Goal: Task Accomplishment & Management: Use online tool/utility

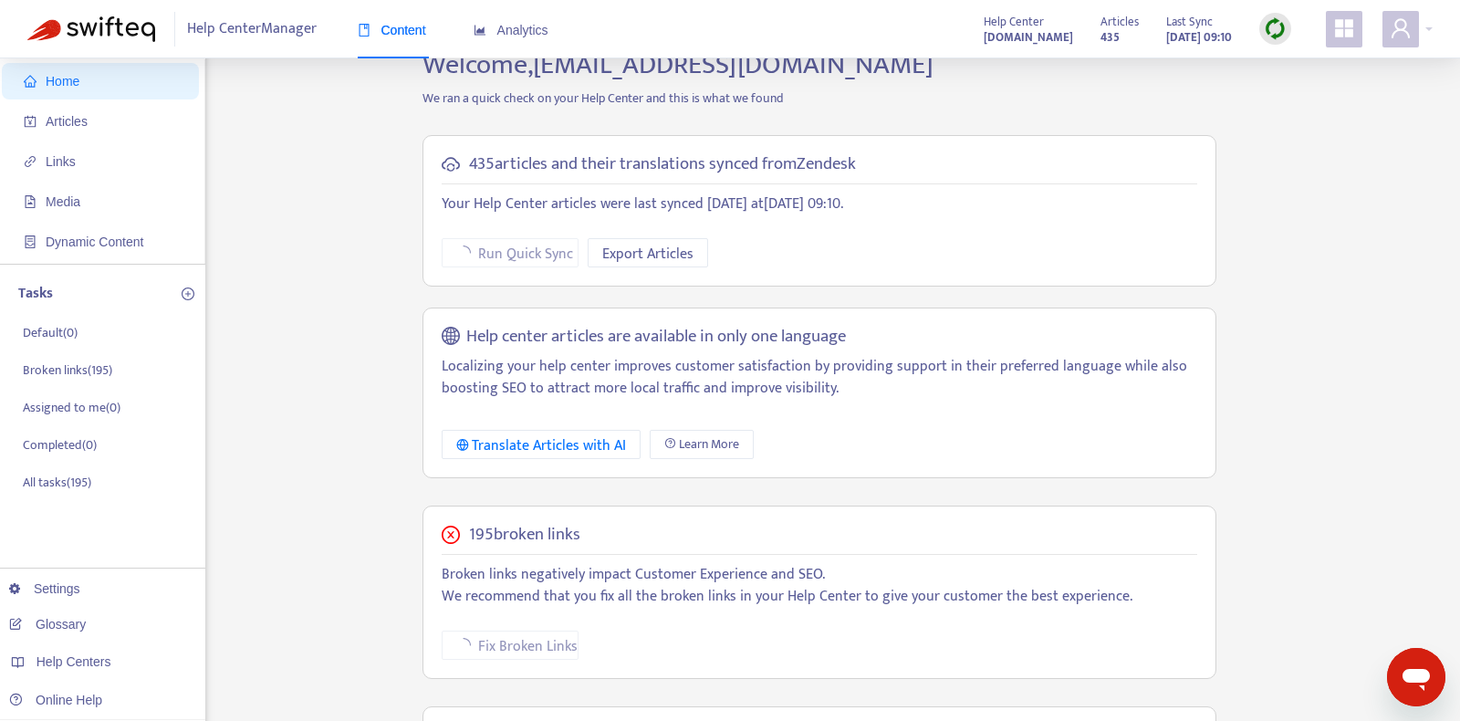
scroll to position [275, 0]
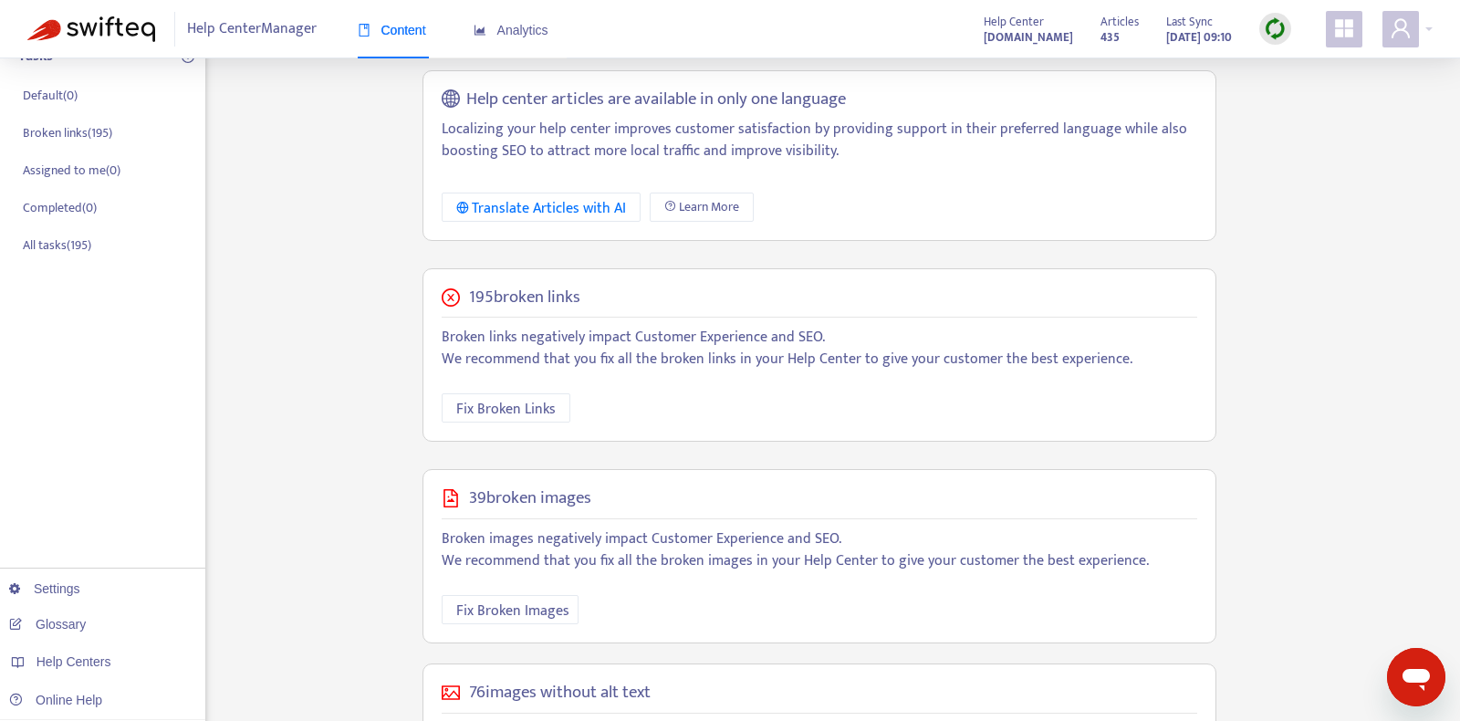
click at [294, 401] on div "Home Articles Links Media Dynamic Content Tasks Default ( 0 ) Broken links ( 19…" at bounding box center [729, 345] width 1405 height 1068
click at [485, 401] on span "Fix Broken Links" at bounding box center [505, 409] width 99 height 23
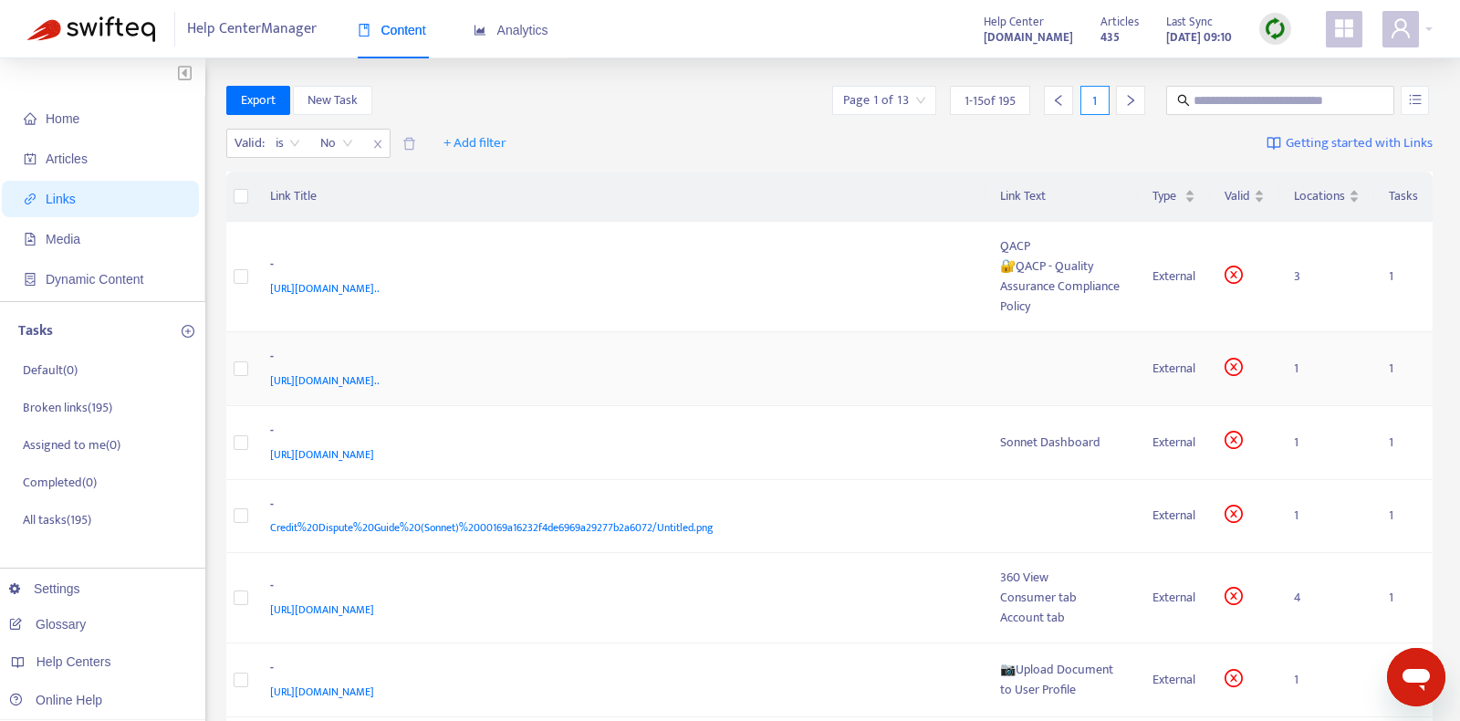
click at [590, 391] on td "- https://www.notion.so/Process-Handling-Repeated-Application-Expiration-Due-to…" at bounding box center [620, 369] width 730 height 74
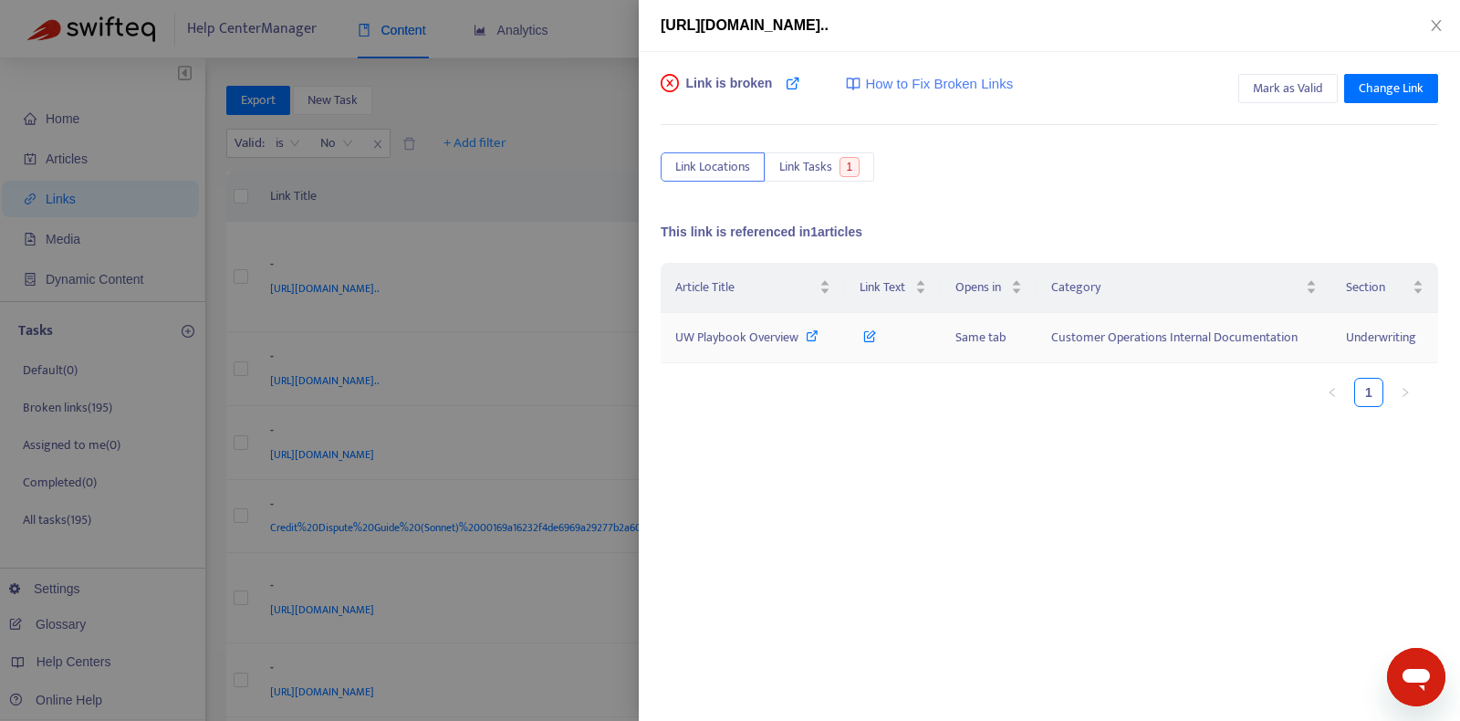
click at [789, 336] on span "UW Playbook Overview" at bounding box center [736, 337] width 123 height 21
click at [870, 334] on icon at bounding box center [869, 332] width 13 height 20
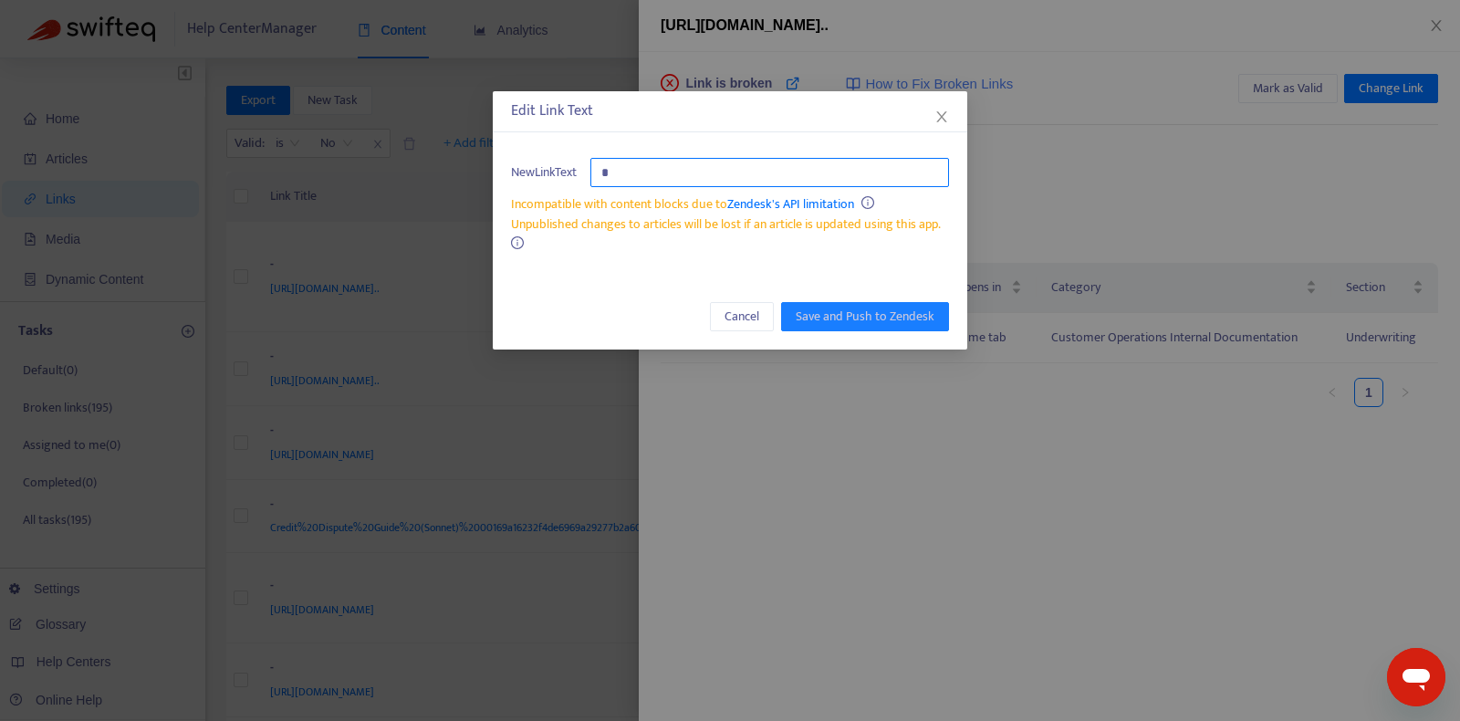
click at [817, 184] on input "text" at bounding box center [769, 172] width 359 height 29
click at [947, 106] on div "Edit Link Text" at bounding box center [730, 111] width 438 height 22
click at [938, 119] on icon "close" at bounding box center [941, 116] width 15 height 15
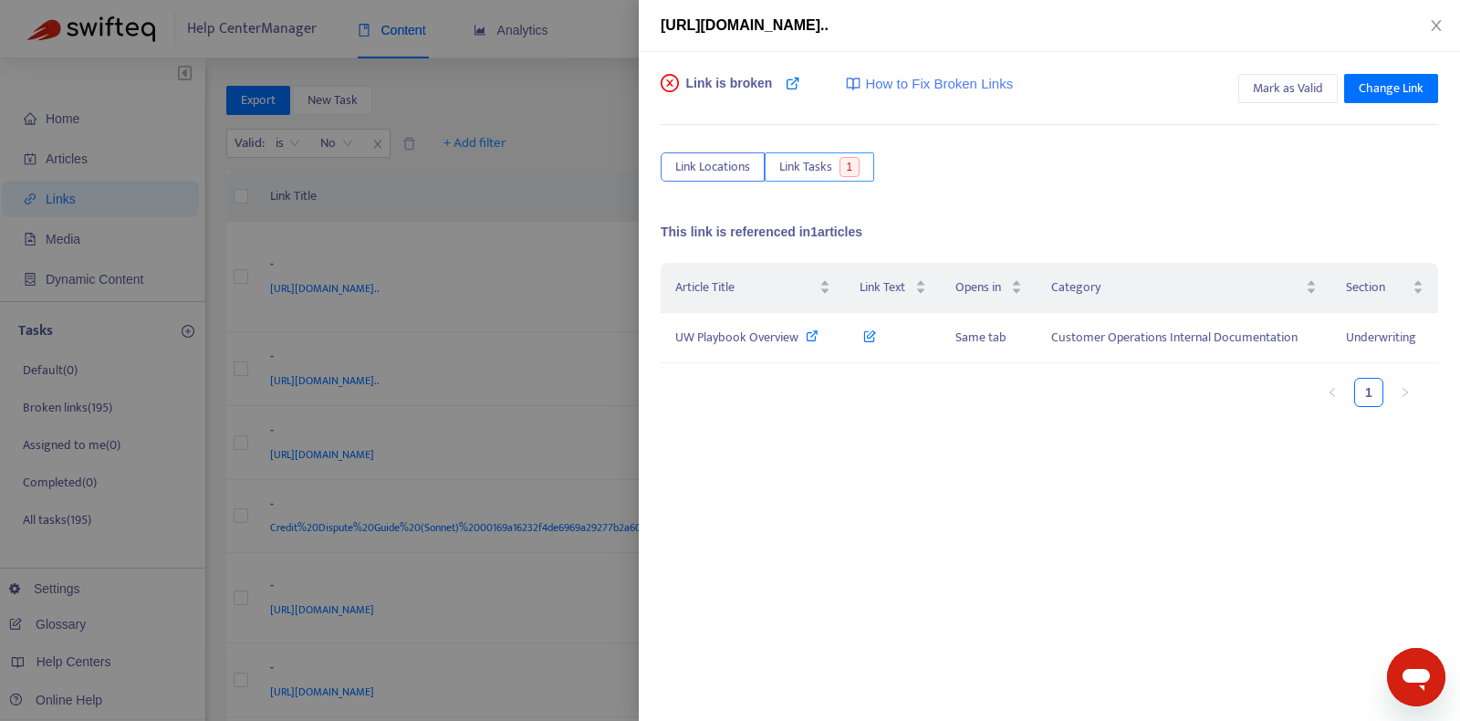
click at [841, 167] on span "1" at bounding box center [849, 167] width 21 height 20
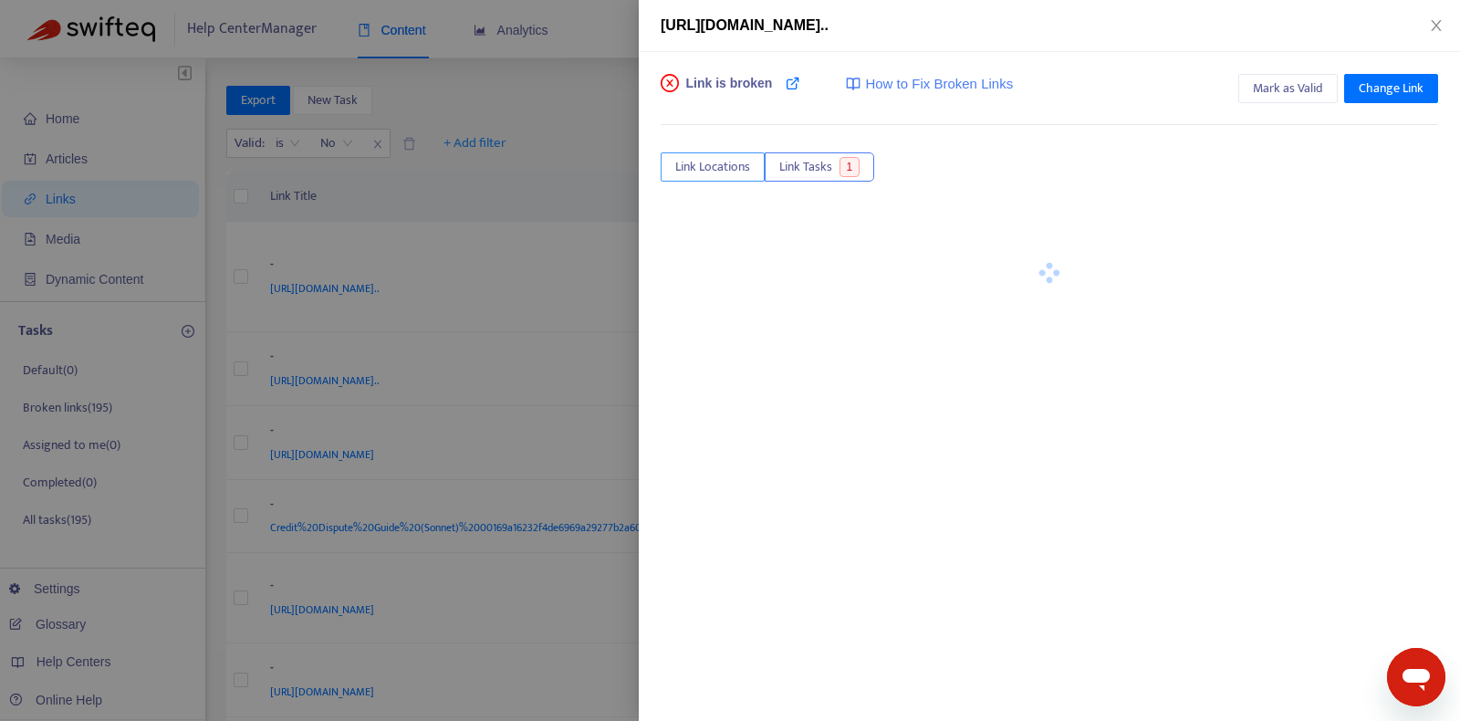
click at [712, 169] on span "Link Locations" at bounding box center [712, 167] width 75 height 20
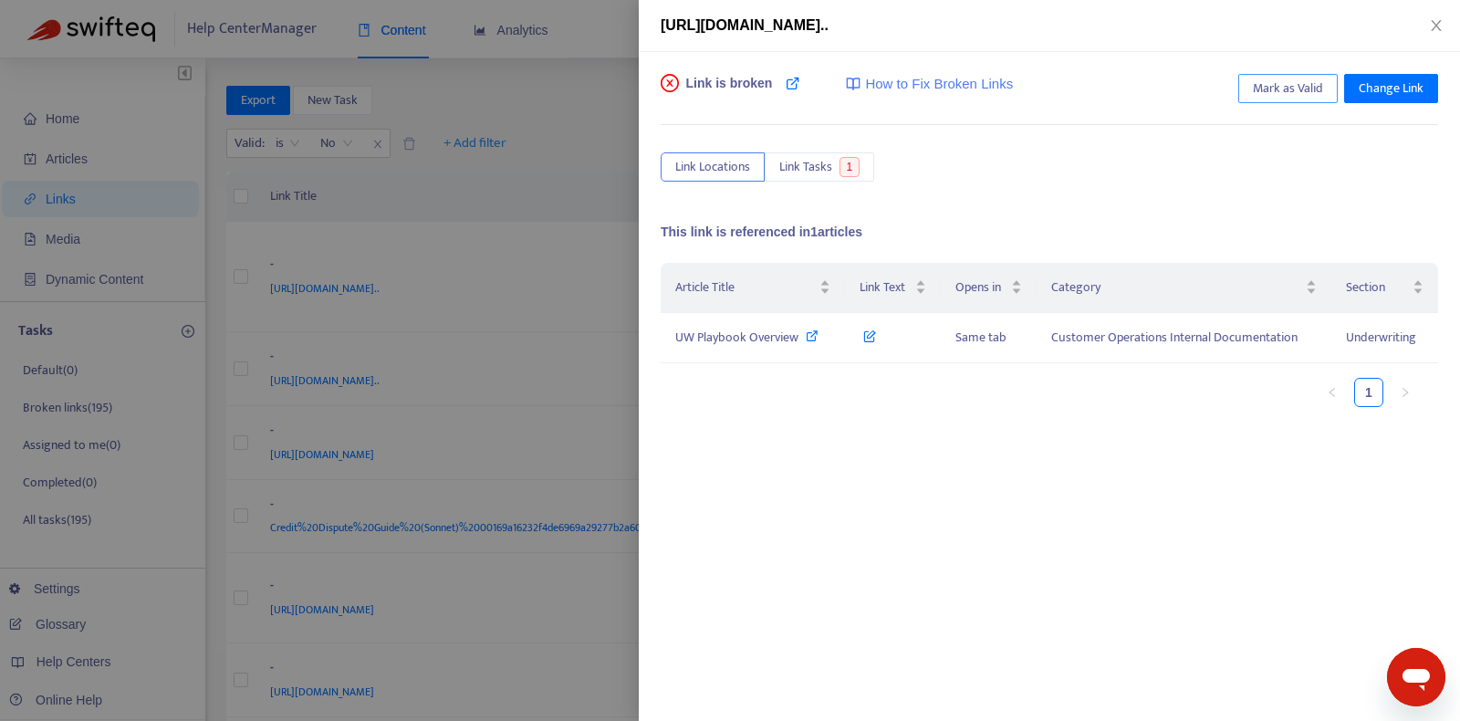
click at [1272, 86] on span "Mark as Valid" at bounding box center [1288, 88] width 70 height 20
click at [1429, 28] on icon "close" at bounding box center [1436, 25] width 15 height 15
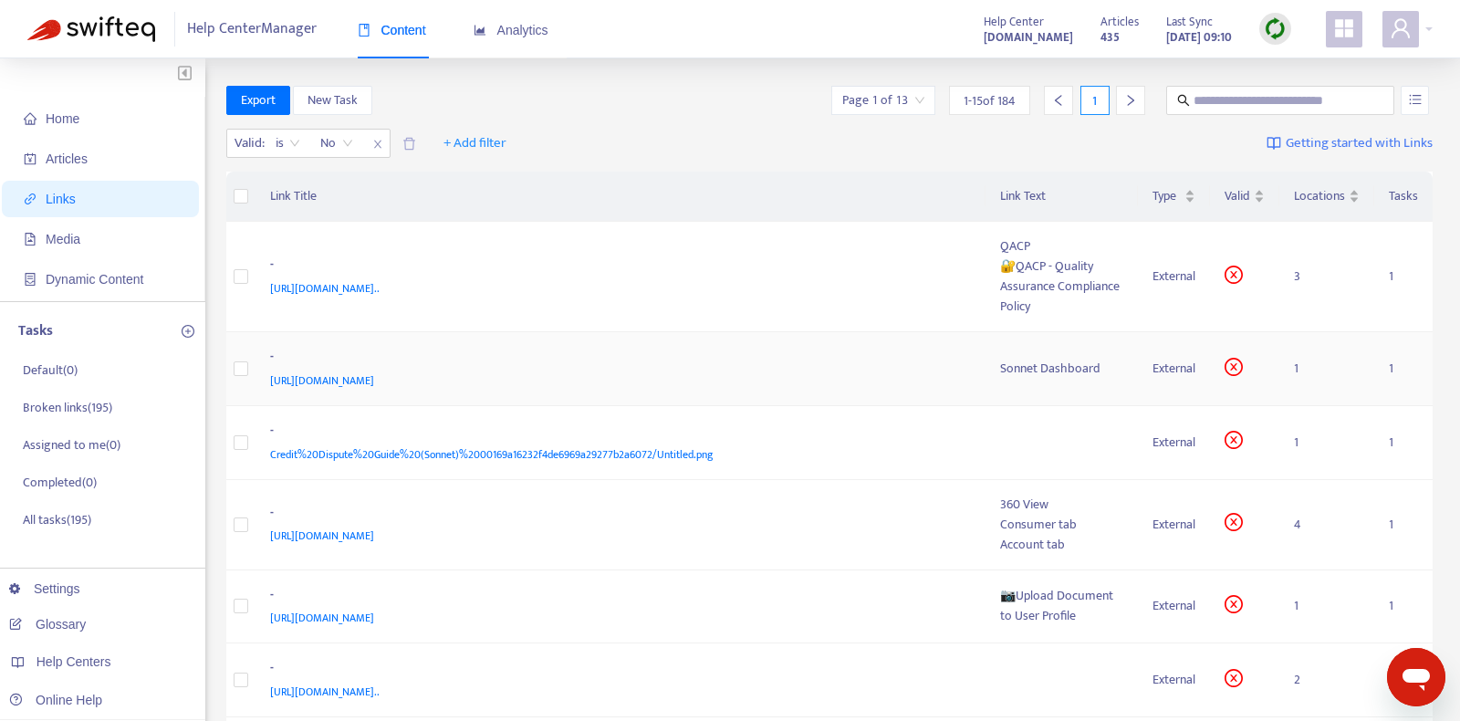
click at [717, 357] on div "-" at bounding box center [617, 359] width 694 height 24
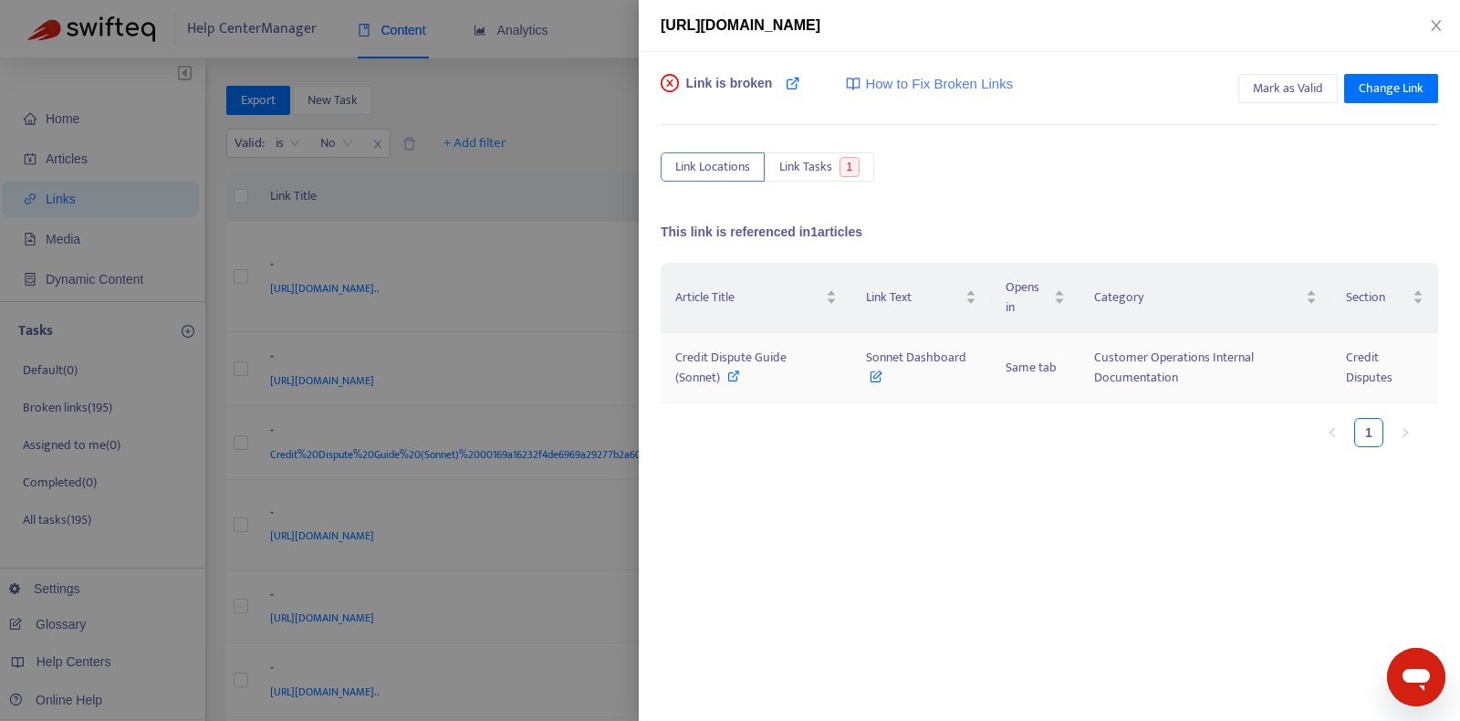
click at [736, 375] on icon at bounding box center [733, 376] width 13 height 13
click at [869, 375] on span "Sonnet Dashboard" at bounding box center [916, 367] width 100 height 41
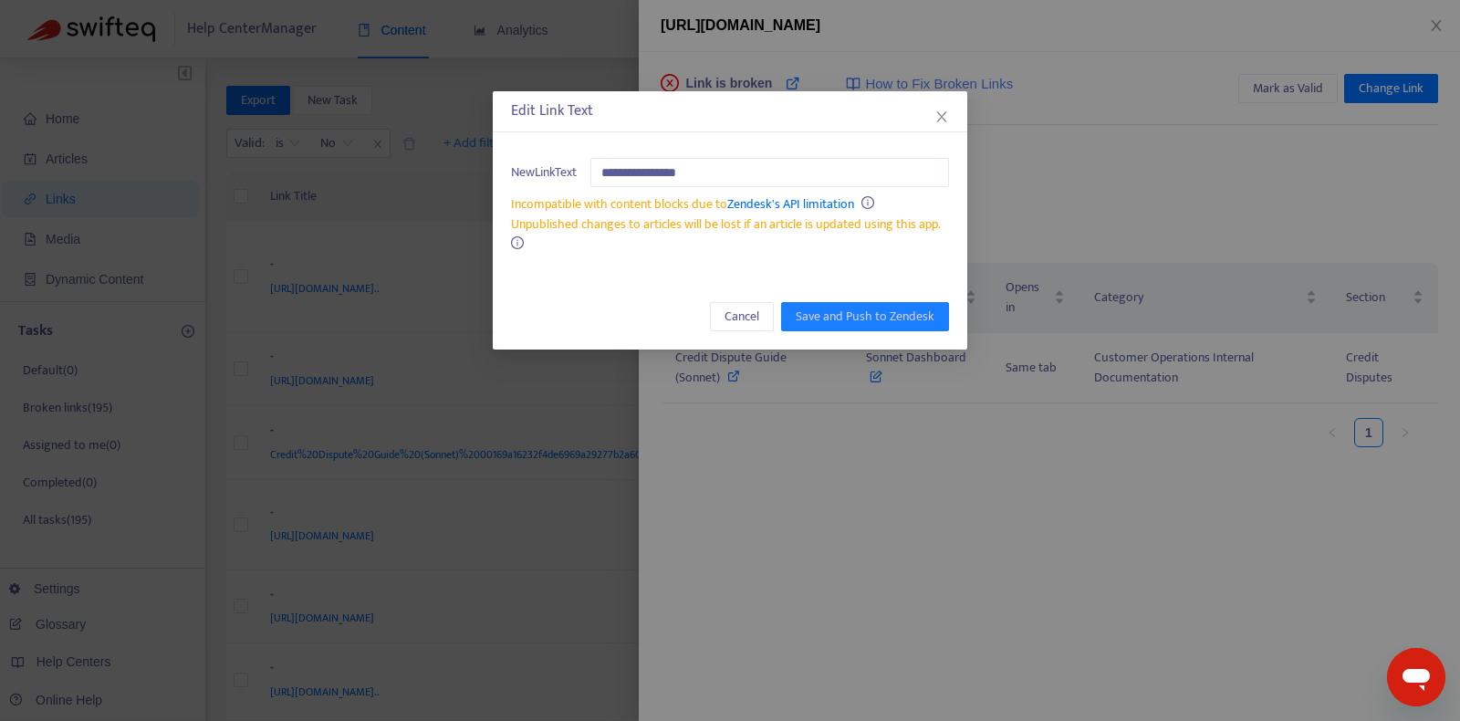
click at [894, 484] on div "**********" at bounding box center [730, 360] width 1460 height 721
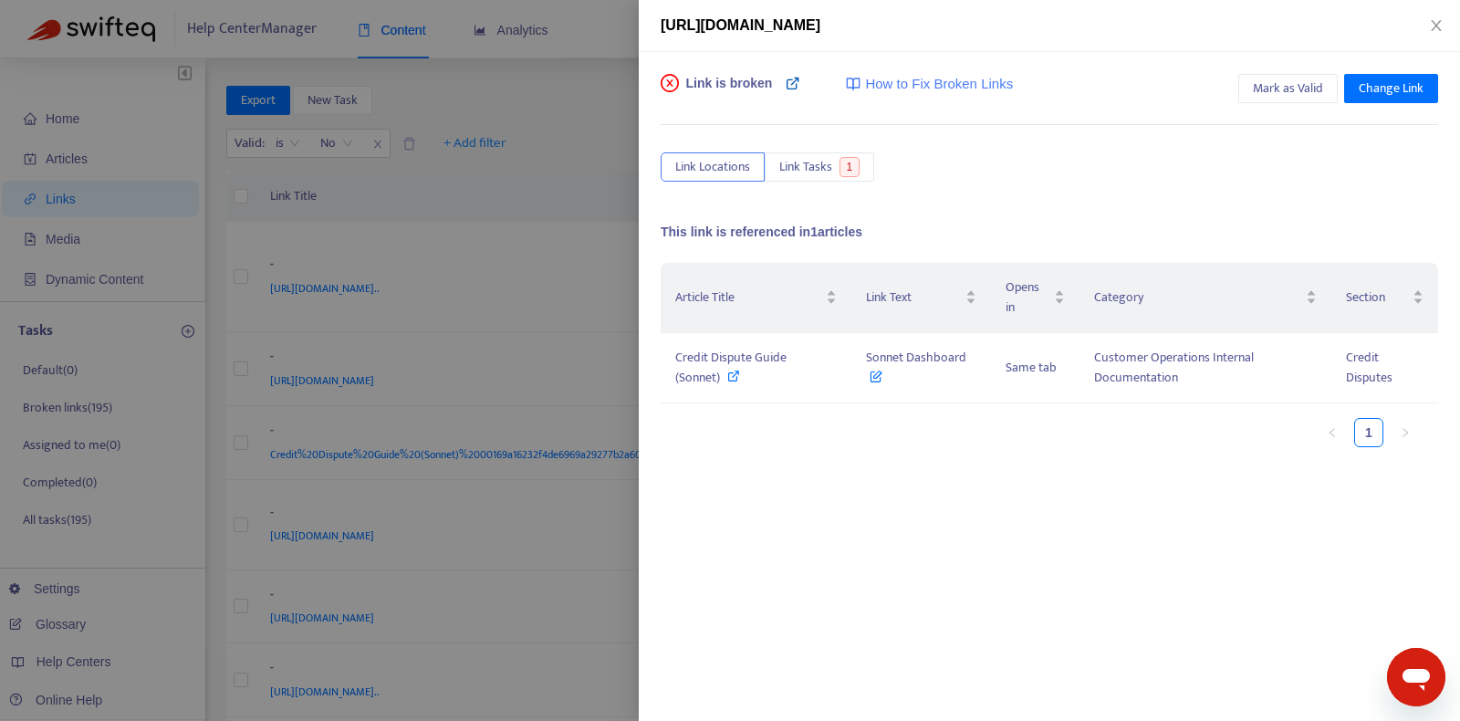
click at [795, 88] on icon at bounding box center [793, 83] width 15 height 15
click at [1295, 89] on span "Mark as Valid" at bounding box center [1288, 88] width 70 height 20
click at [414, 245] on div at bounding box center [730, 360] width 1460 height 721
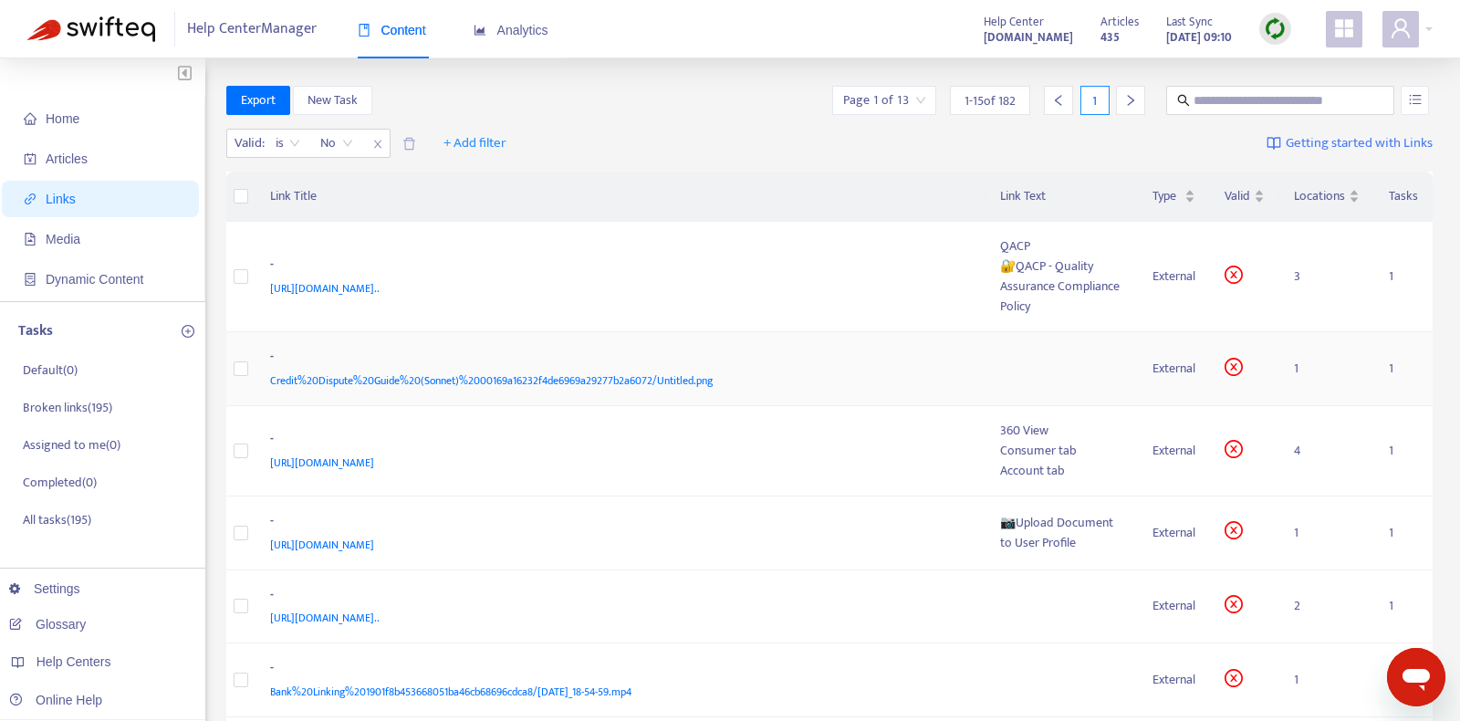
click at [665, 356] on div "-" at bounding box center [617, 359] width 694 height 24
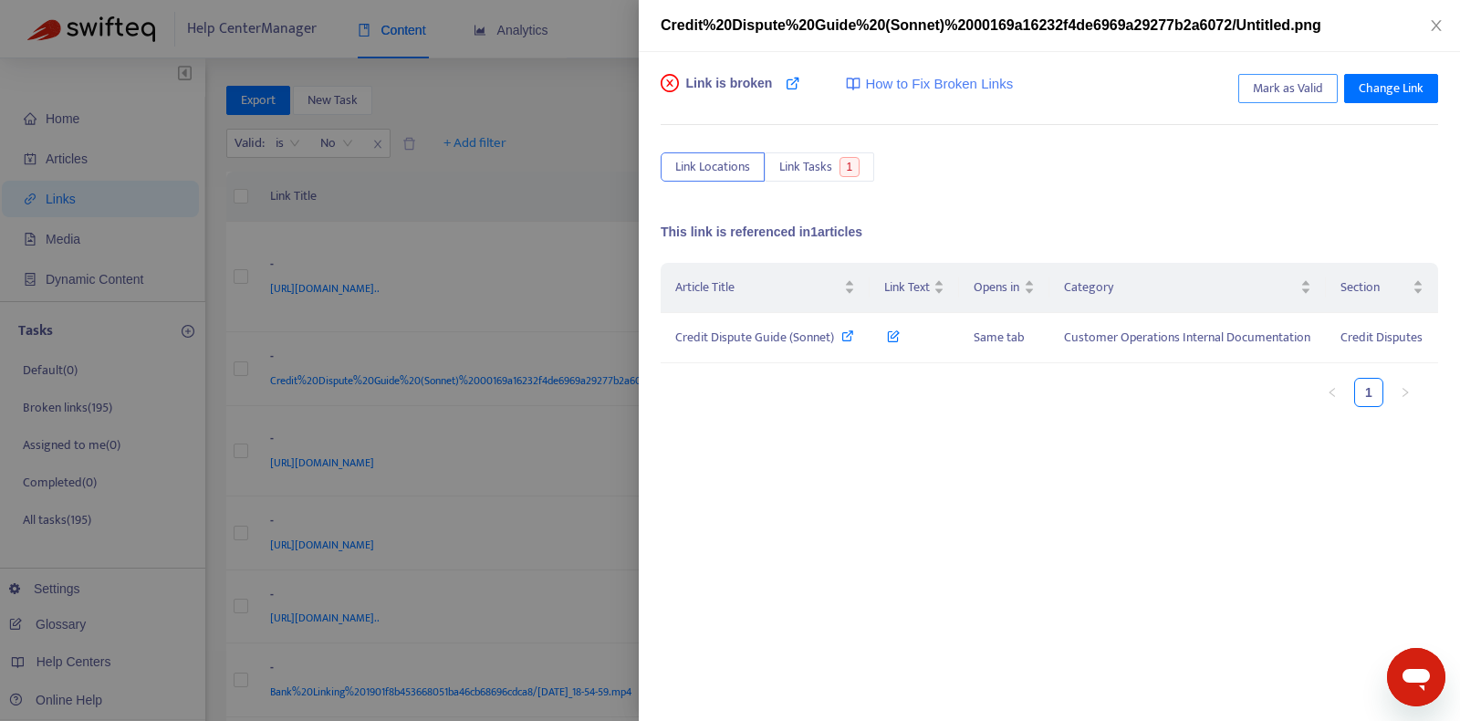
click at [1267, 86] on span "Mark as Valid" at bounding box center [1288, 88] width 70 height 20
click at [516, 376] on div at bounding box center [730, 360] width 1460 height 721
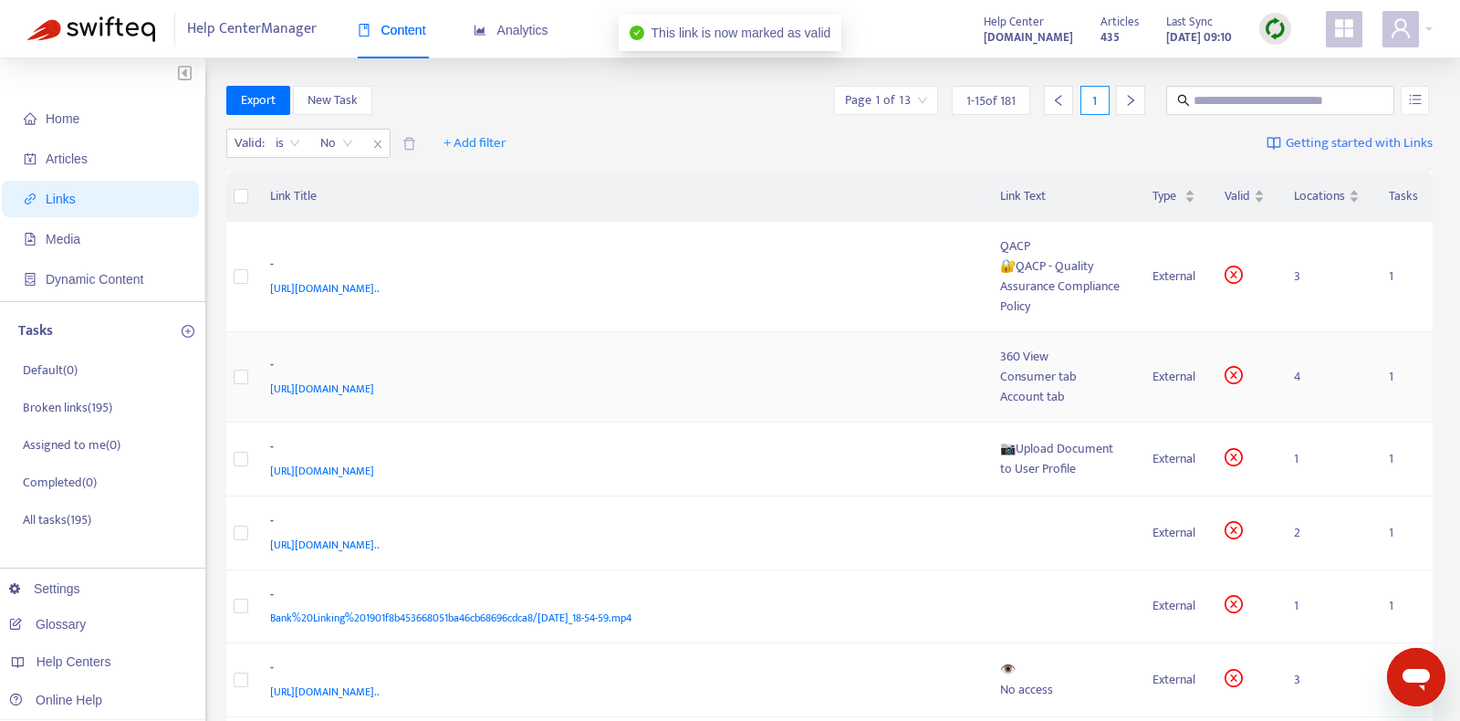
click at [777, 366] on div "-" at bounding box center [617, 367] width 694 height 24
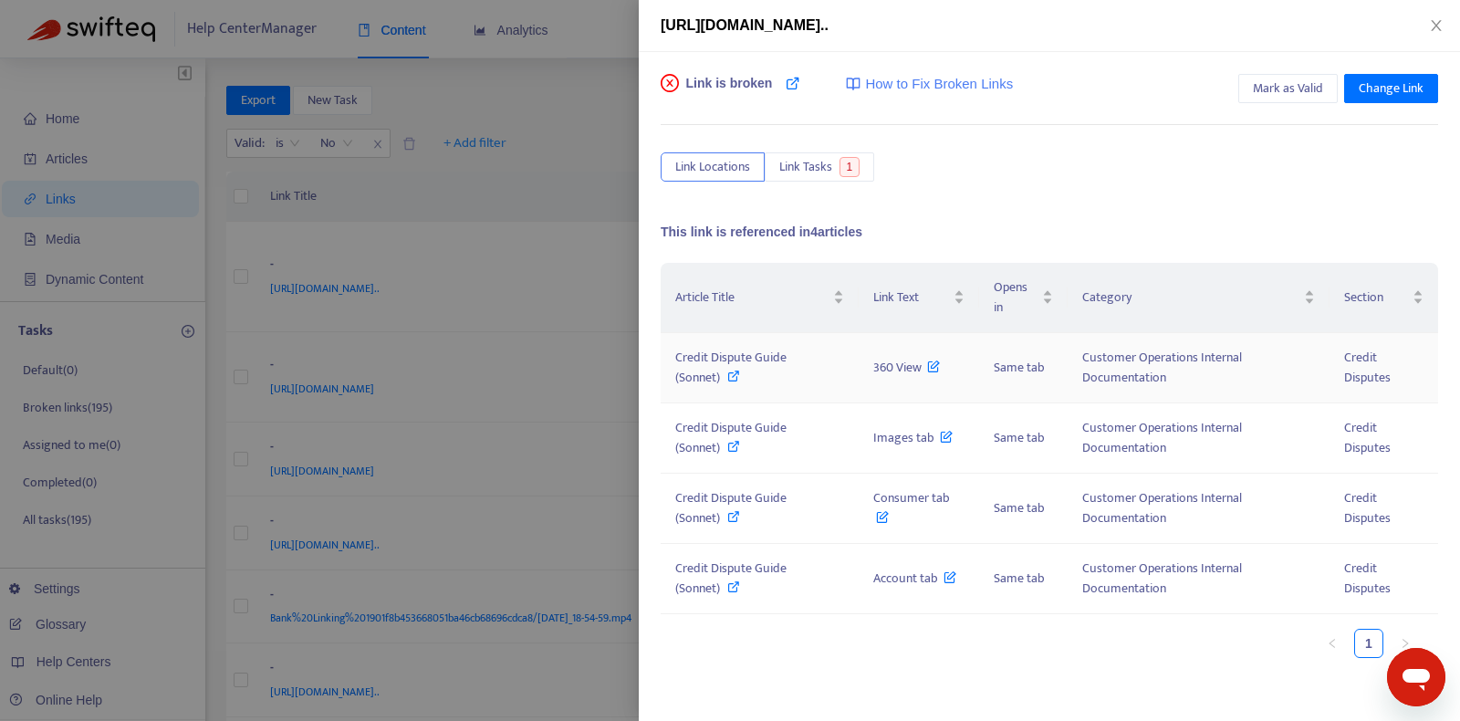
click at [740, 368] on div "Credit Dispute Guide (Sonnet)" at bounding box center [759, 368] width 169 height 40
click at [912, 370] on span "360 View" at bounding box center [907, 367] width 68 height 21
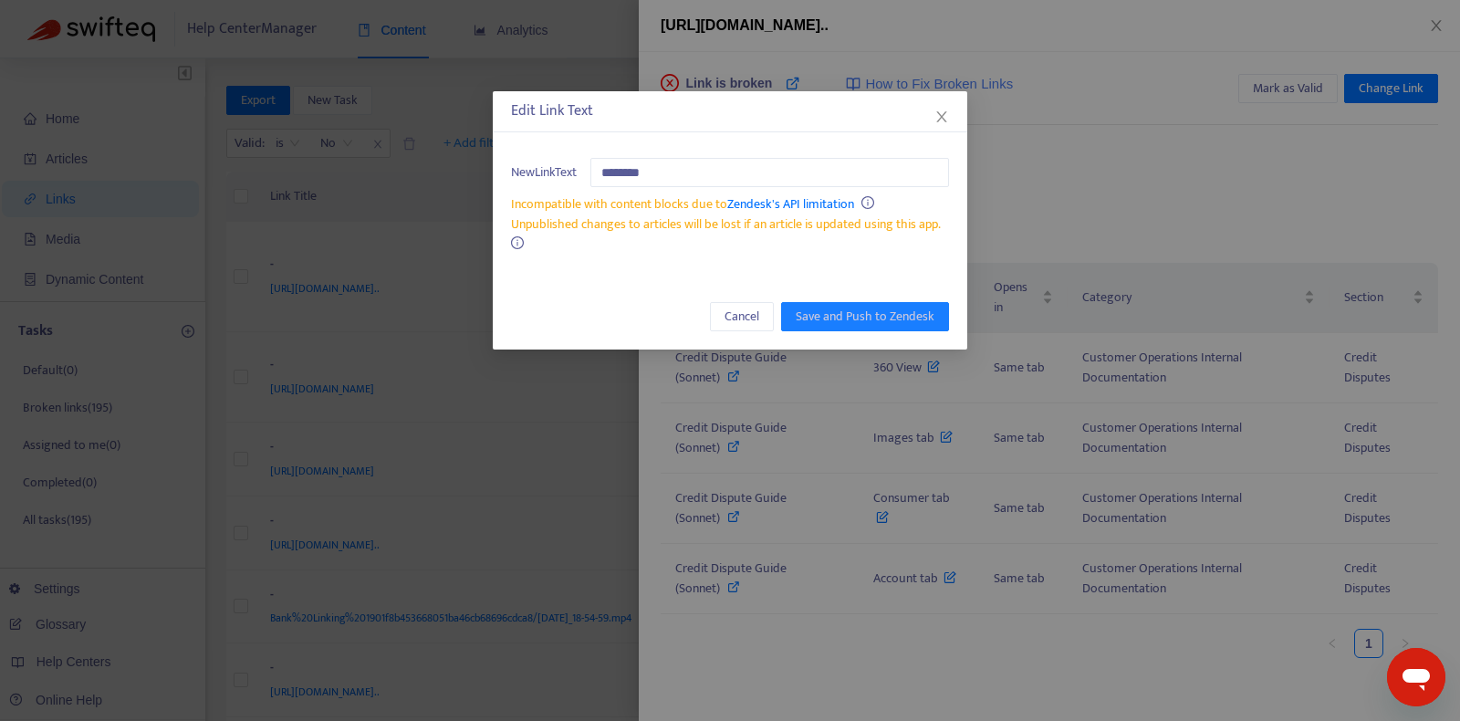
click at [1139, 115] on div "Edit Link Text New Link Text ******** Incompatible with content blocks due to Z…" at bounding box center [730, 360] width 1460 height 721
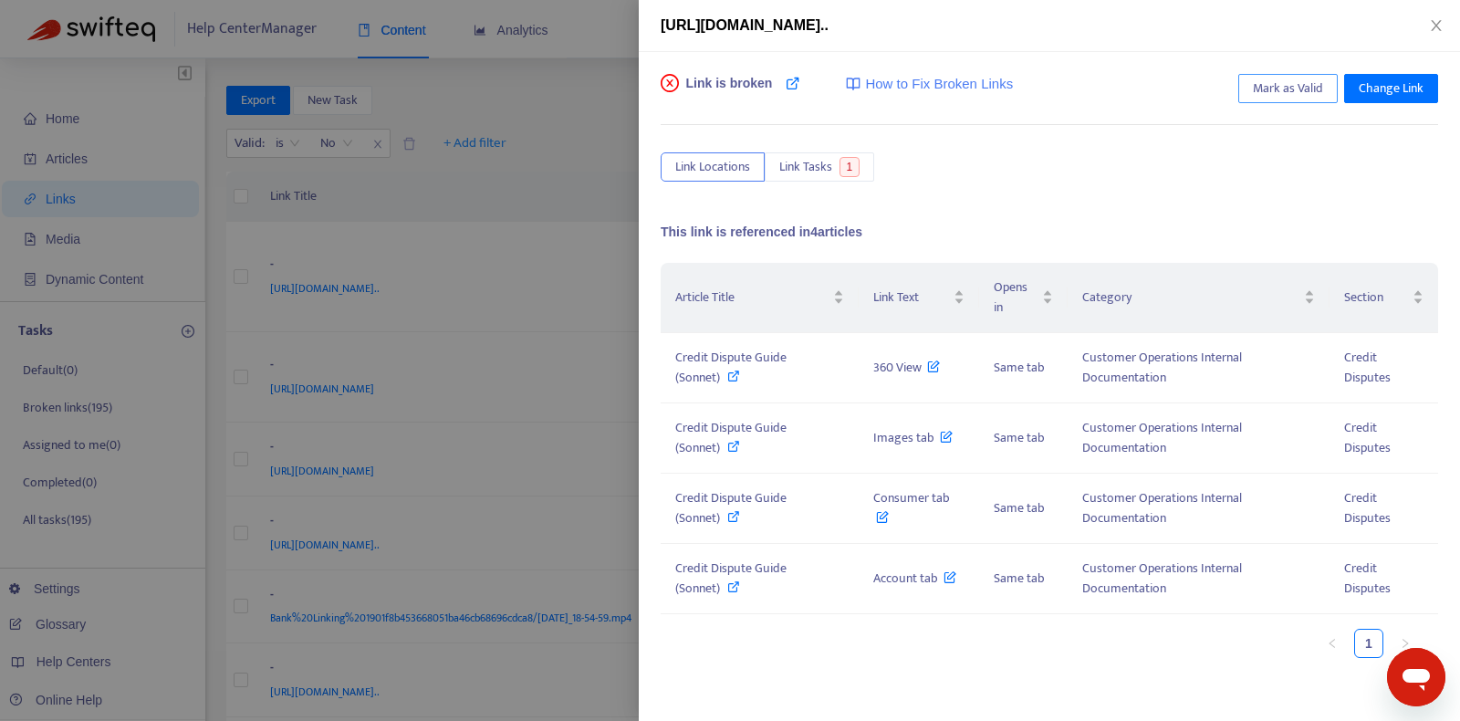
click at [1288, 82] on span "Mark as Valid" at bounding box center [1288, 88] width 70 height 20
click at [589, 243] on div at bounding box center [730, 360] width 1460 height 721
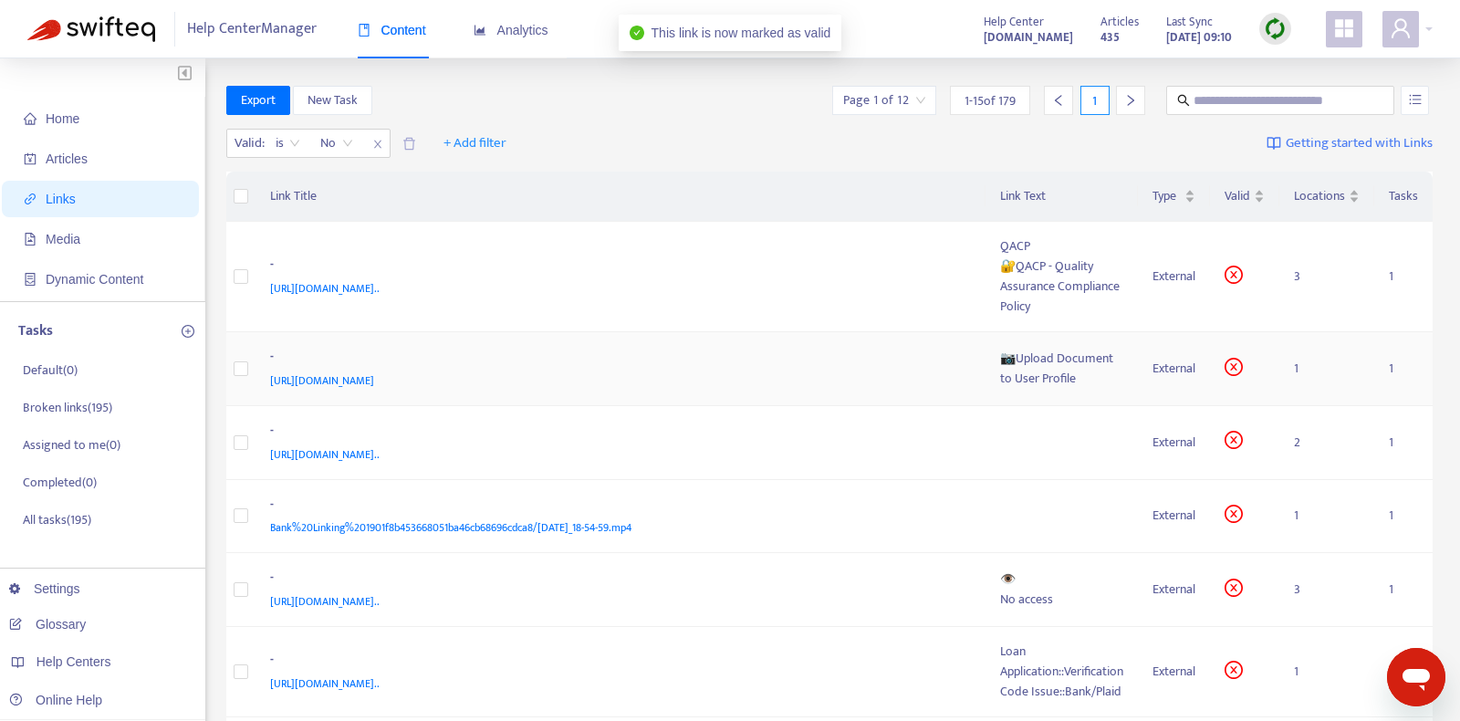
click at [825, 370] on div "https://www.notion.so/Upload-Document-to-User-Profile-fce8422bf20d47f9b216045ac…" at bounding box center [617, 380] width 694 height 20
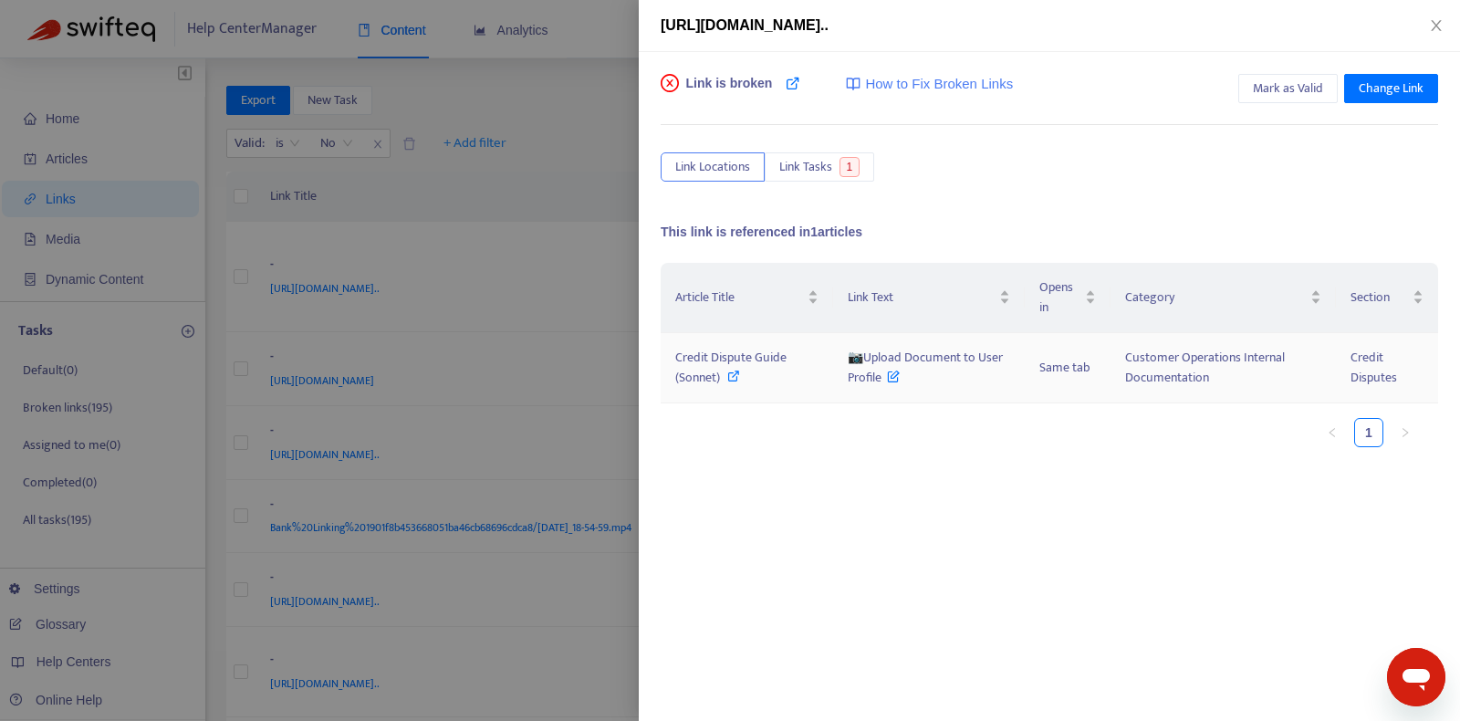
click at [756, 356] on span "Credit Dispute Guide (Sonnet)" at bounding box center [730, 367] width 111 height 41
click at [871, 361] on span "📷Upload Document to User Profile" at bounding box center [925, 367] width 155 height 41
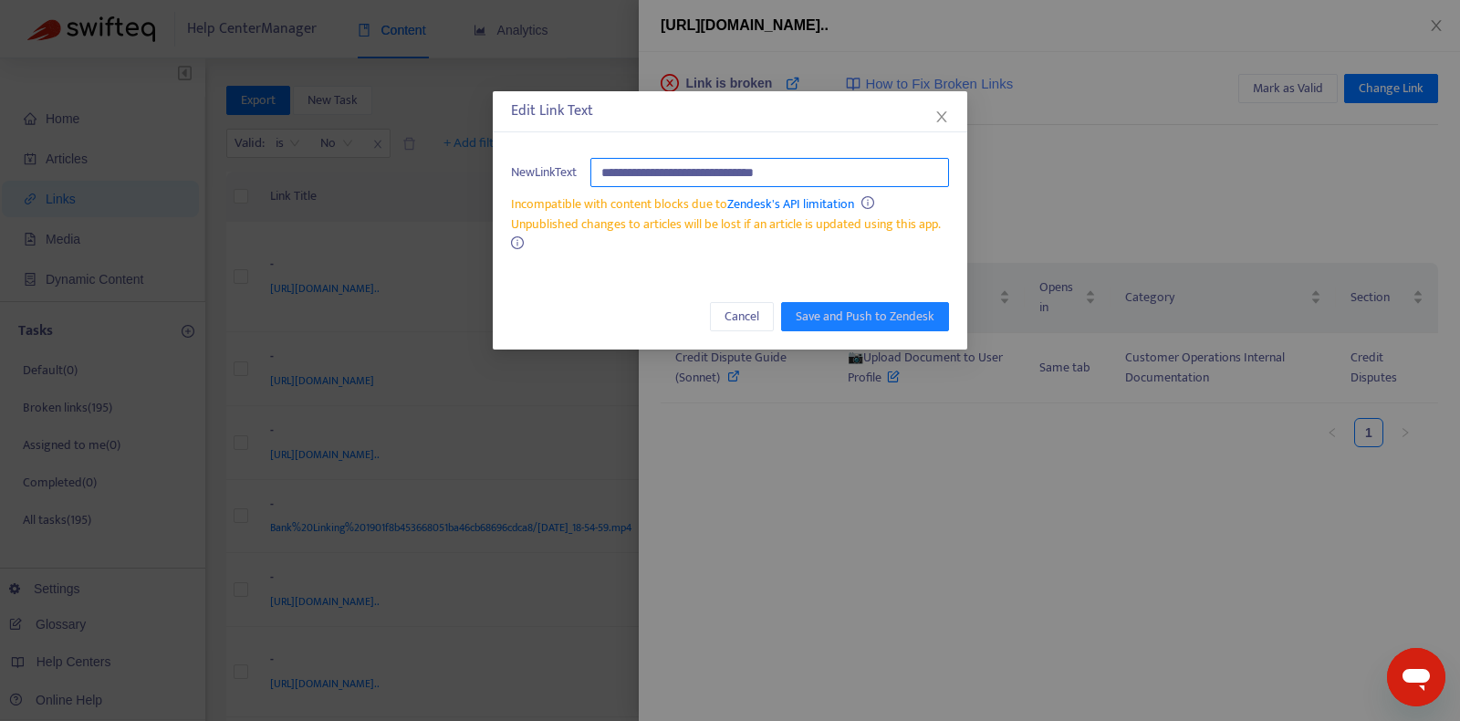
click at [845, 162] on input "**********" at bounding box center [769, 172] width 359 height 29
click at [933, 117] on span "Close" at bounding box center [942, 116] width 20 height 15
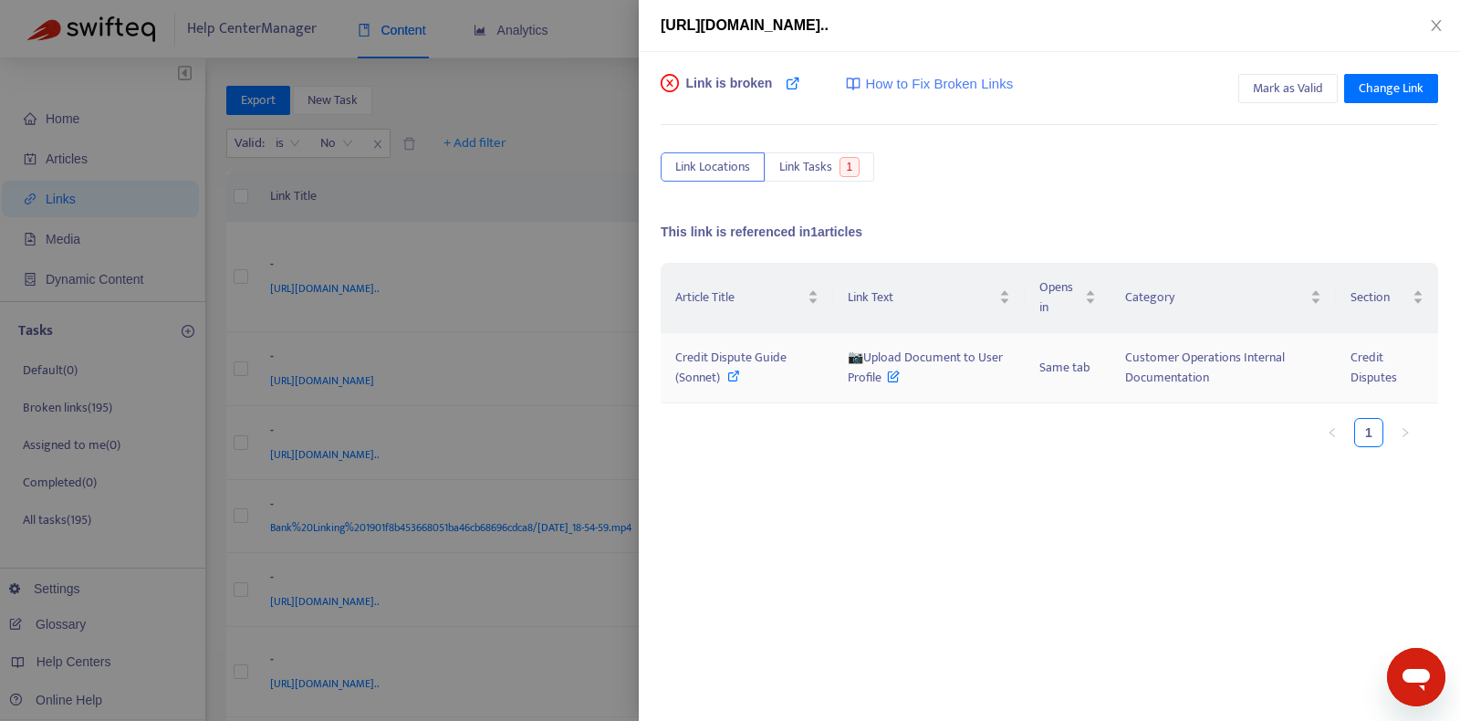
click at [741, 360] on span "Credit Dispute Guide (Sonnet)" at bounding box center [730, 367] width 111 height 41
click at [779, 88] on div "Link is broken How to Fix Broken Links" at bounding box center [837, 92] width 352 height 36
click at [788, 77] on icon at bounding box center [793, 83] width 15 height 15
click at [1391, 79] on span "Change Link" at bounding box center [1391, 88] width 65 height 20
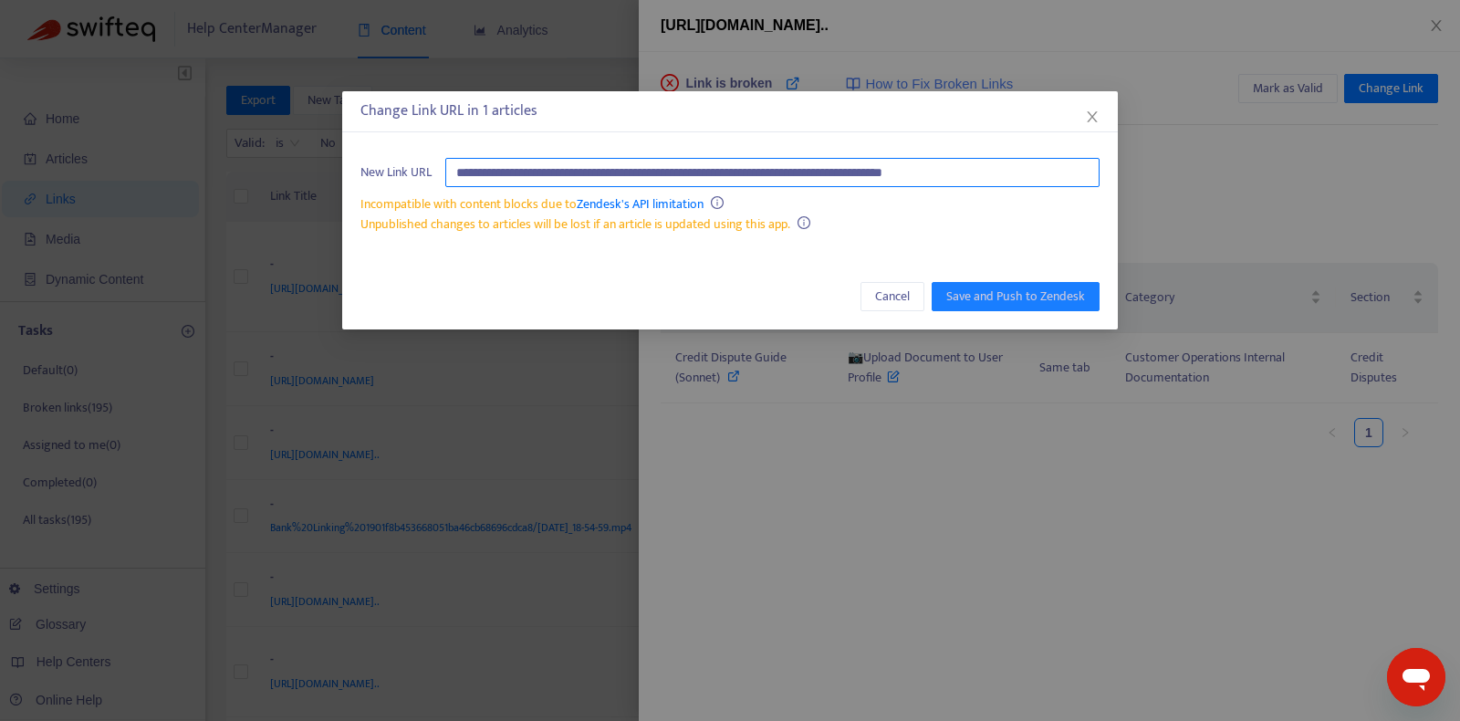
click at [905, 180] on input "**********" at bounding box center [772, 172] width 654 height 29
paste input "**********"
type input "**********"
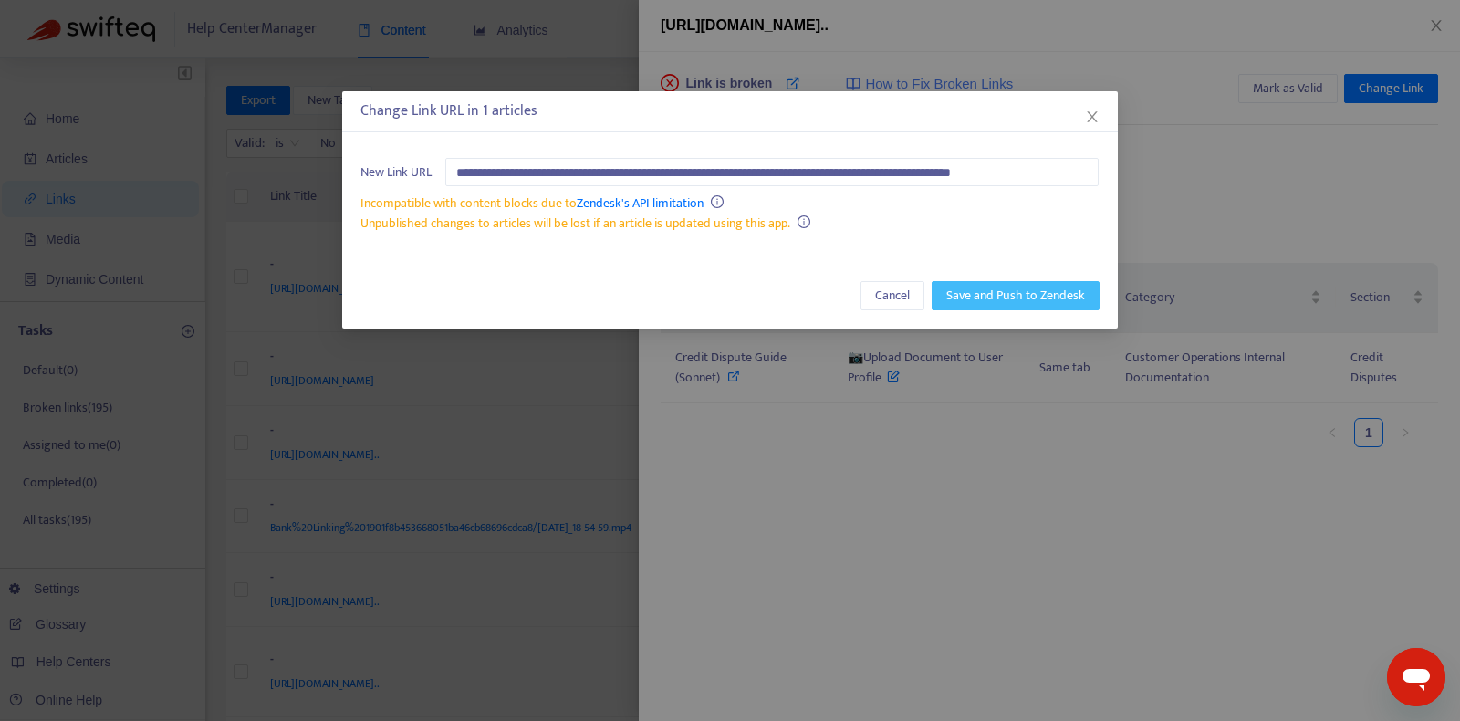
click at [1003, 282] on button "Save and Push to Zendesk" at bounding box center [1016, 295] width 168 height 29
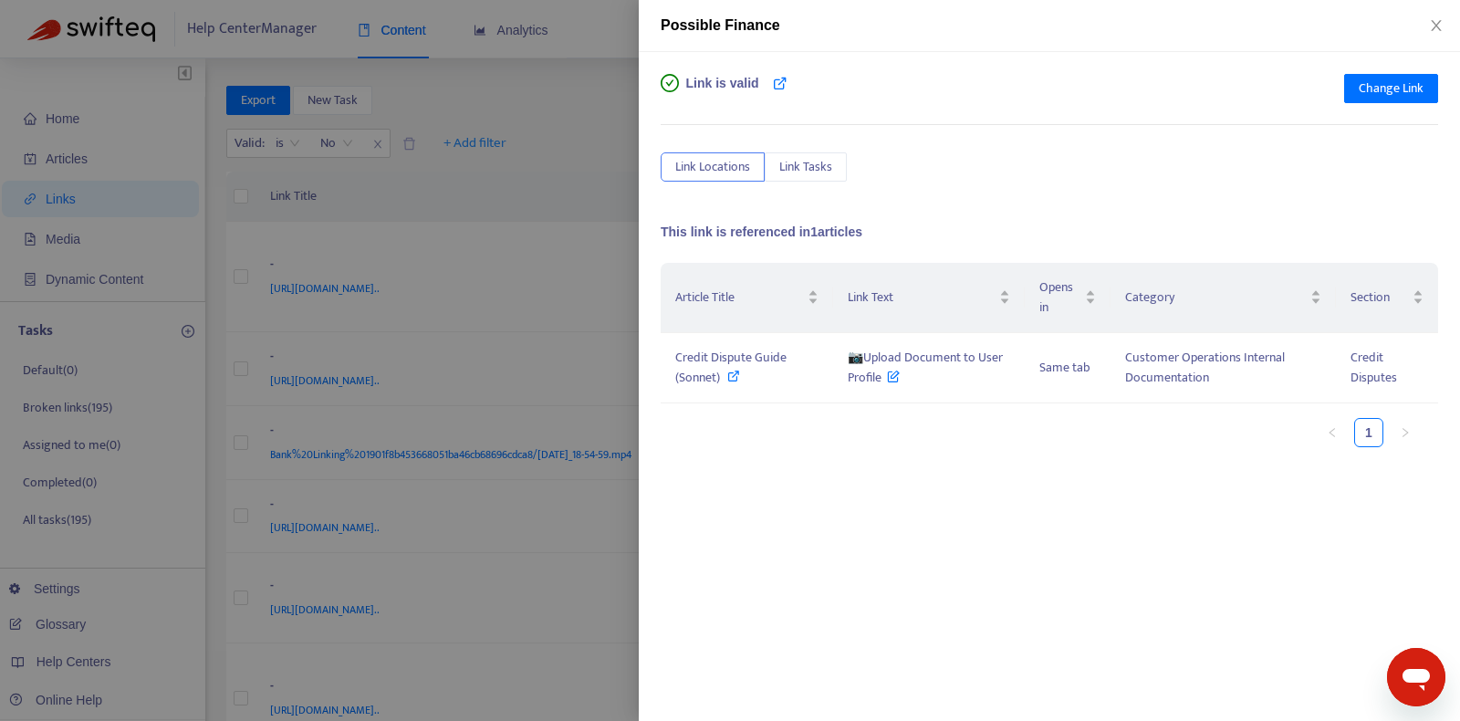
click at [557, 225] on div at bounding box center [730, 360] width 1460 height 721
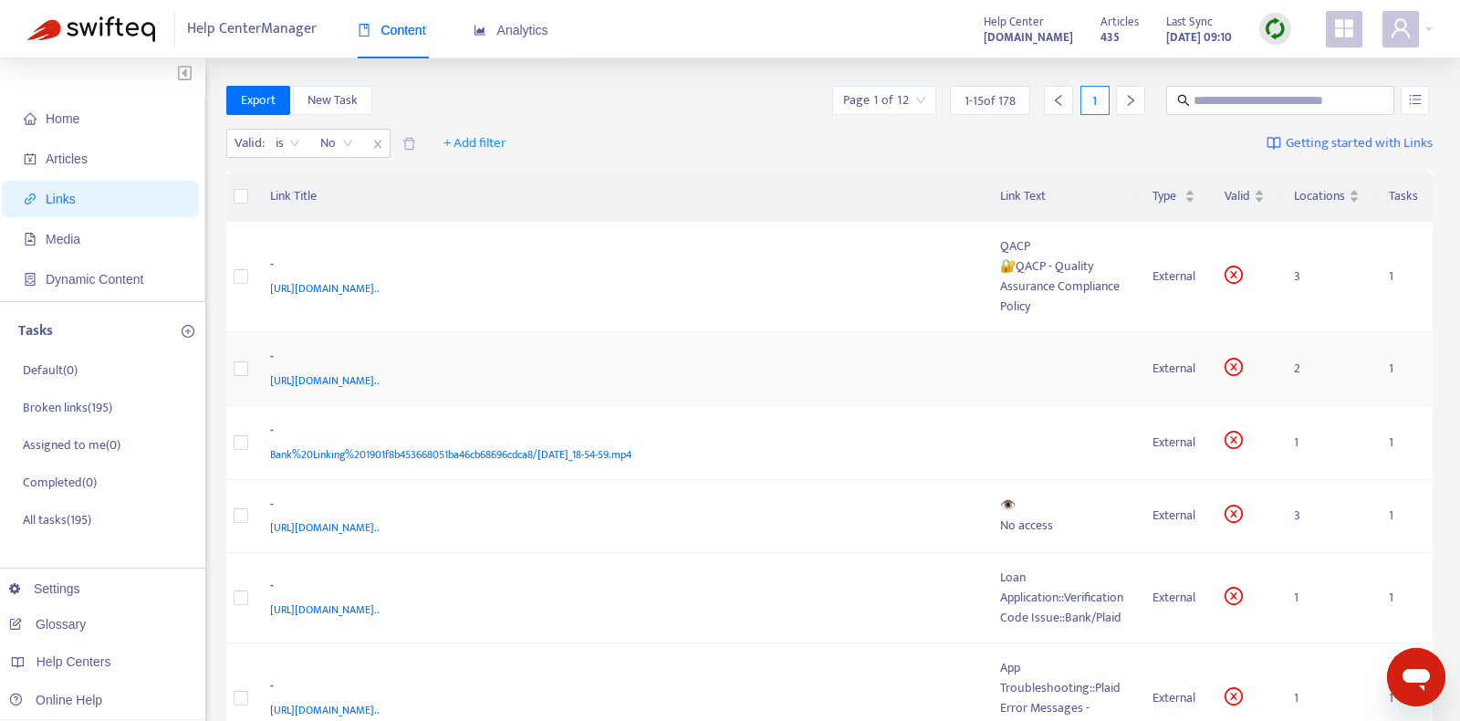
click at [797, 365] on div "-" at bounding box center [617, 359] width 694 height 24
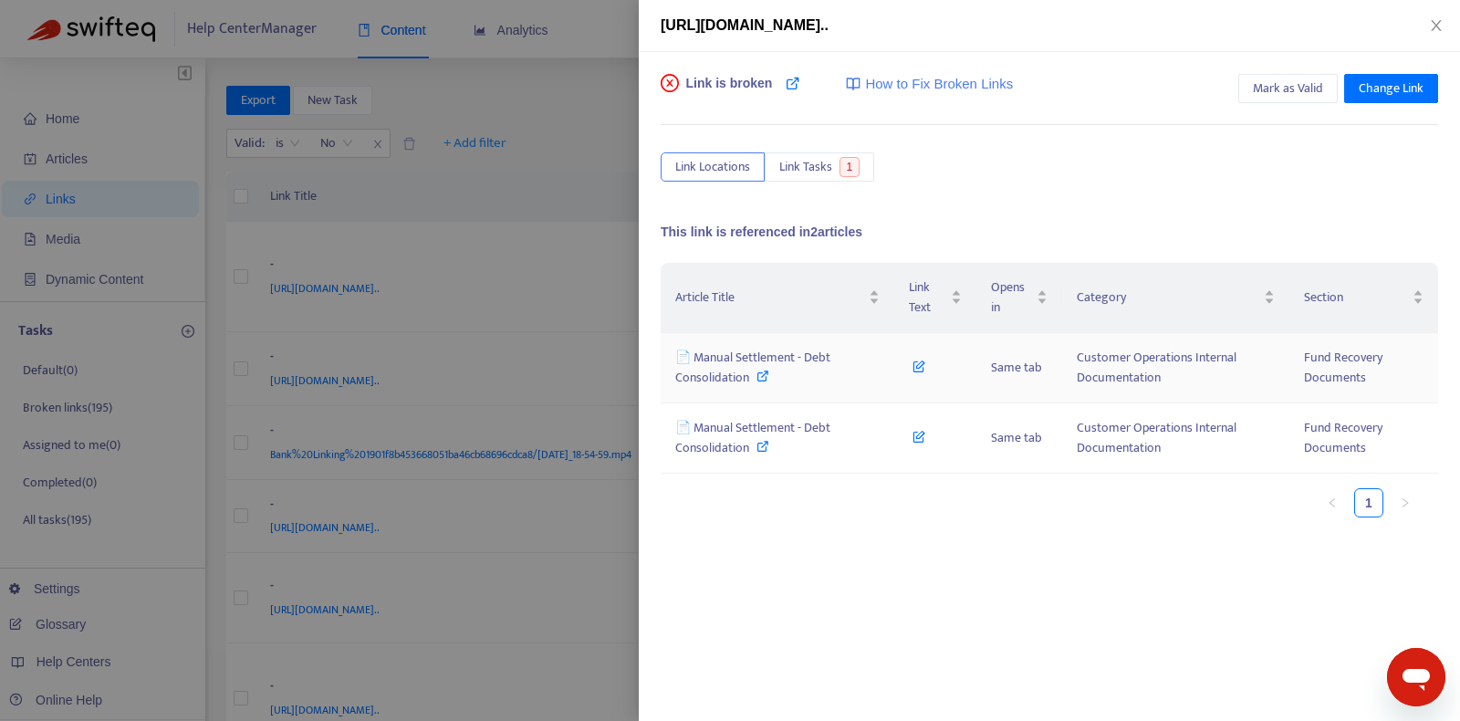
click at [766, 370] on icon at bounding box center [762, 376] width 13 height 13
click at [788, 87] on icon at bounding box center [793, 83] width 15 height 15
click at [1281, 93] on span "Mark as Valid" at bounding box center [1288, 88] width 70 height 20
click at [1444, 25] on button "Close" at bounding box center [1436, 25] width 26 height 17
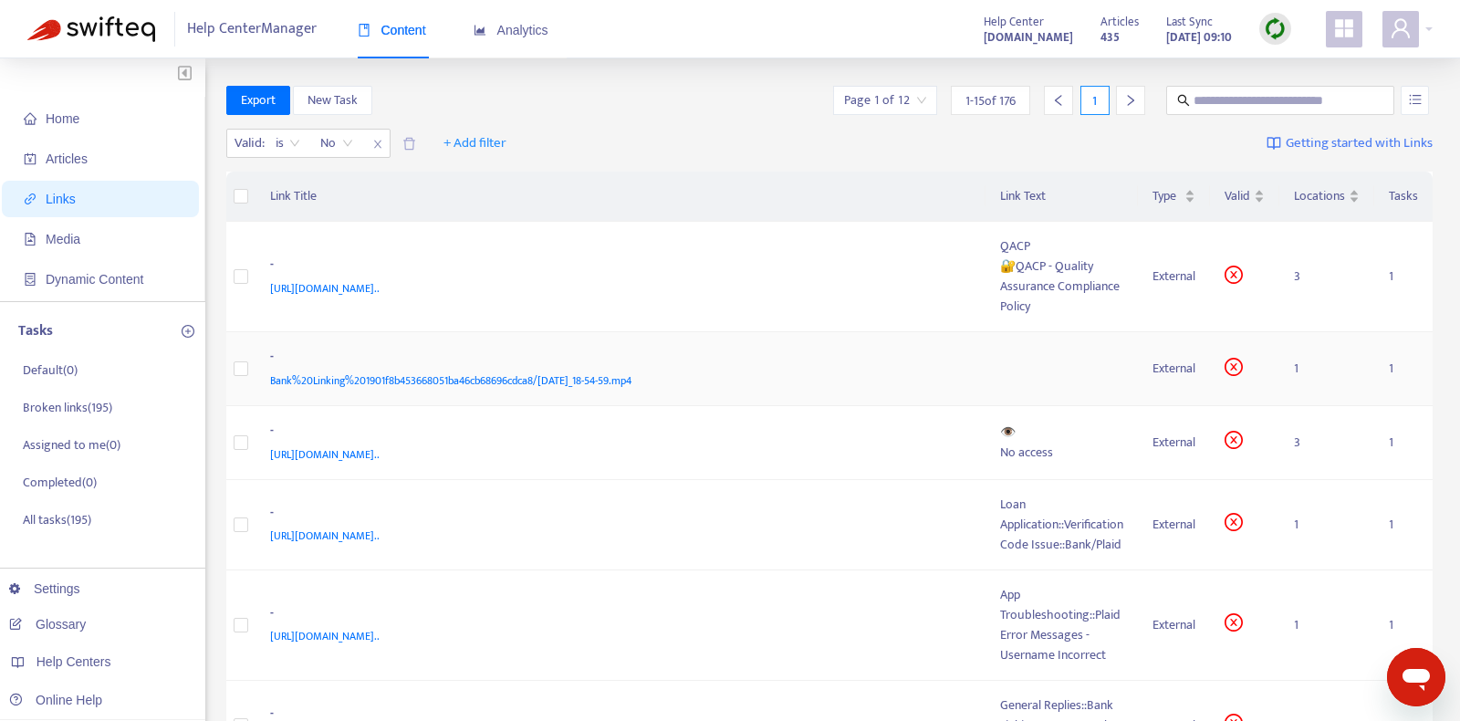
click at [824, 370] on div "Bank%20Linking%201901f8b453668051ba46cb68696cdca8/Mar-28-2021_18-54-59.mp4" at bounding box center [617, 380] width 694 height 20
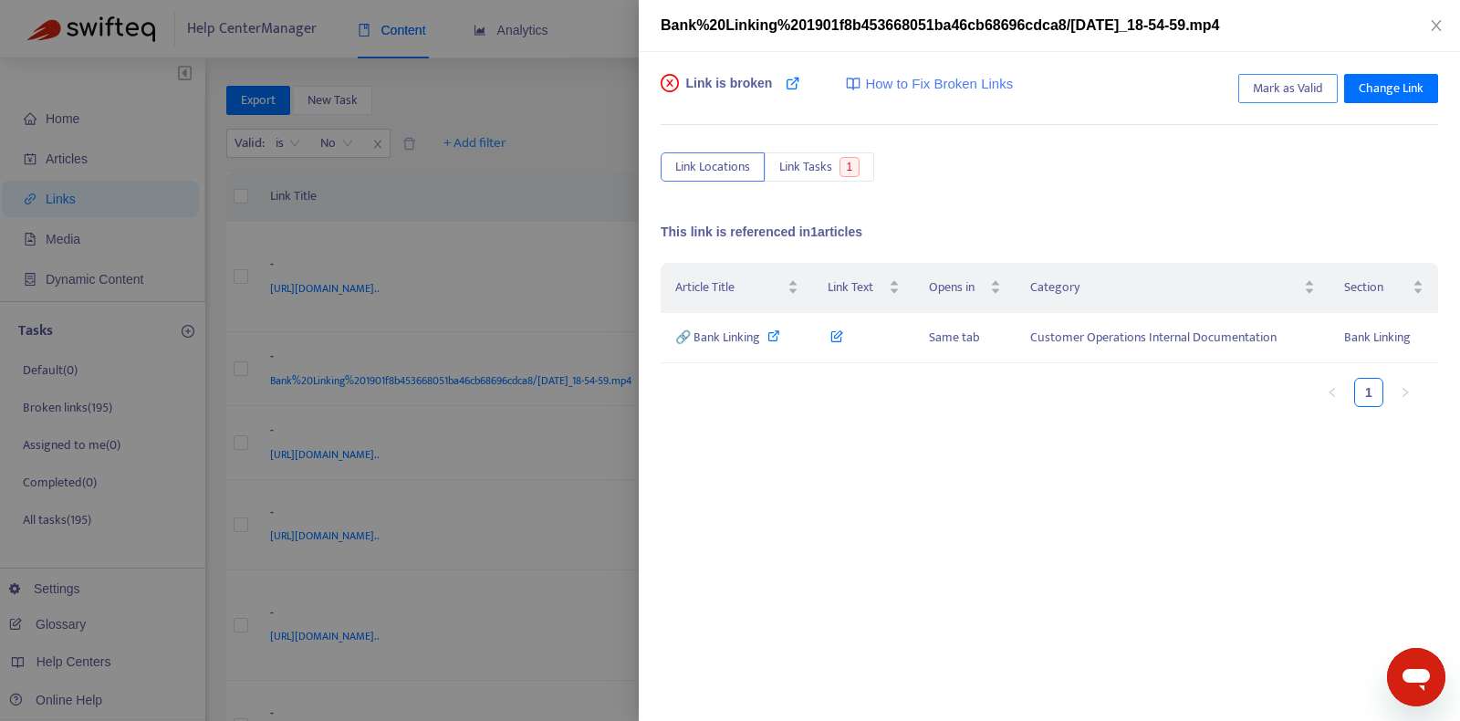
click at [1259, 80] on span "Mark as Valid" at bounding box center [1288, 88] width 70 height 20
click at [512, 333] on div at bounding box center [730, 360] width 1460 height 721
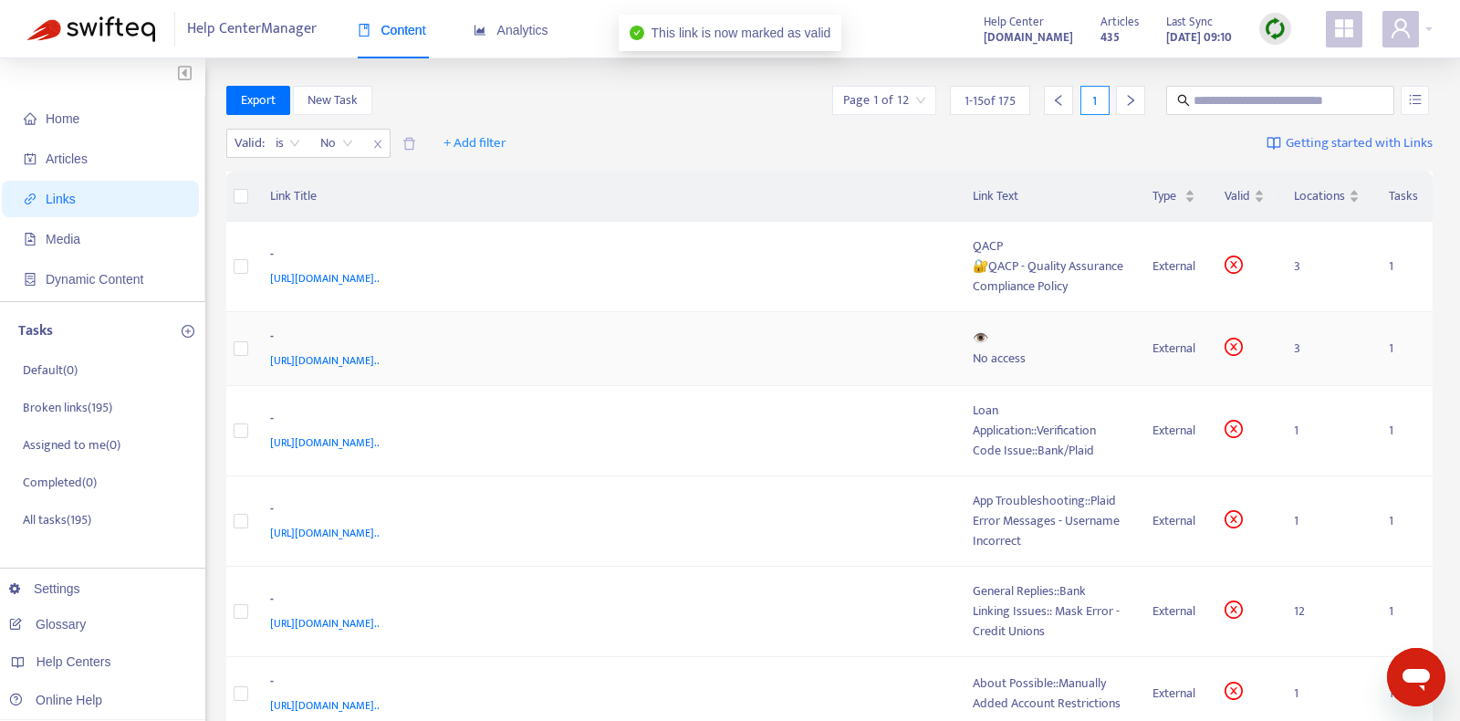
click at [1044, 347] on div "👁️" at bounding box center [1048, 338] width 151 height 20
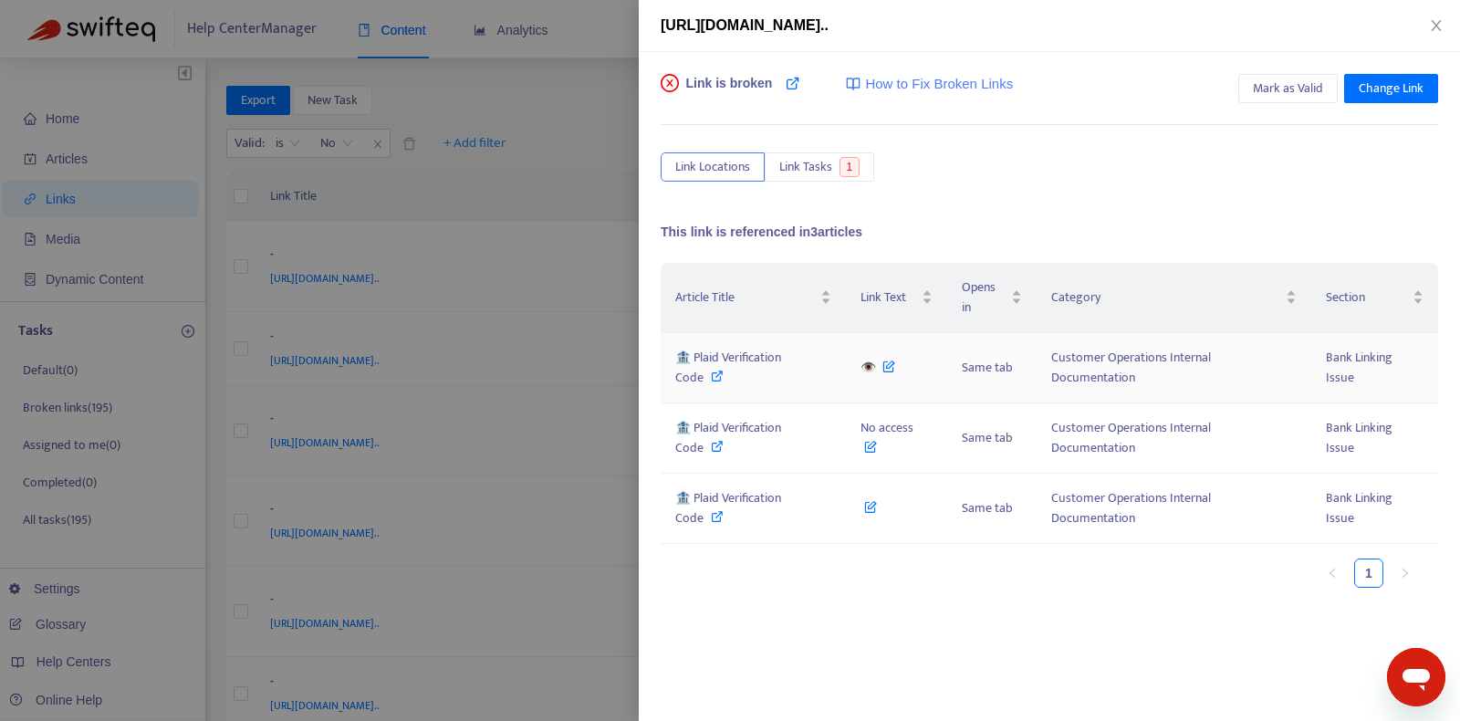
click at [781, 347] on span "🏦 Plaid Verification Code" at bounding box center [728, 367] width 106 height 41
click at [786, 89] on icon at bounding box center [793, 83] width 15 height 15
copy span "👁️"
drag, startPoint x: 860, startPoint y: 339, endPoint x: 871, endPoint y: 339, distance: 11.9
click at [871, 357] on span "👁️" at bounding box center [877, 367] width 35 height 21
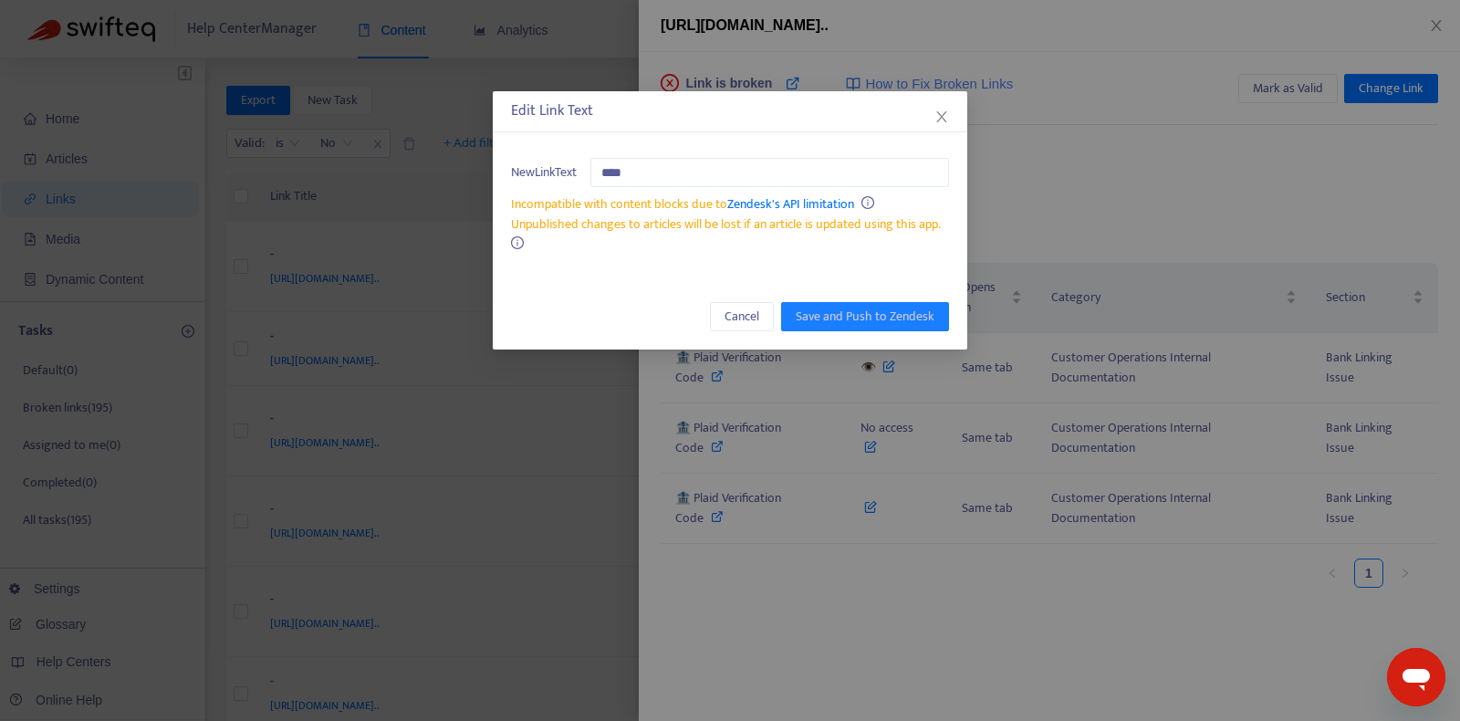
click at [981, 537] on div "Edit Link Text New Link Text *** Incompatible with content blocks due to Zendes…" at bounding box center [730, 360] width 1460 height 721
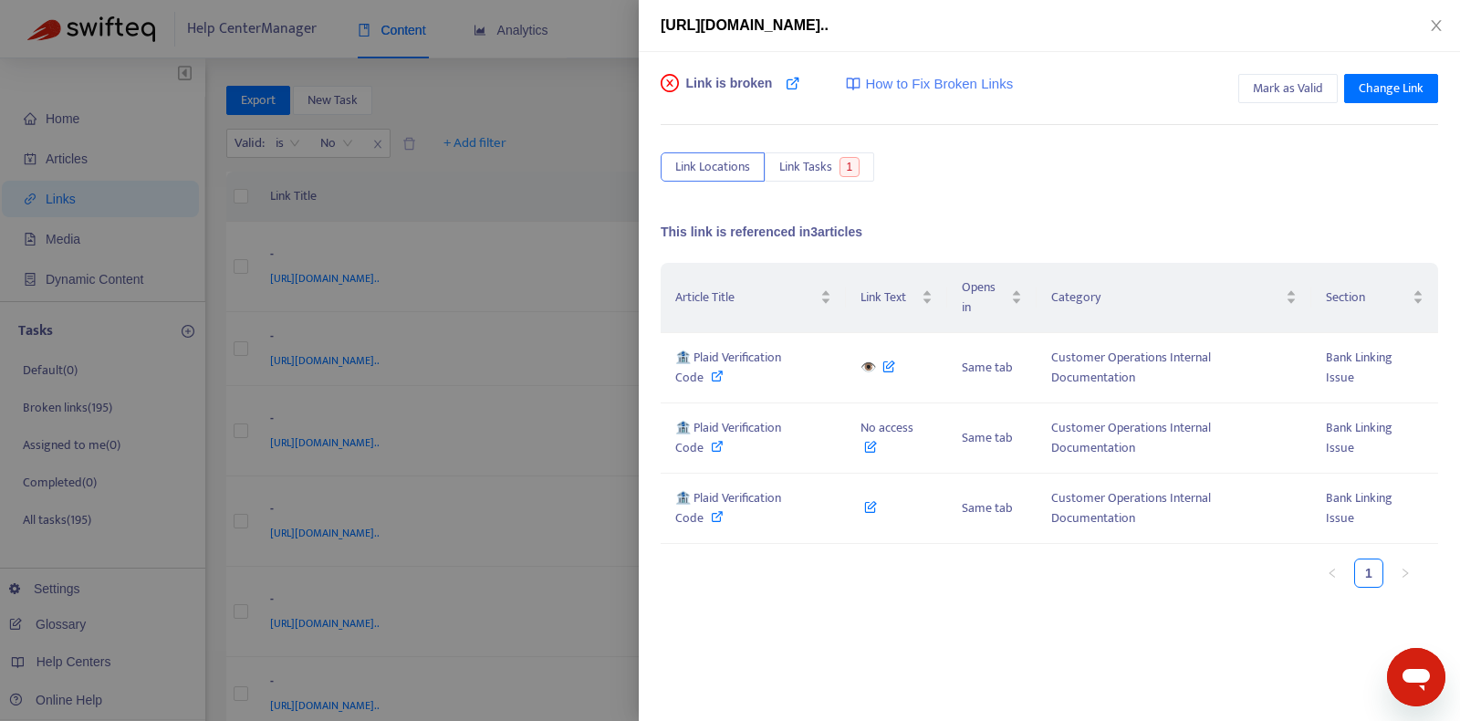
click at [517, 309] on div at bounding box center [730, 360] width 1460 height 721
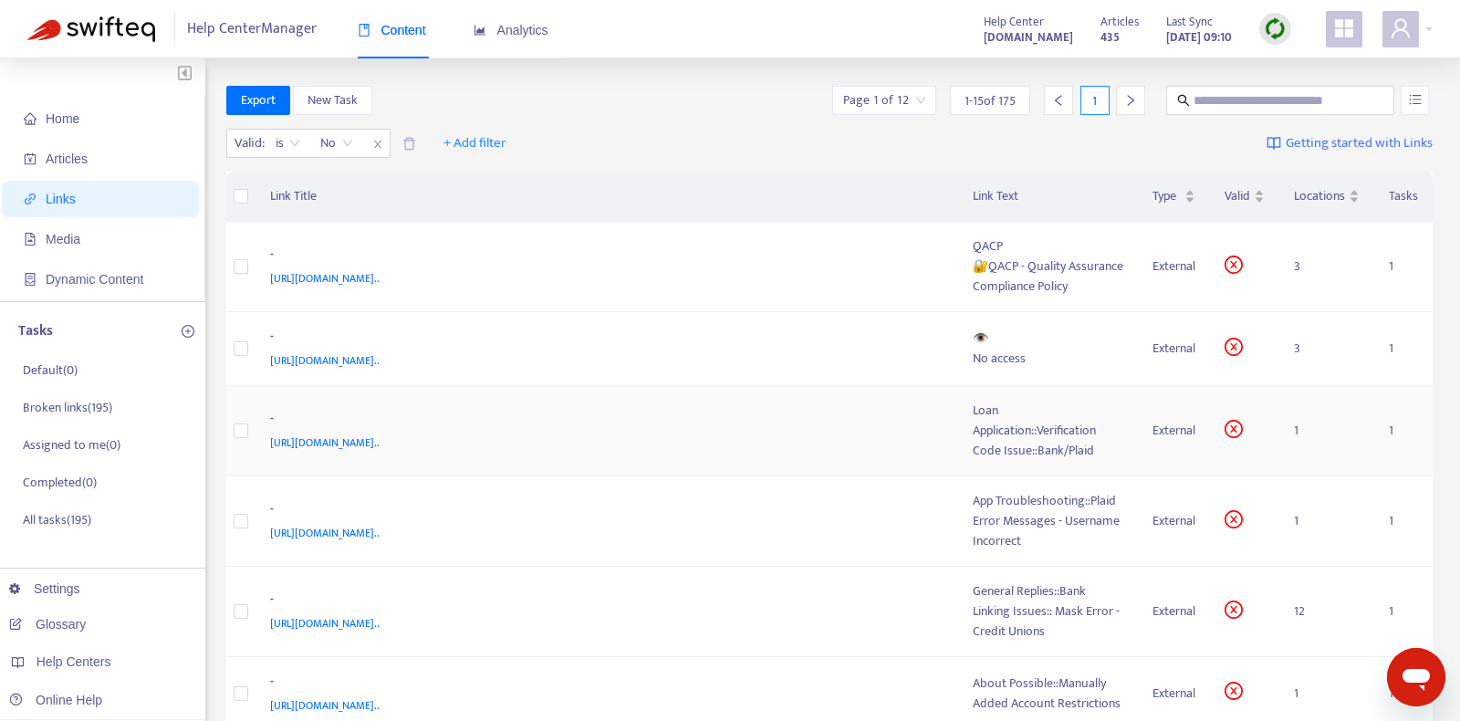
click at [872, 435] on div "https://www.notion.so/Loan-Application-Verification-Code-Issue-Bank-Plaid-2ade8…" at bounding box center [603, 443] width 667 height 20
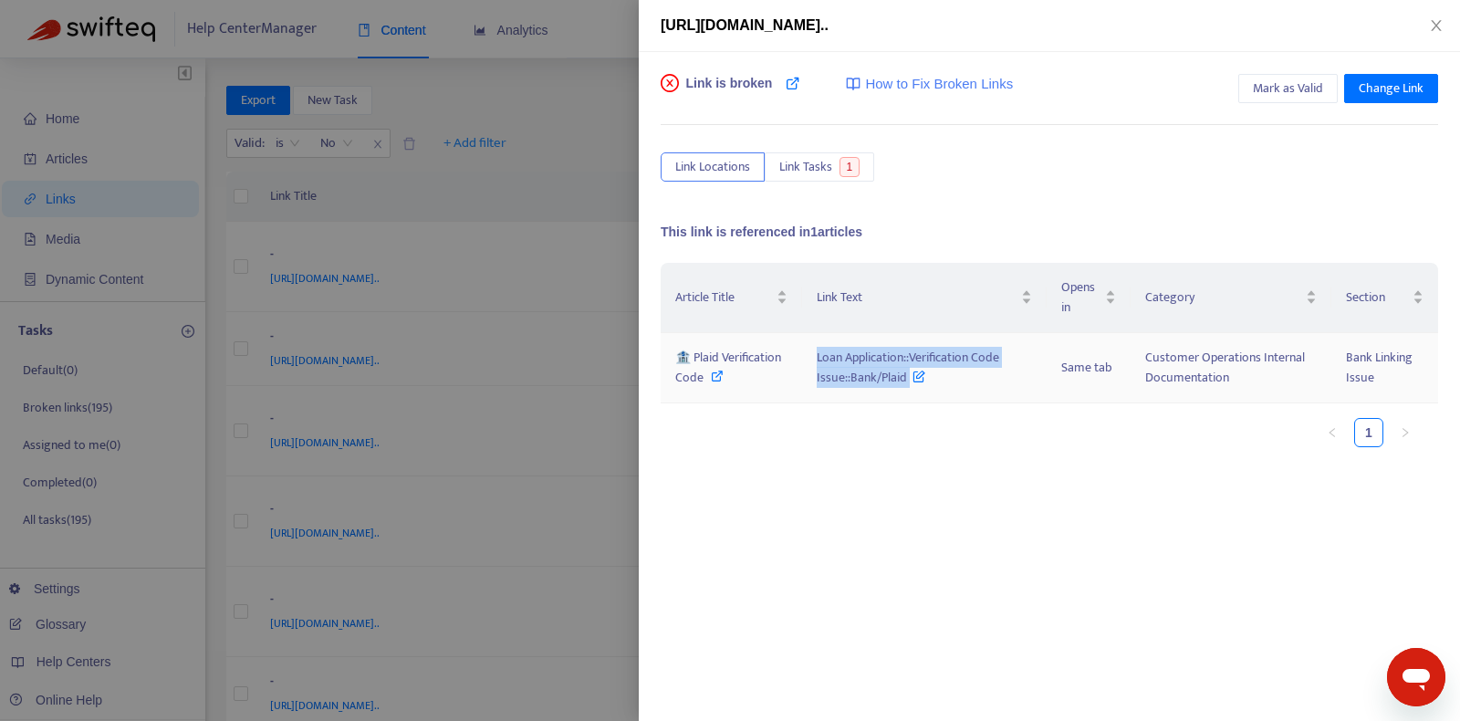
copy span "Loan Application::Verification Code Issue::Bank/Plaid"
drag, startPoint x: 811, startPoint y: 350, endPoint x: 913, endPoint y: 393, distance: 110.8
click at [914, 393] on td "Loan Application::Verification Code Issue::Bank/Plaid" at bounding box center [924, 368] width 245 height 70
click at [1303, 82] on span "Mark as Valid" at bounding box center [1288, 88] width 70 height 20
click at [1434, 26] on icon "close" at bounding box center [1436, 25] width 10 height 11
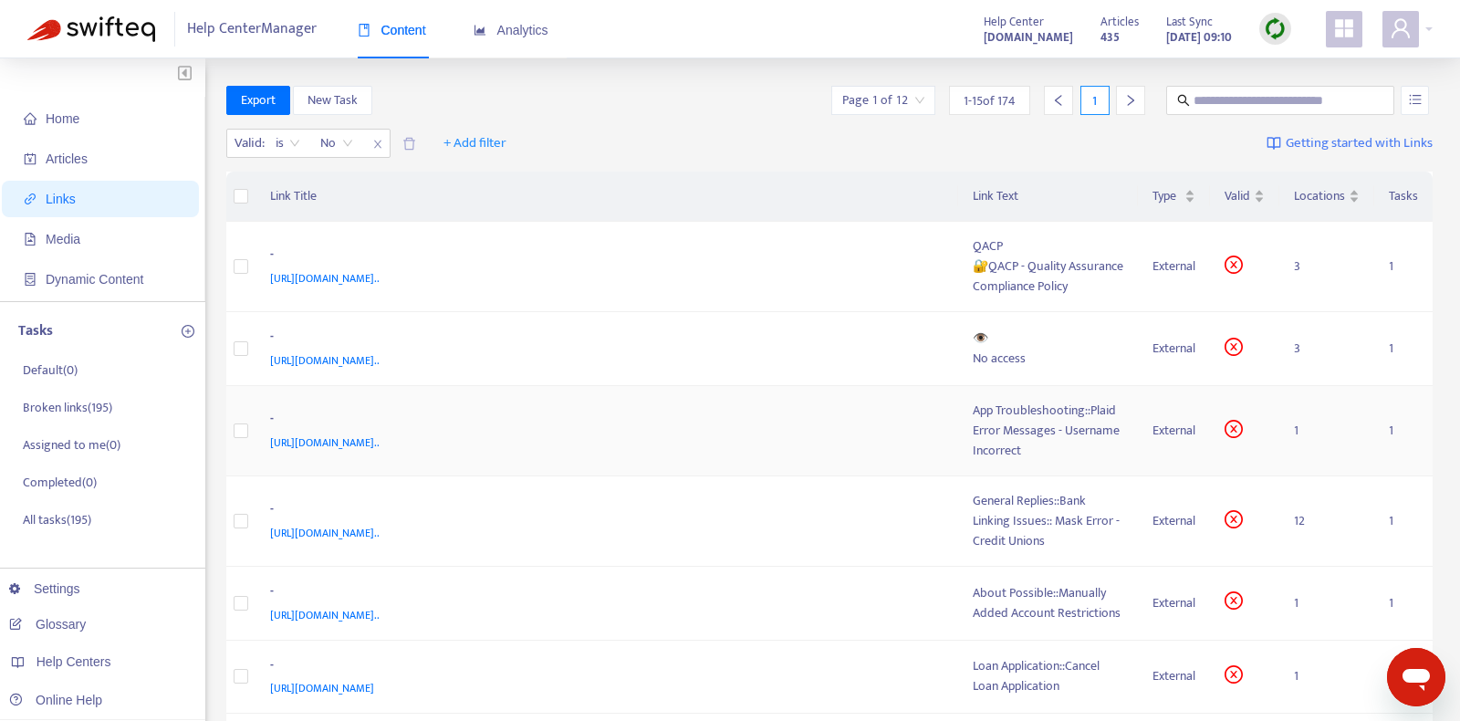
click at [787, 438] on div "https://www.notion.so/App-Troubleshooting-Plaid-Error-Messages-Username-Incorre…" at bounding box center [603, 443] width 667 height 20
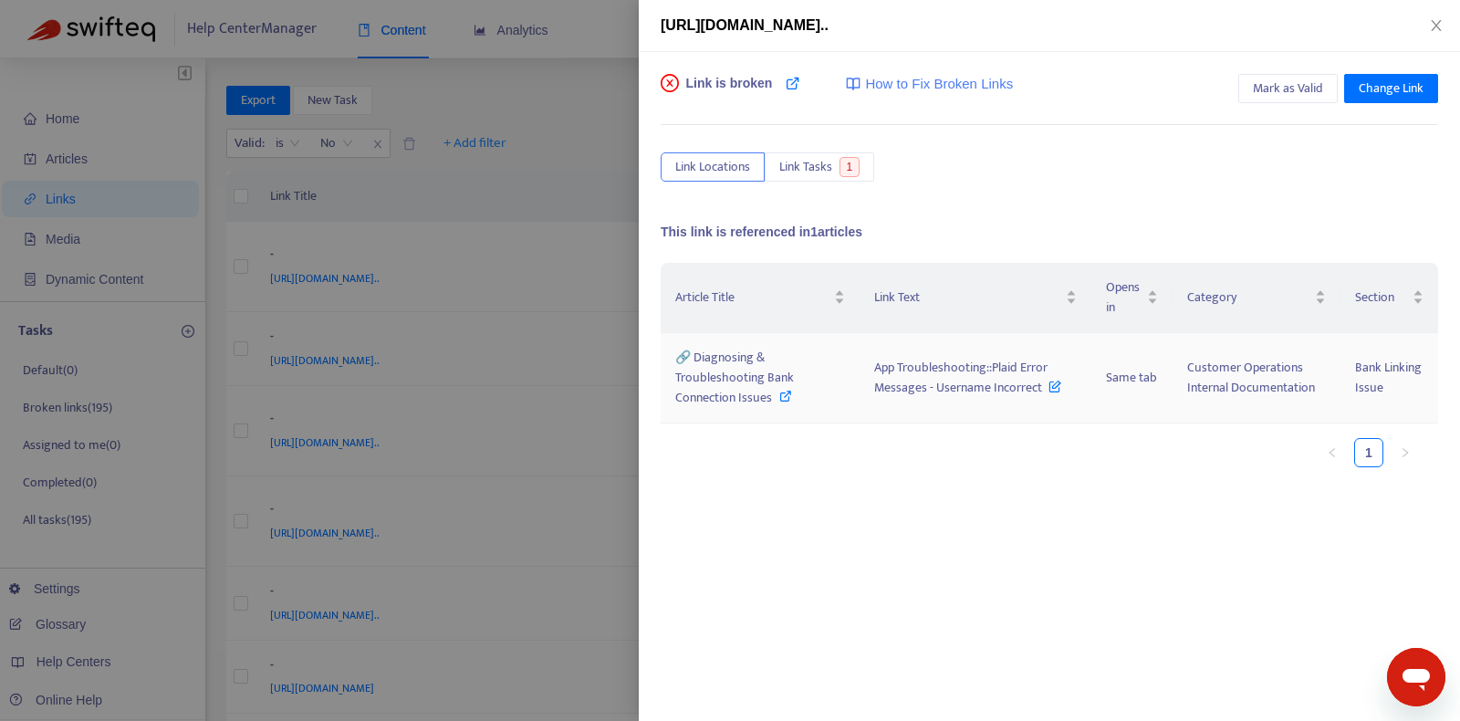
click at [787, 395] on icon at bounding box center [785, 396] width 13 height 13
click at [794, 82] on icon at bounding box center [793, 83] width 15 height 15
copy span "App Troubleshooting::Plaid Error Messages - Username Incorrect"
drag, startPoint x: 859, startPoint y: 368, endPoint x: 1045, endPoint y: 384, distance: 186.9
click at [1045, 385] on td "App Troubleshooting::Plaid Error Messages - Username Incorrect" at bounding box center [975, 378] width 231 height 90
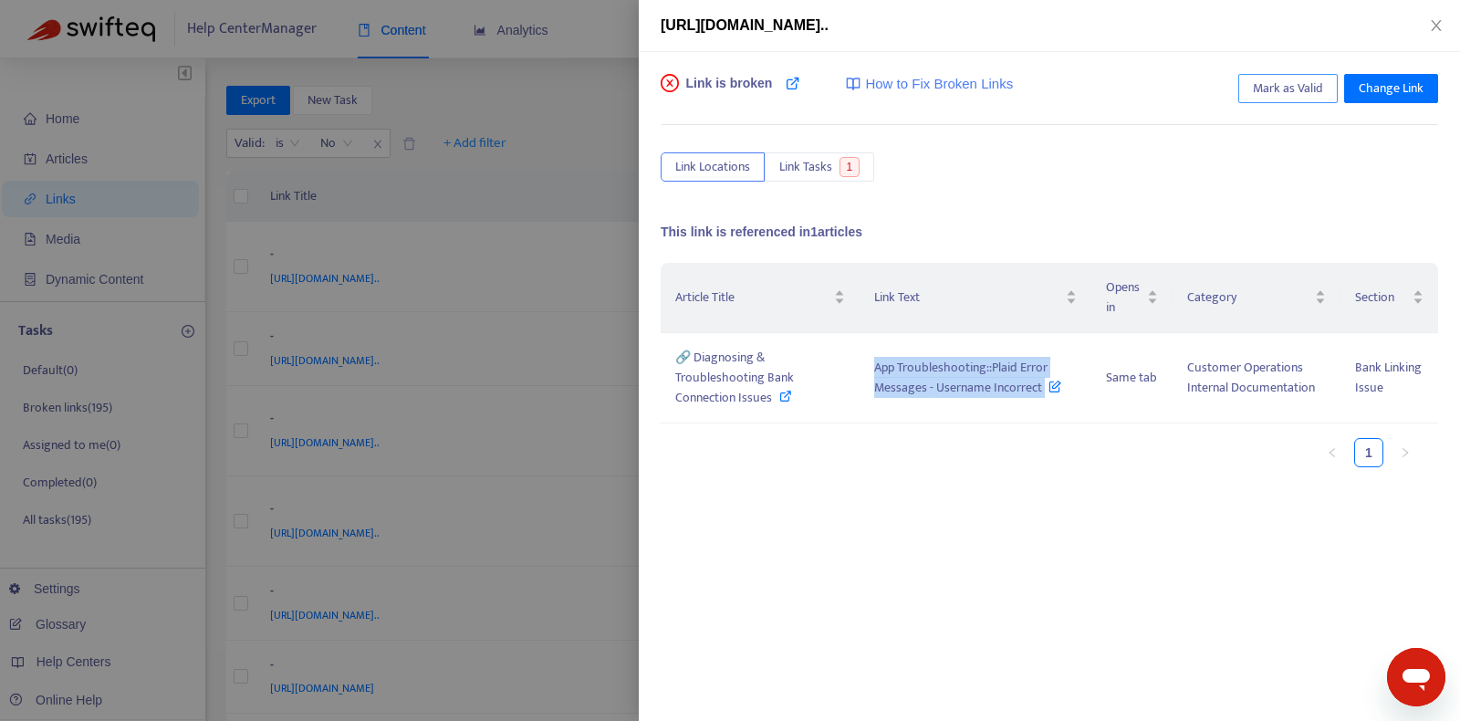
click at [1315, 81] on span "Mark as Valid" at bounding box center [1288, 88] width 70 height 20
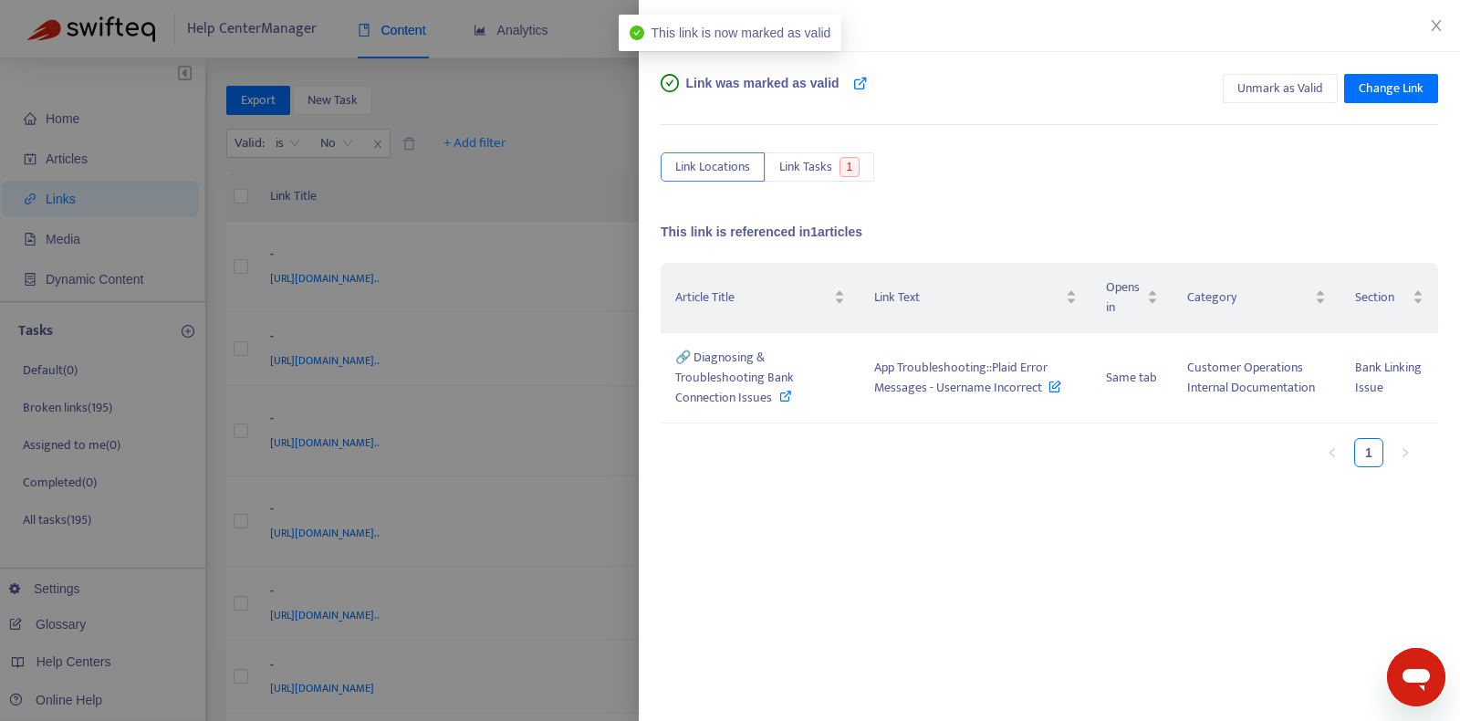
click at [448, 375] on div at bounding box center [730, 360] width 1460 height 721
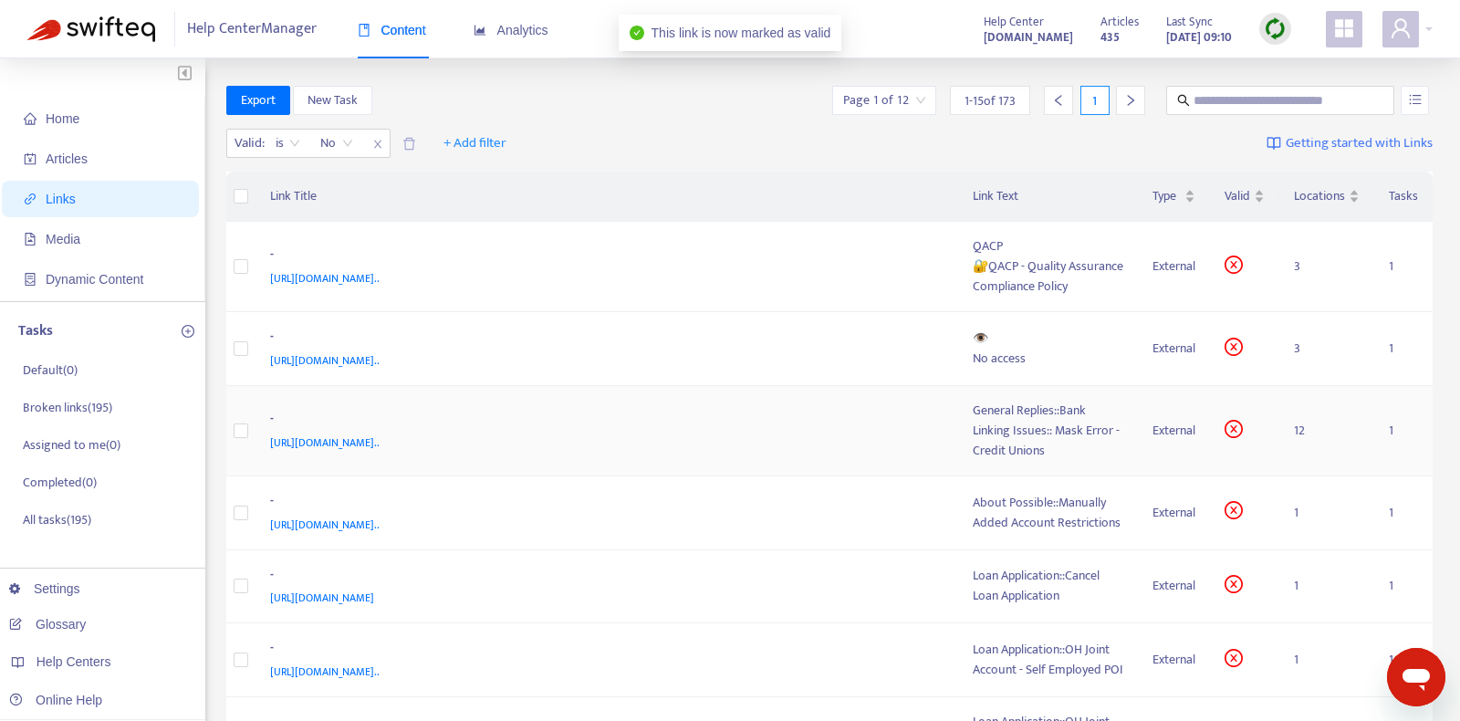
click at [835, 433] on div "https://www.notion.so/General-Replies-Bank-Linking-Issues-Mask-Error-Credit-Uni…" at bounding box center [603, 443] width 667 height 20
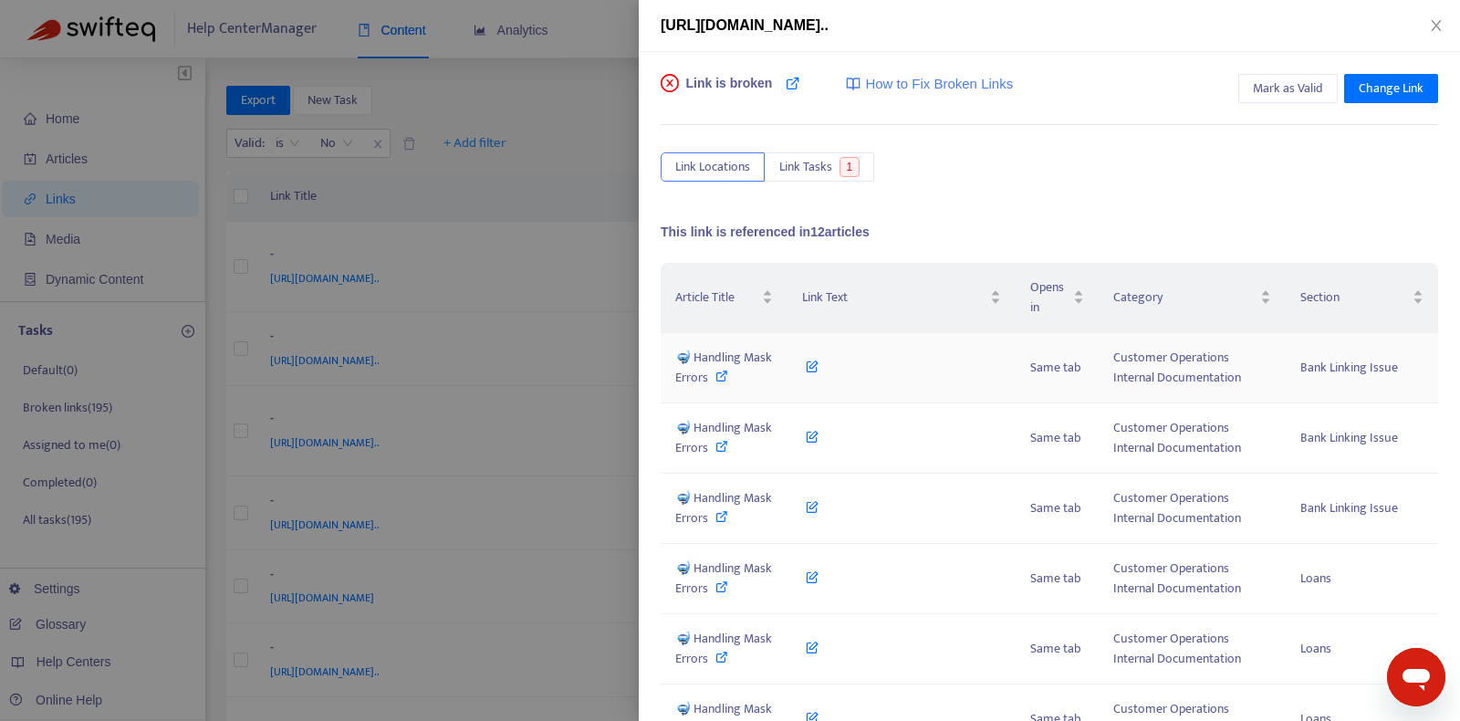
click at [725, 352] on span "🤿 Handling Mask Errors" at bounding box center [723, 367] width 97 height 41
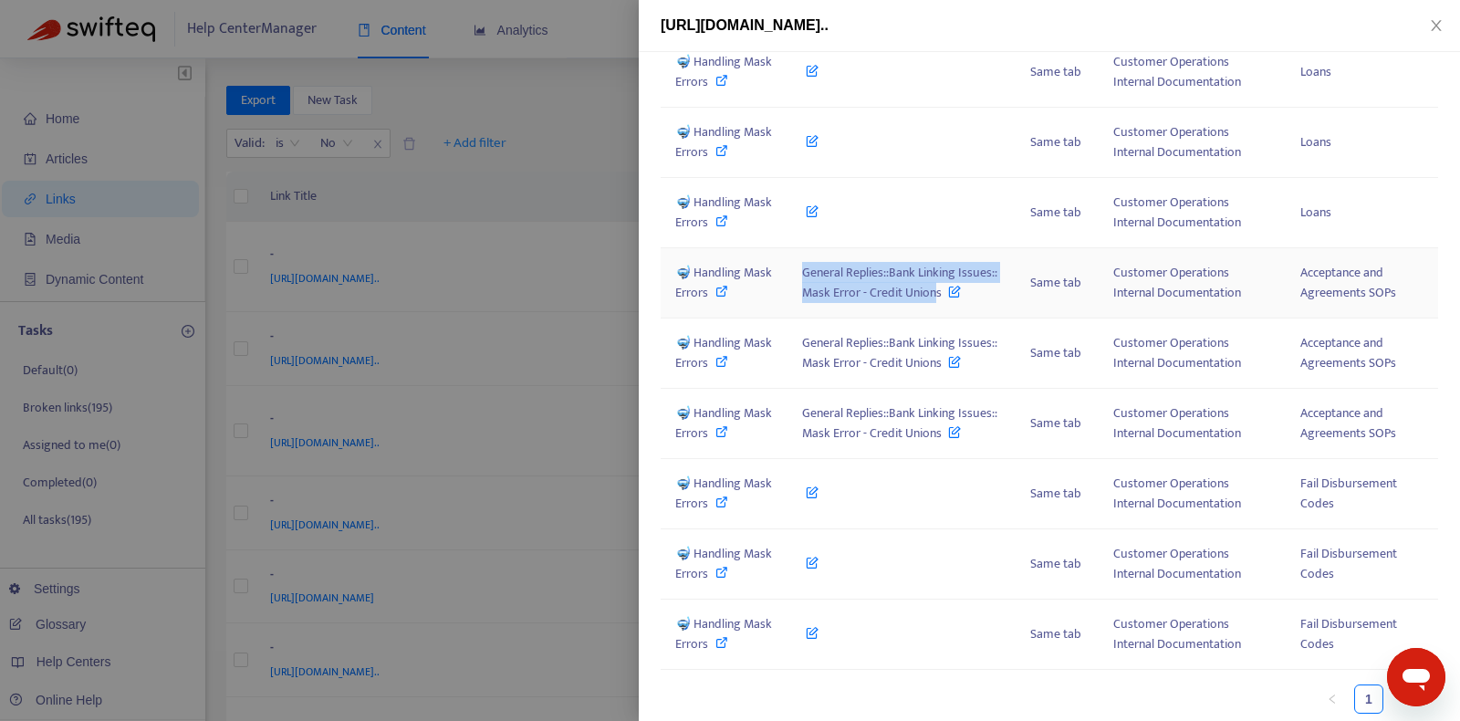
copy span "General Replies::Bank Linking Issues:: Mask Error - Credit Union"
copy span "General Replies::Bank Linking Issues:: Mask Error - Credit Unions"
drag, startPoint x: 795, startPoint y: 269, endPoint x: 943, endPoint y: 292, distance: 149.6
click at [943, 292] on td "General Replies::Bank Linking Issues:: Mask Error - Credit Unions" at bounding box center [901, 283] width 228 height 70
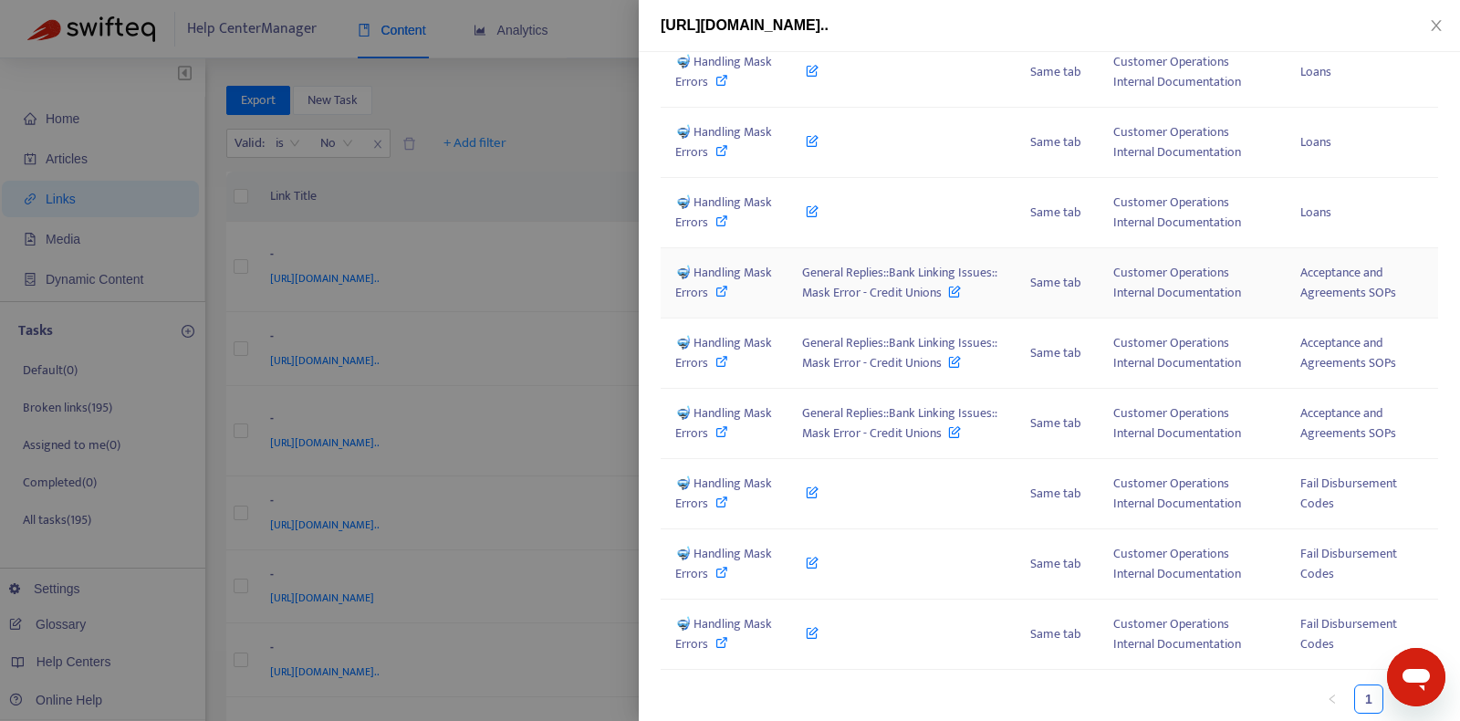
scroll to position [0, 0]
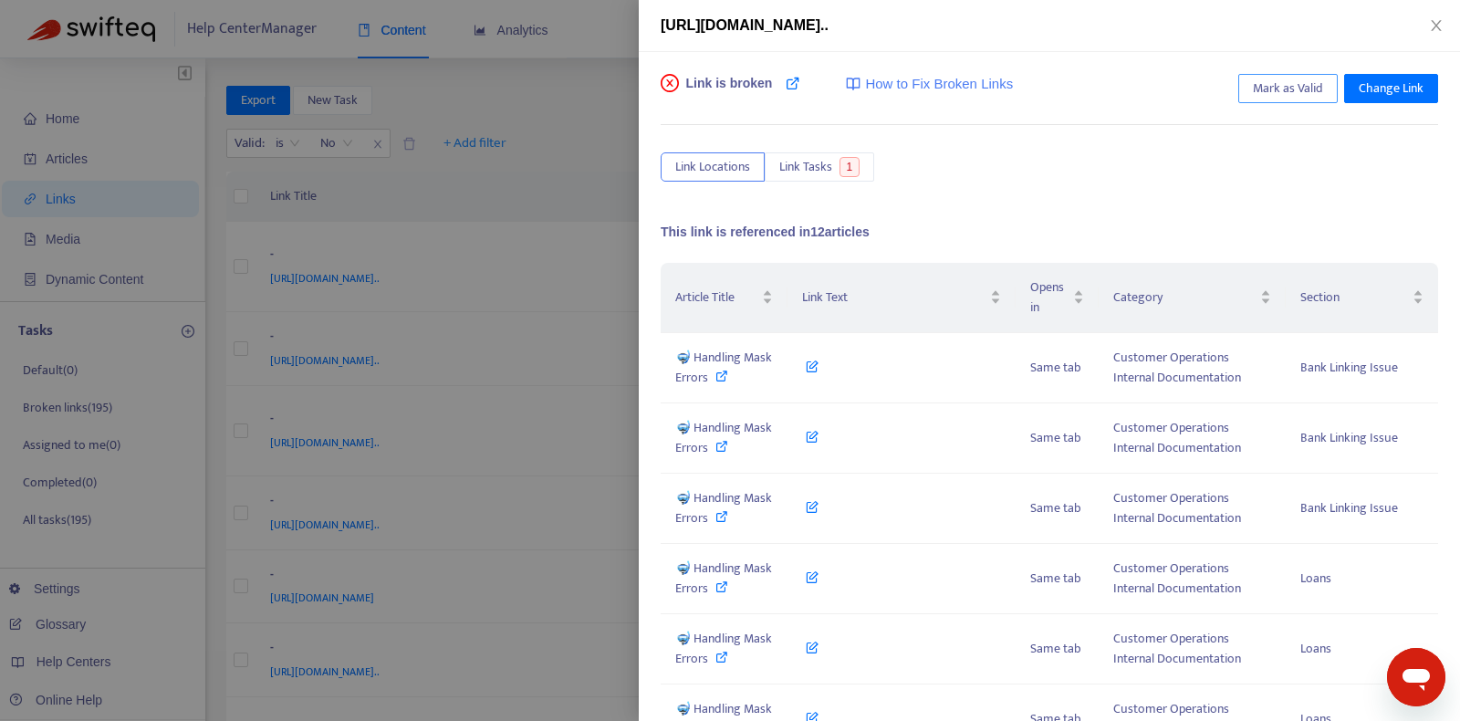
click at [1313, 92] on span "Mark as Valid" at bounding box center [1288, 88] width 70 height 20
click at [1437, 26] on icon "close" at bounding box center [1436, 25] width 10 height 11
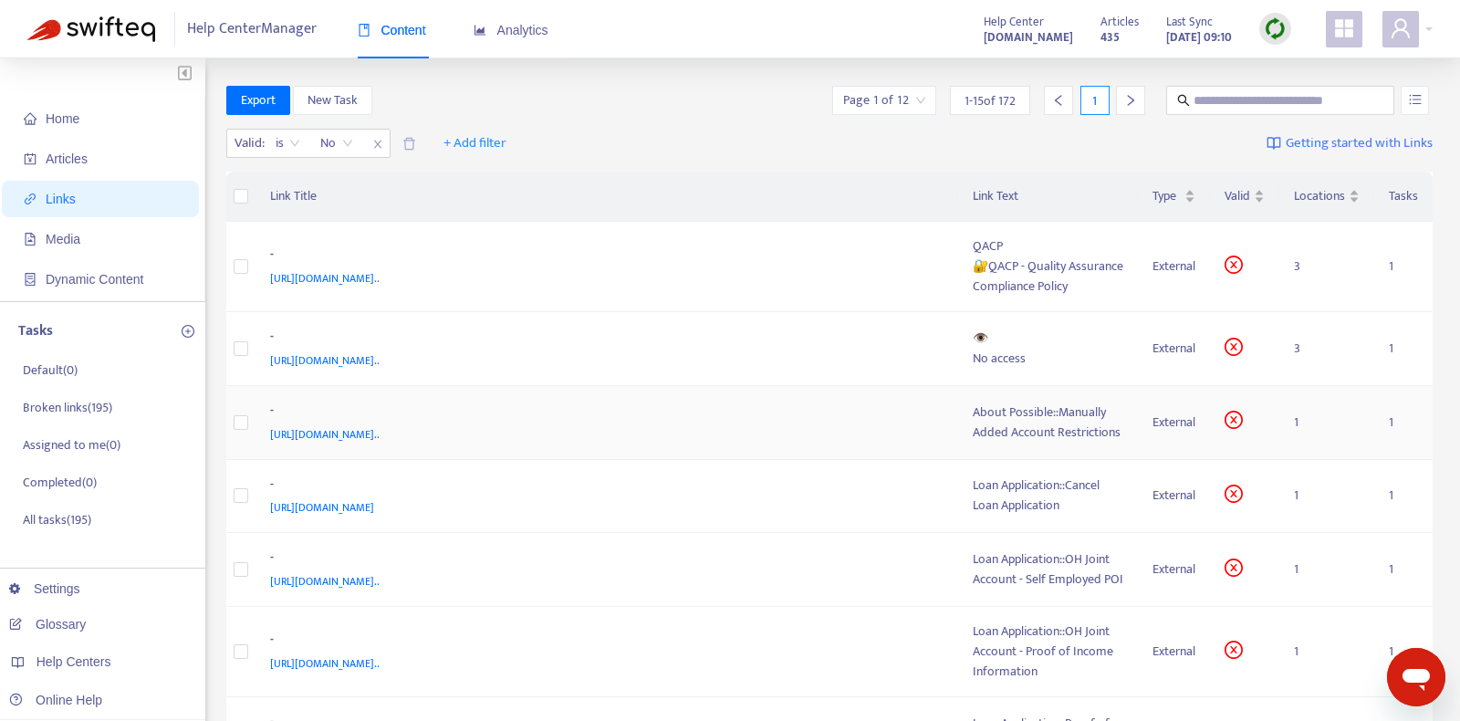
click at [838, 427] on div "https://www.notion.so/About-Possible-Manually-Added-Account-Restrictions-689aa3…" at bounding box center [603, 434] width 667 height 20
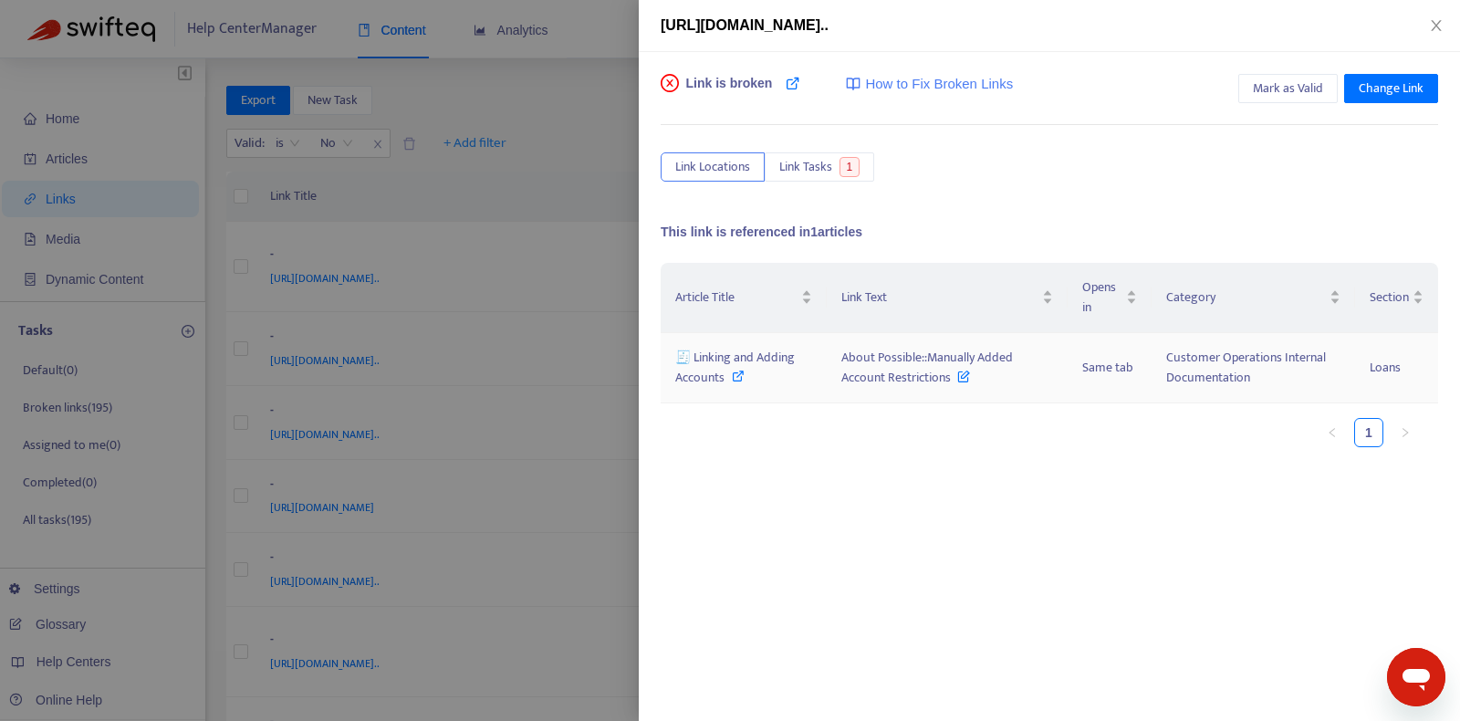
click at [750, 349] on span "🧾 Linking and Adding Accounts" at bounding box center [735, 367] width 120 height 41
click at [766, 92] on span "Link is broken" at bounding box center [729, 92] width 87 height 36
copy tr "Accounts About Possible::Manually Added Account Restrictions"
drag, startPoint x: 824, startPoint y: 349, endPoint x: 954, endPoint y: 389, distance: 136.5
click at [954, 389] on tr "🧾 Linking and Adding Accounts About Possible::Manually Added Account Restrictio…" at bounding box center [1049, 368] width 777 height 70
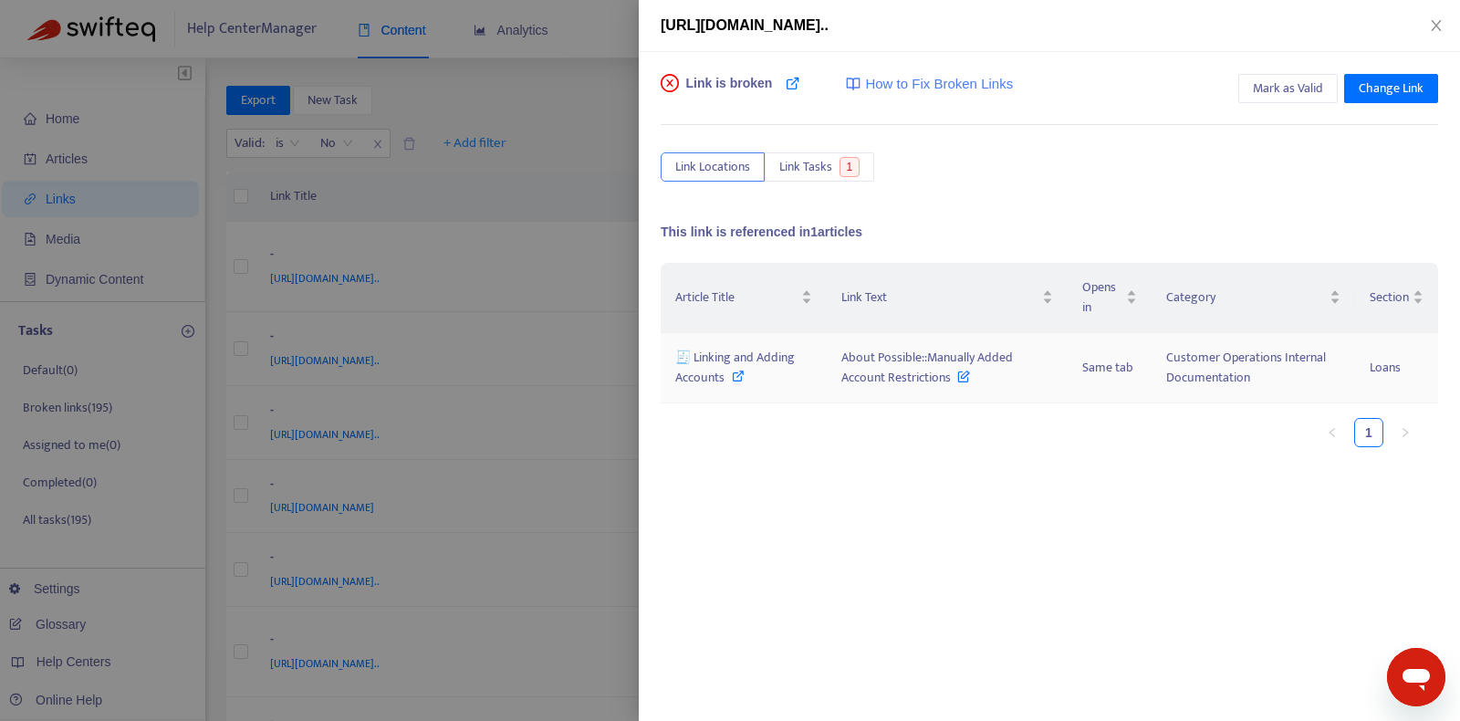
drag, startPoint x: 948, startPoint y: 474, endPoint x: 935, endPoint y: 459, distance: 19.4
click at [948, 474] on div "Article Title Link Text Opens in Category Section 🧾 Linking and Adding Accounts…" at bounding box center [1049, 445] width 777 height 365
copy span "About Possible::Manually Added Account Restrictions"
drag, startPoint x: 839, startPoint y: 358, endPoint x: 948, endPoint y: 382, distance: 112.2
click at [948, 382] on span "About Possible::Manually Added Account Restrictions" at bounding box center [927, 367] width 172 height 41
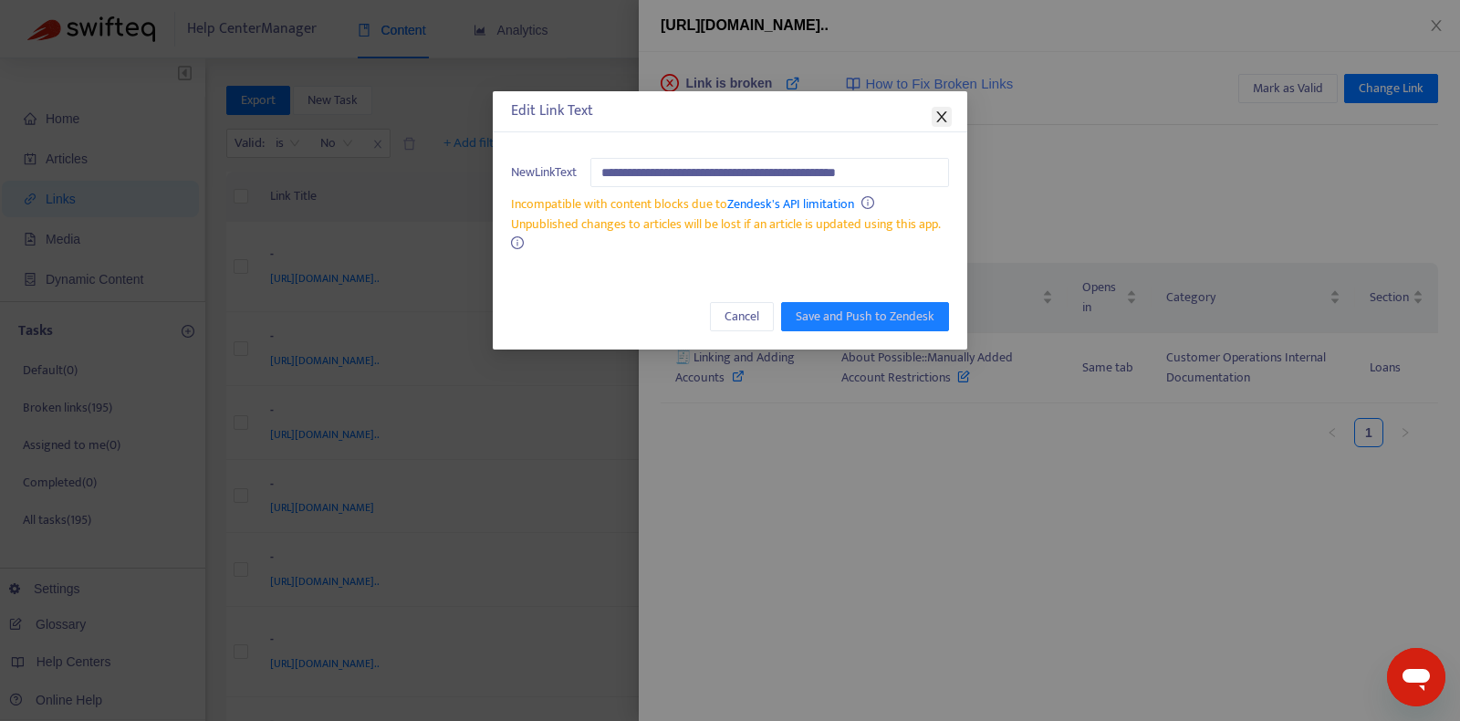
click at [945, 107] on button "Close" at bounding box center [942, 117] width 20 height 20
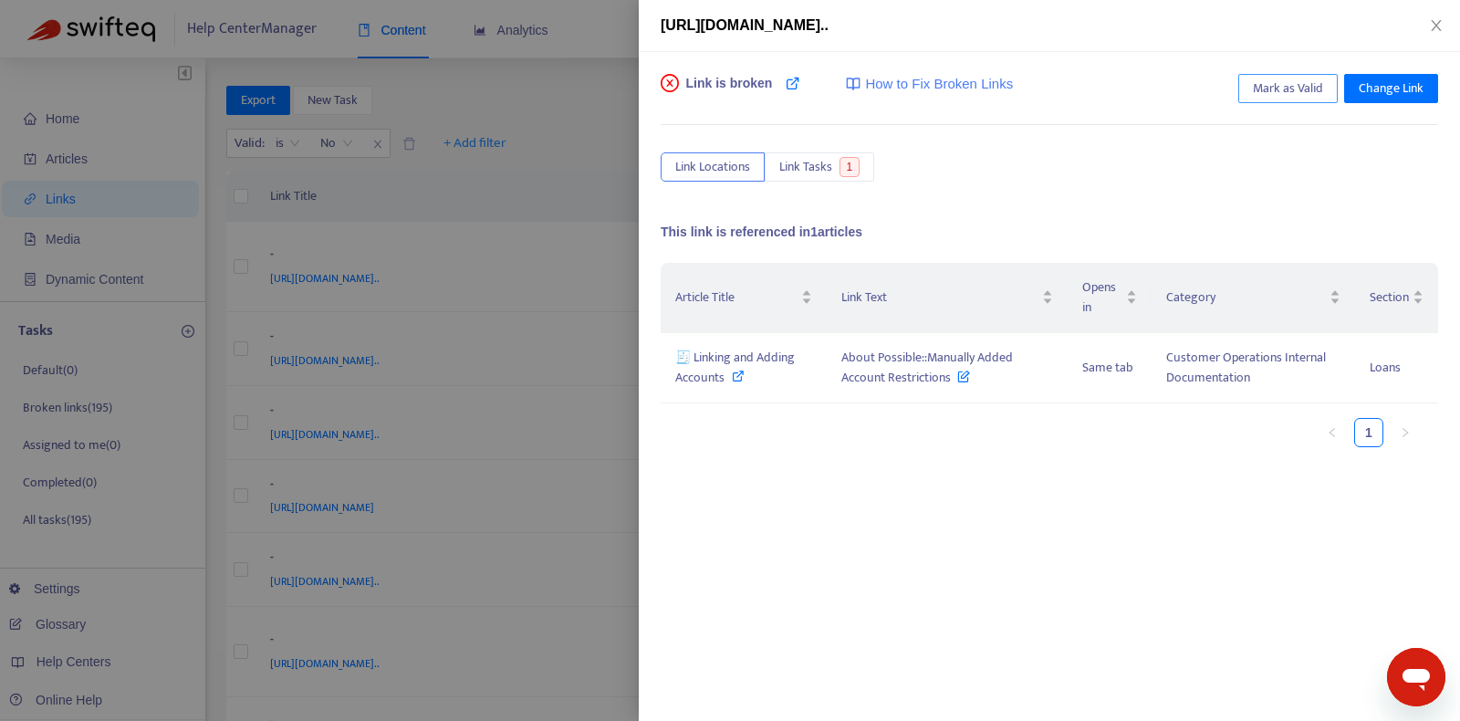
click at [1257, 83] on span "Mark as Valid" at bounding box center [1288, 88] width 70 height 20
click at [1442, 24] on icon "close" at bounding box center [1436, 25] width 15 height 15
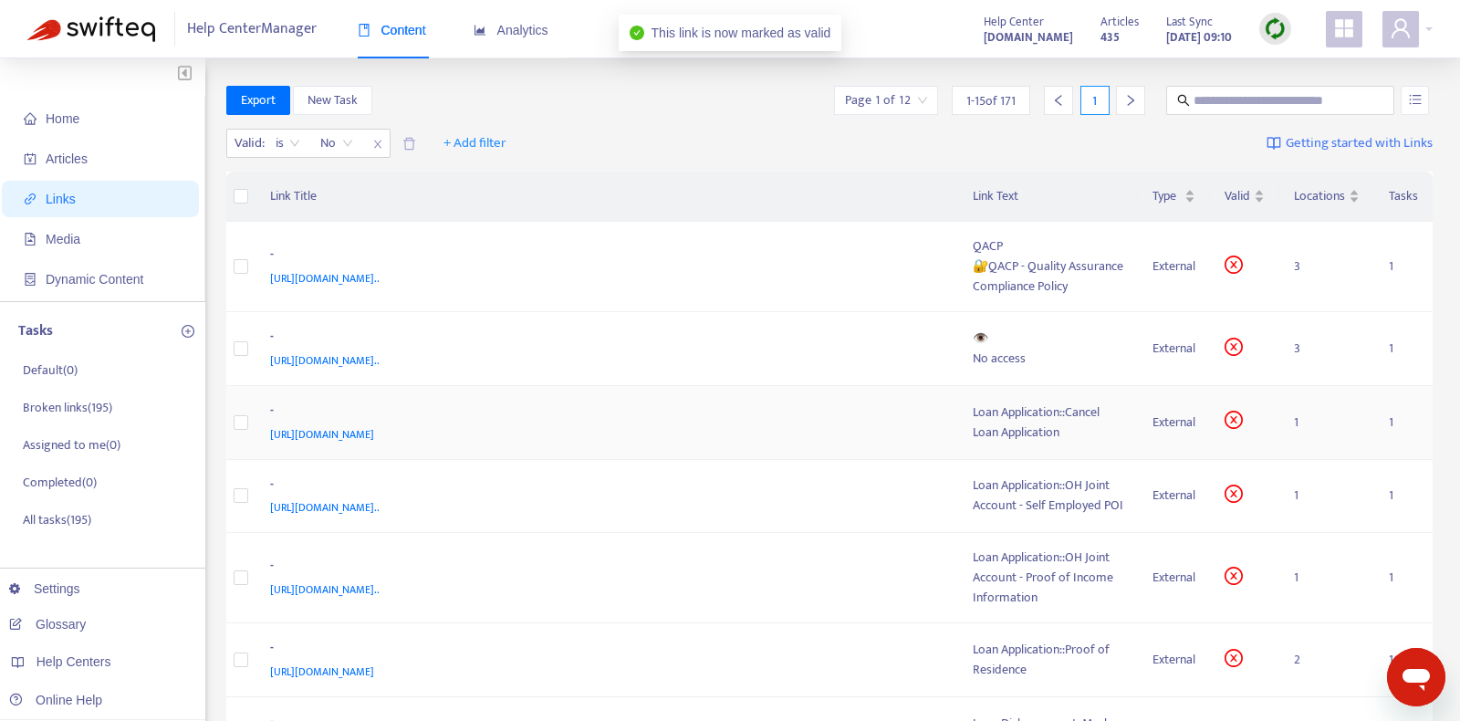
click at [750, 426] on div "https://www.notion.so/Cancel-Loan-Application-fbab12e318b241c1b4fe99b20041e25d?…" at bounding box center [603, 434] width 667 height 20
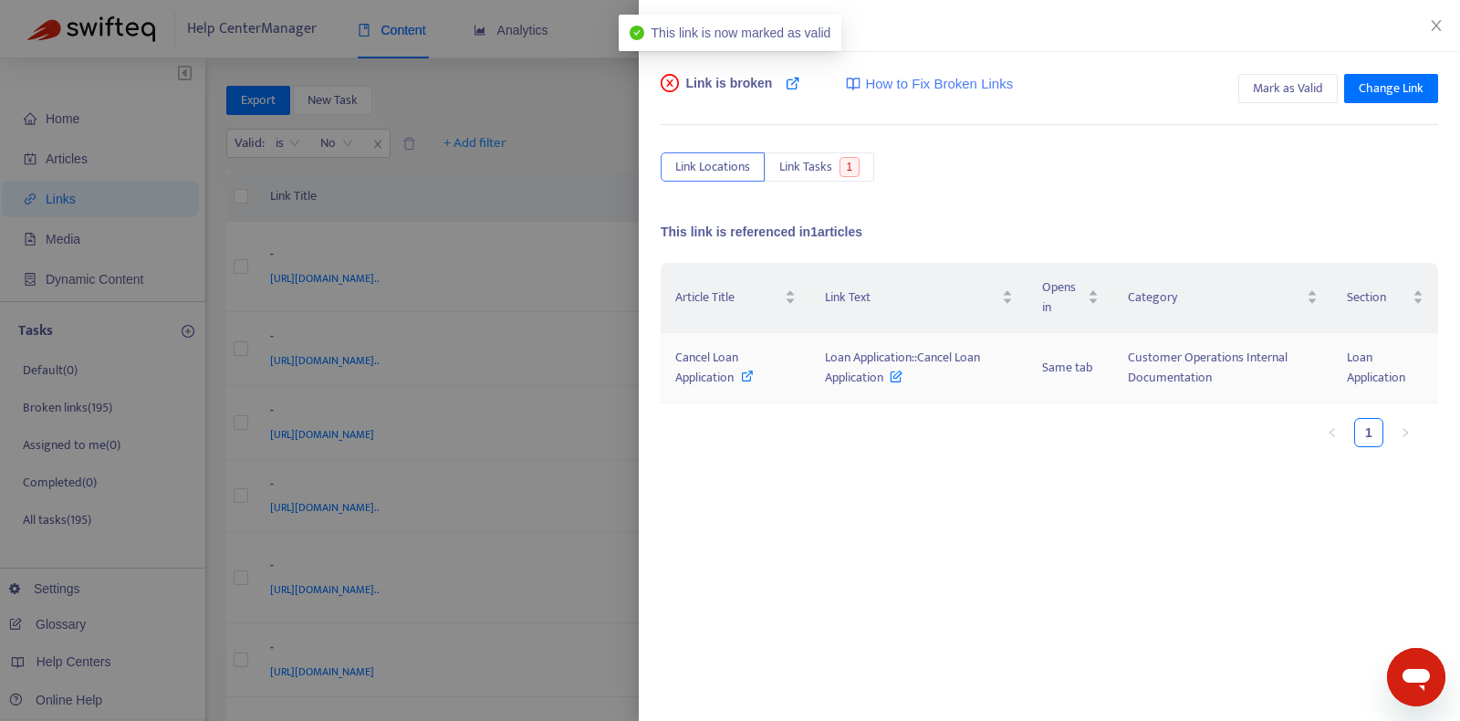
click at [741, 370] on div "Cancel Loan Application" at bounding box center [735, 368] width 120 height 40
copy span "Loan Application::Cancel Loan Application"
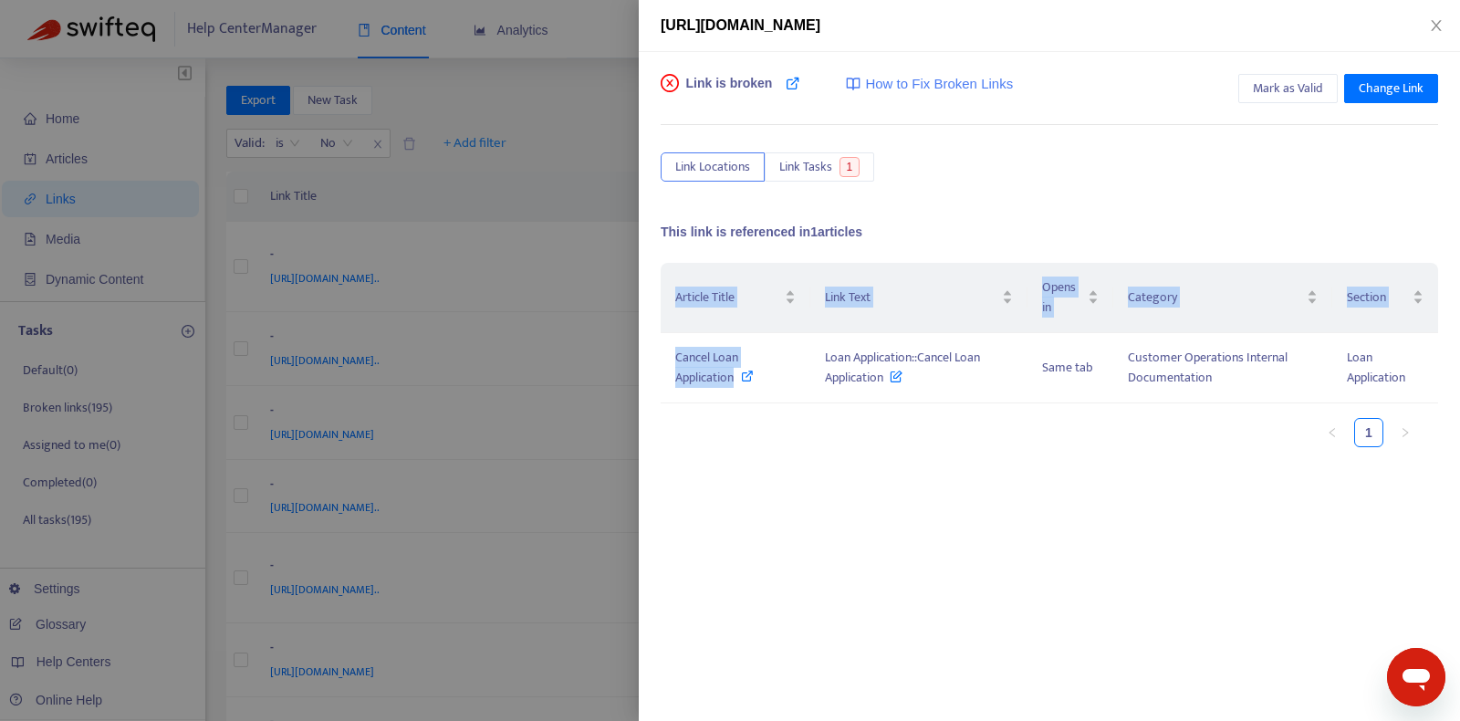
drag, startPoint x: 827, startPoint y: 356, endPoint x: 911, endPoint y: 517, distance: 182.0
click at [911, 516] on div "Article Title Link Text Opens in Category Section Cancel Loan Application Loan …" at bounding box center [1049, 445] width 777 height 365
click at [911, 517] on div "Article Title Link Text Opens in Category Section Cancel Loan Application Loan …" at bounding box center [1049, 445] width 777 height 365
click at [1316, 89] on span "Mark as Valid" at bounding box center [1288, 88] width 70 height 20
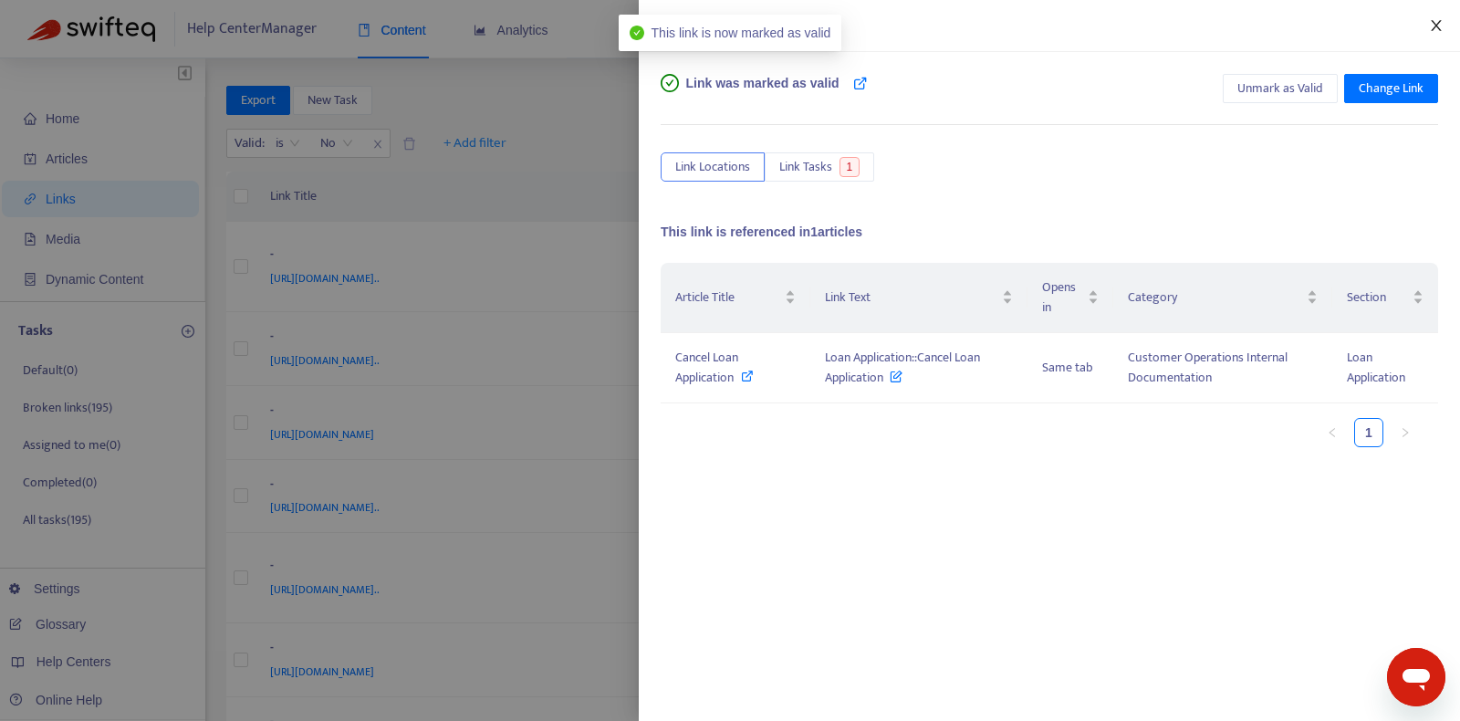
click at [1430, 19] on icon "close" at bounding box center [1436, 25] width 15 height 15
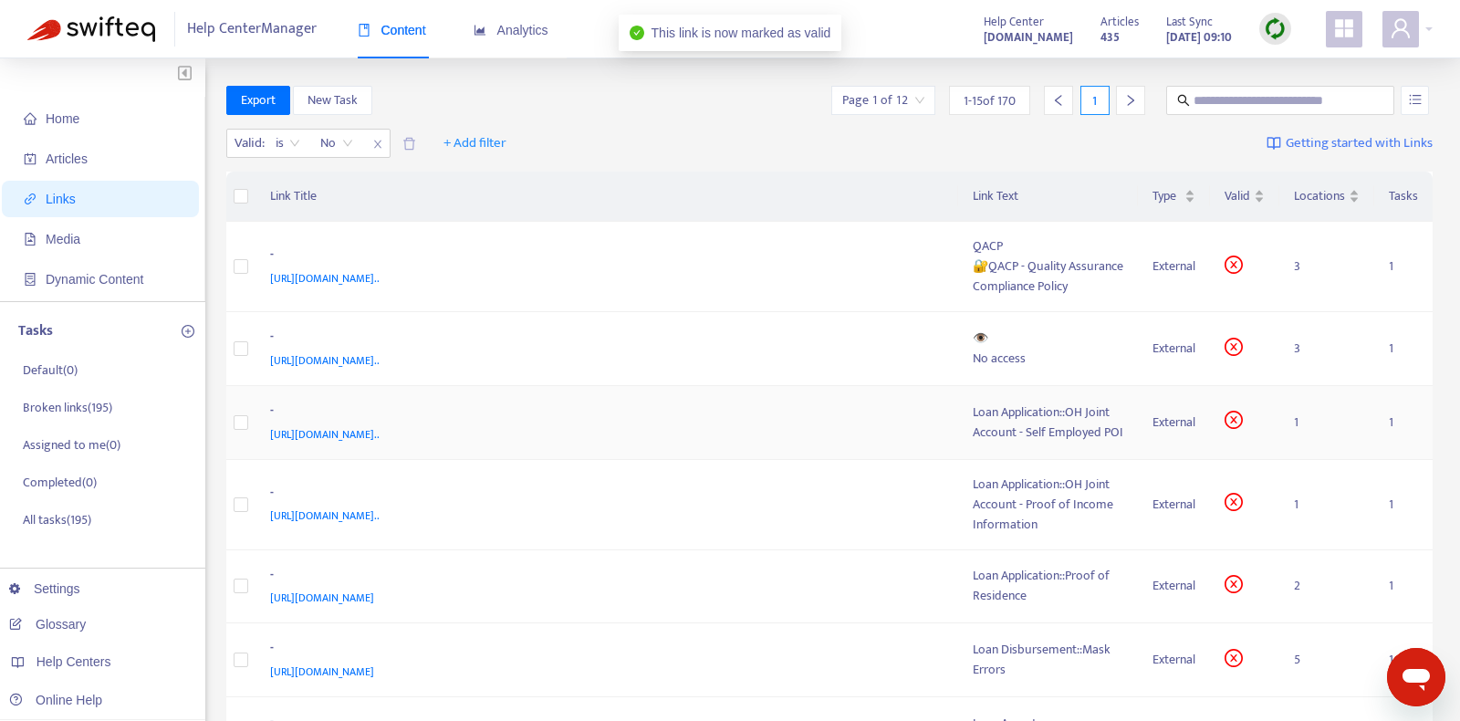
click at [847, 433] on div "https://www.notion.so/Loan-Application-OH-Joint-Account-Self-Employed-POI-41880…" at bounding box center [603, 434] width 667 height 20
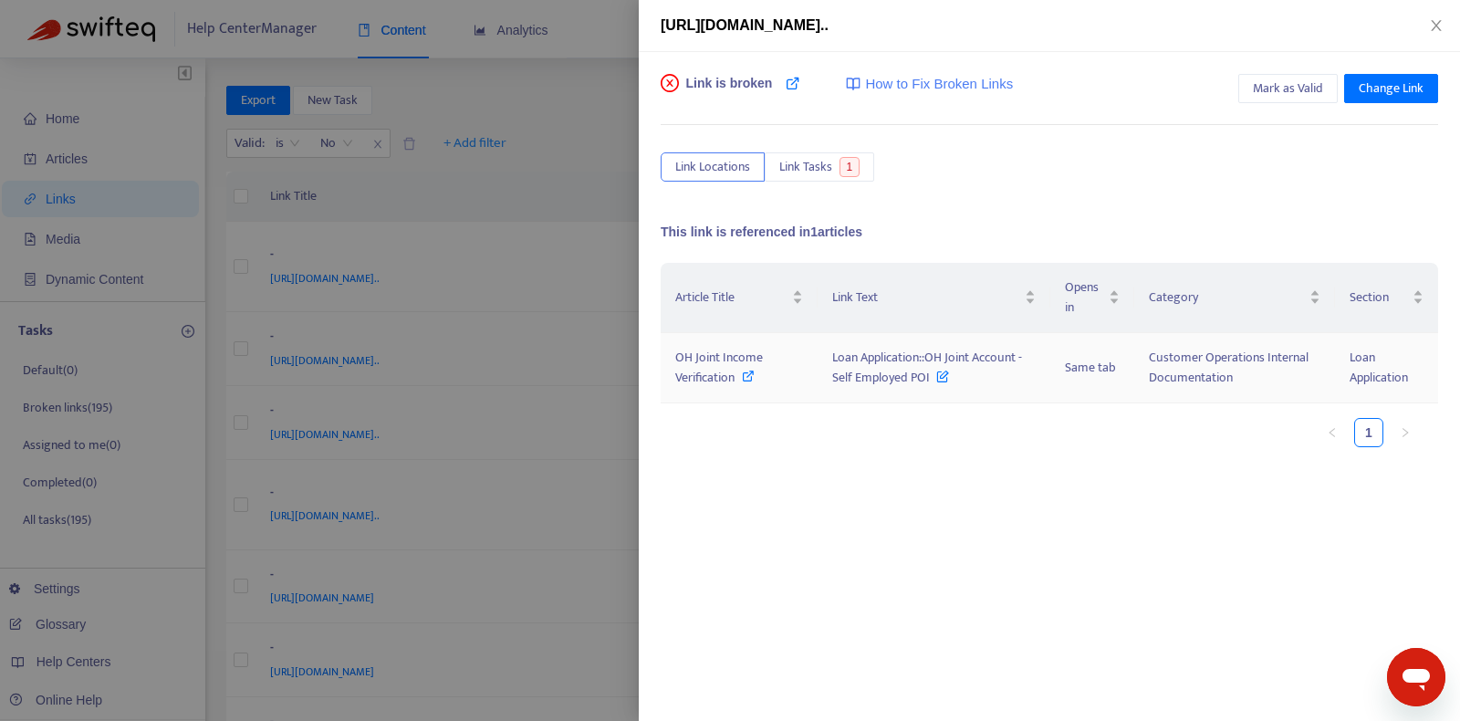
click at [745, 360] on span "OH Joint Income Verification" at bounding box center [719, 367] width 88 height 41
drag, startPoint x: 829, startPoint y: 357, endPoint x: 933, endPoint y: 380, distance: 105.6
click at [933, 380] on td "Loan Application::OH Joint Account - Self Employed POI" at bounding box center [935, 368] width 234 height 70
click at [1300, 96] on span "Mark as Valid" at bounding box center [1288, 88] width 70 height 20
click at [1439, 22] on icon "close" at bounding box center [1436, 25] width 10 height 11
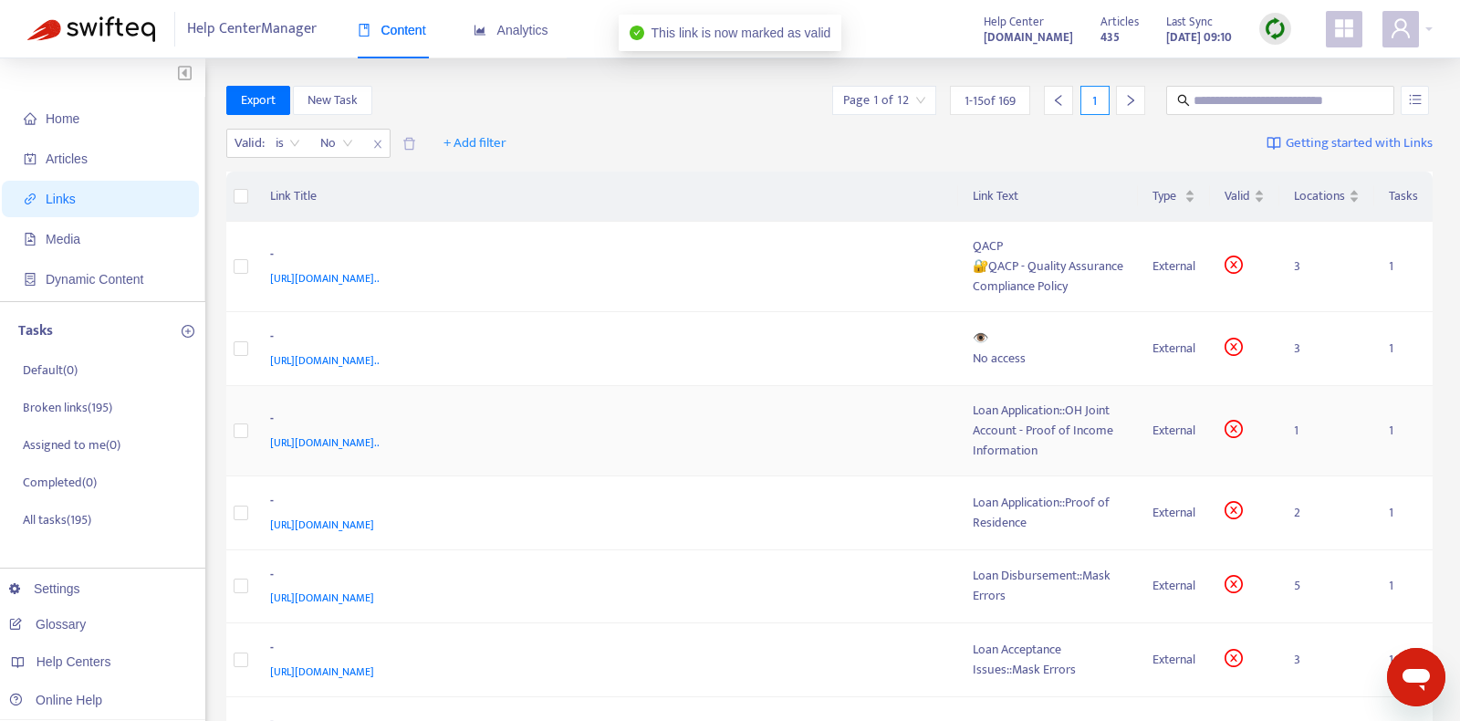
click at [380, 433] on span "https://www.notion.so/Loan-Application-OH-Joint-Account-Proof-of-Income-Informa…" at bounding box center [324, 442] width 109 height 18
click at [835, 433] on div "https://www.notion.so/Loan-Application-OH-Joint-Account-Proof-of-Income-Informa…" at bounding box center [603, 443] width 667 height 20
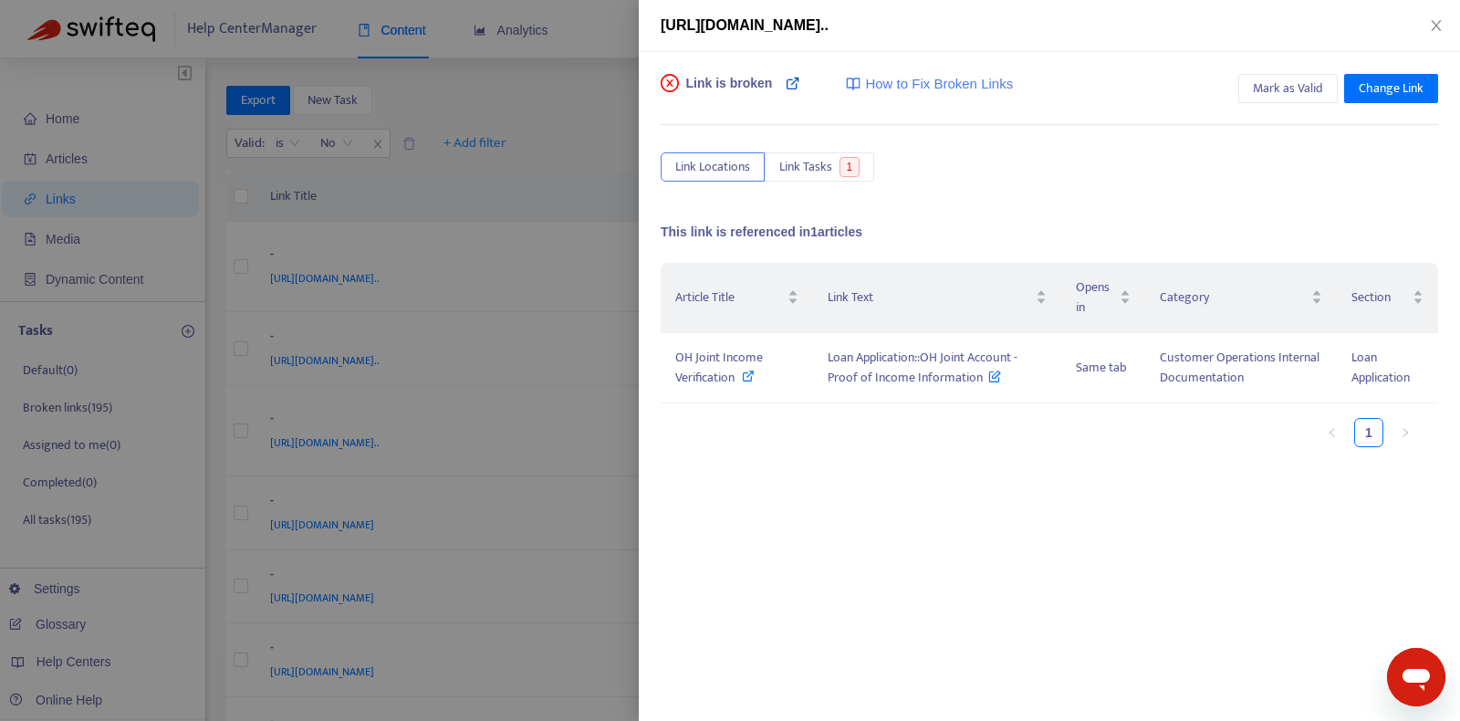
click at [787, 78] on icon at bounding box center [793, 83] width 15 height 15
click at [745, 372] on icon at bounding box center [748, 376] width 13 height 13
drag, startPoint x: 823, startPoint y: 354, endPoint x: 977, endPoint y: 383, distance: 156.9
click at [977, 383] on td "Loan Application::OH Joint Account - Proof of Income Information" at bounding box center [937, 368] width 249 height 70
click at [1318, 75] on button "Mark as Valid" at bounding box center [1287, 88] width 99 height 29
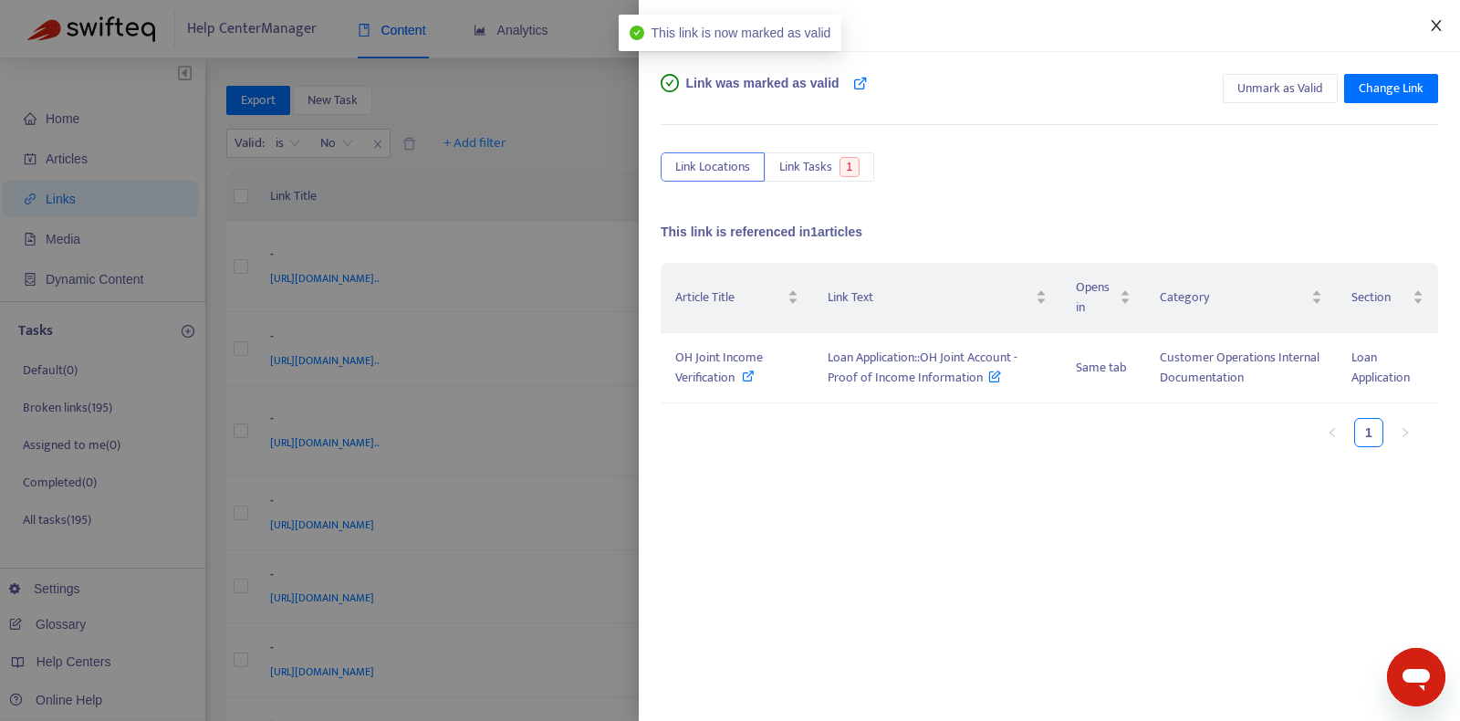
click at [1443, 25] on icon "close" at bounding box center [1436, 25] width 15 height 15
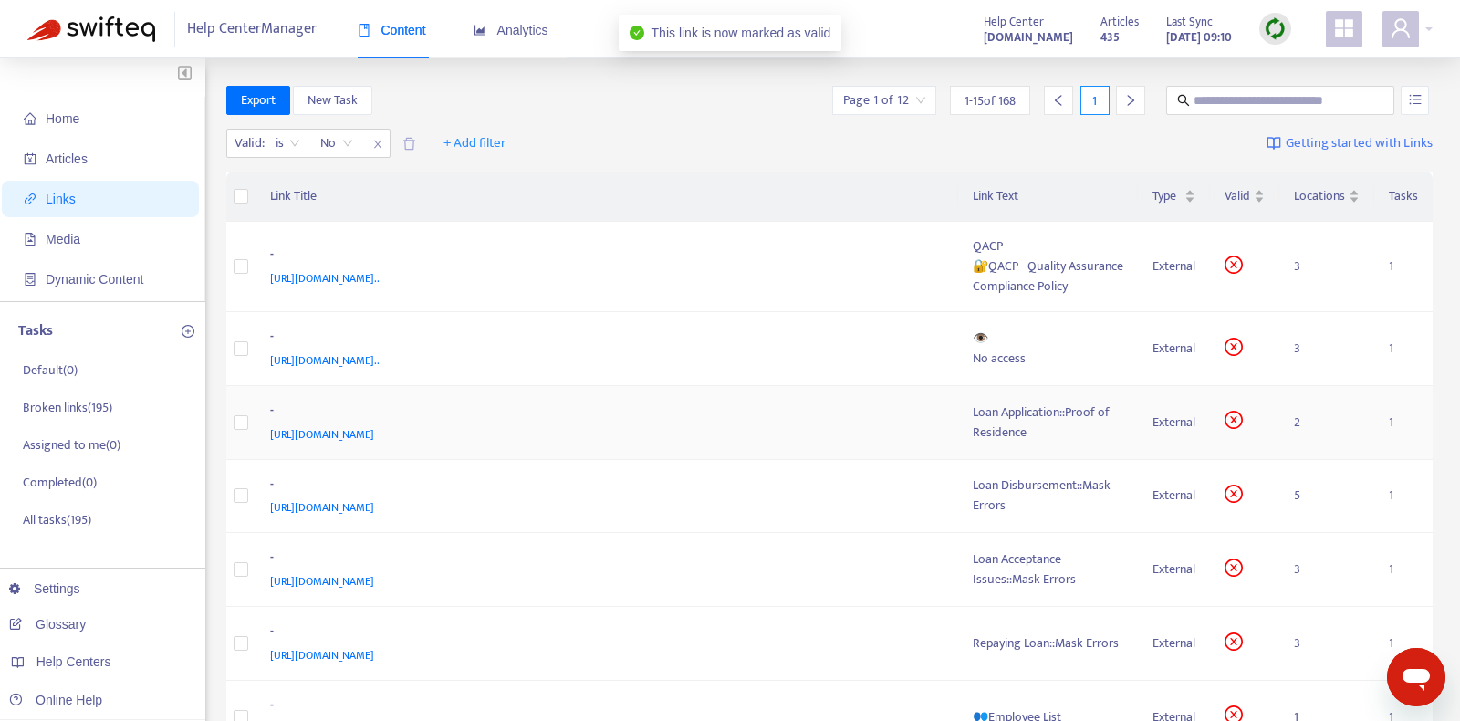
click at [808, 435] on div "https://www.notion.so/Loan-Application-Proof-of-Residence-703e1951fc5649f89a4ee…" at bounding box center [603, 434] width 667 height 20
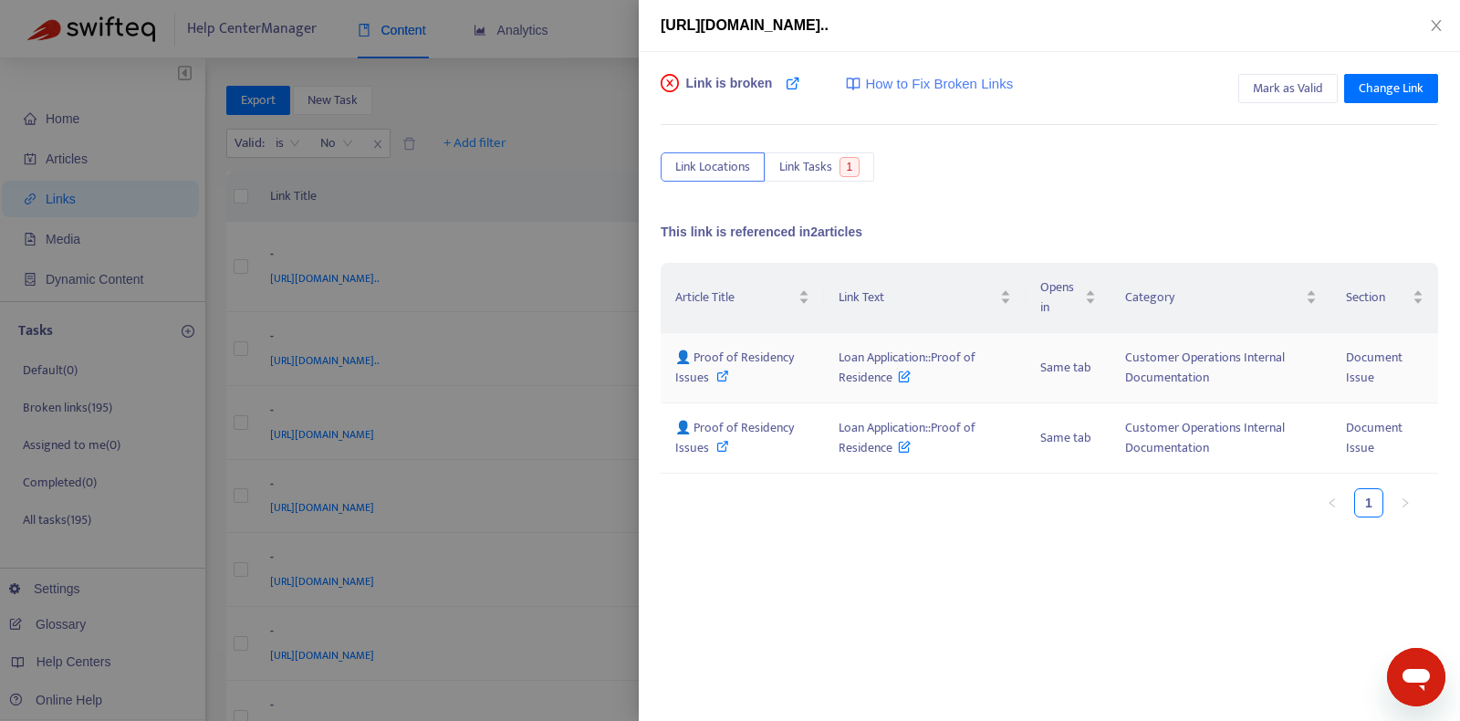
click at [728, 371] on div "👤 Proof of Residency Issues" at bounding box center [742, 368] width 134 height 40
drag, startPoint x: 826, startPoint y: 356, endPoint x: 888, endPoint y: 376, distance: 65.2
click at [888, 376] on td "Loan Application::Proof of Residence" at bounding box center [925, 368] width 202 height 70
click at [1302, 90] on span "Mark as Valid" at bounding box center [1288, 88] width 70 height 20
click at [1435, 24] on icon "close" at bounding box center [1436, 25] width 15 height 15
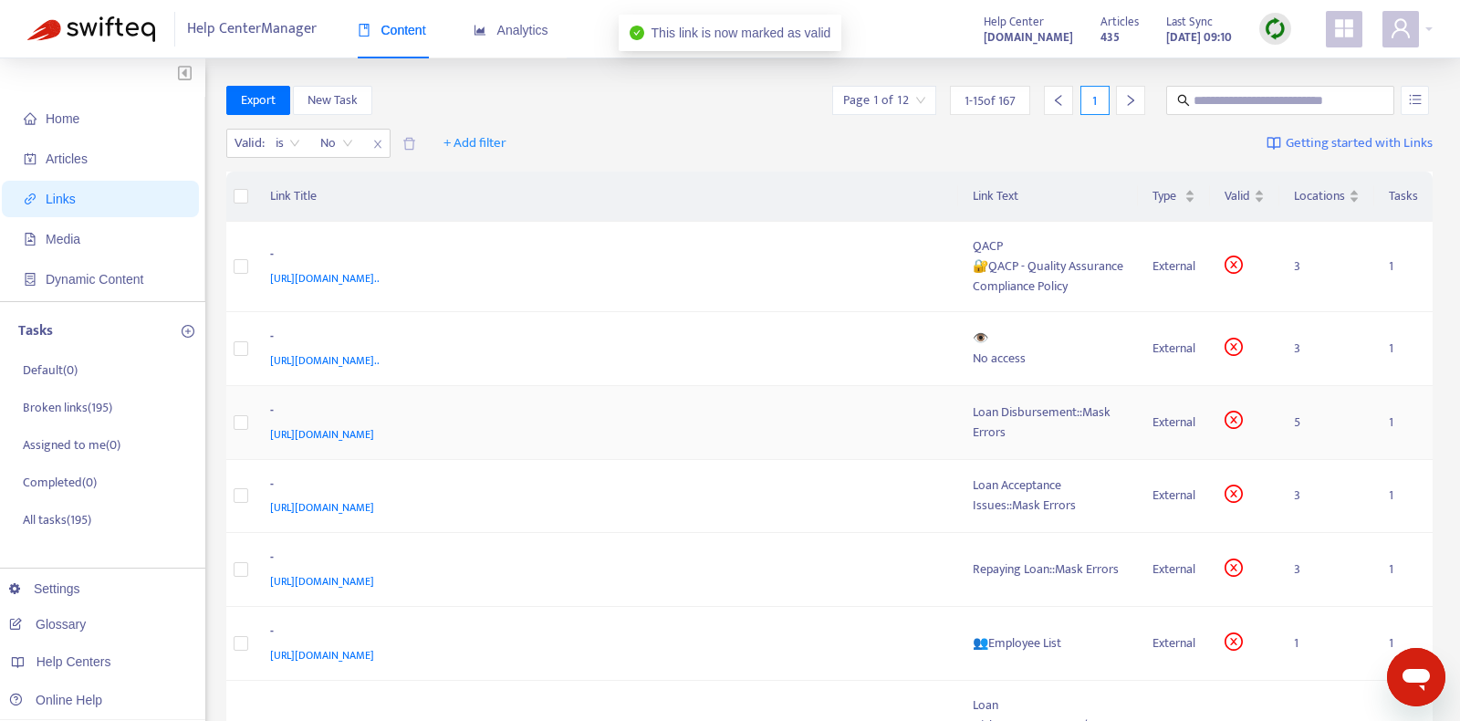
click at [851, 415] on div "-" at bounding box center [603, 413] width 667 height 24
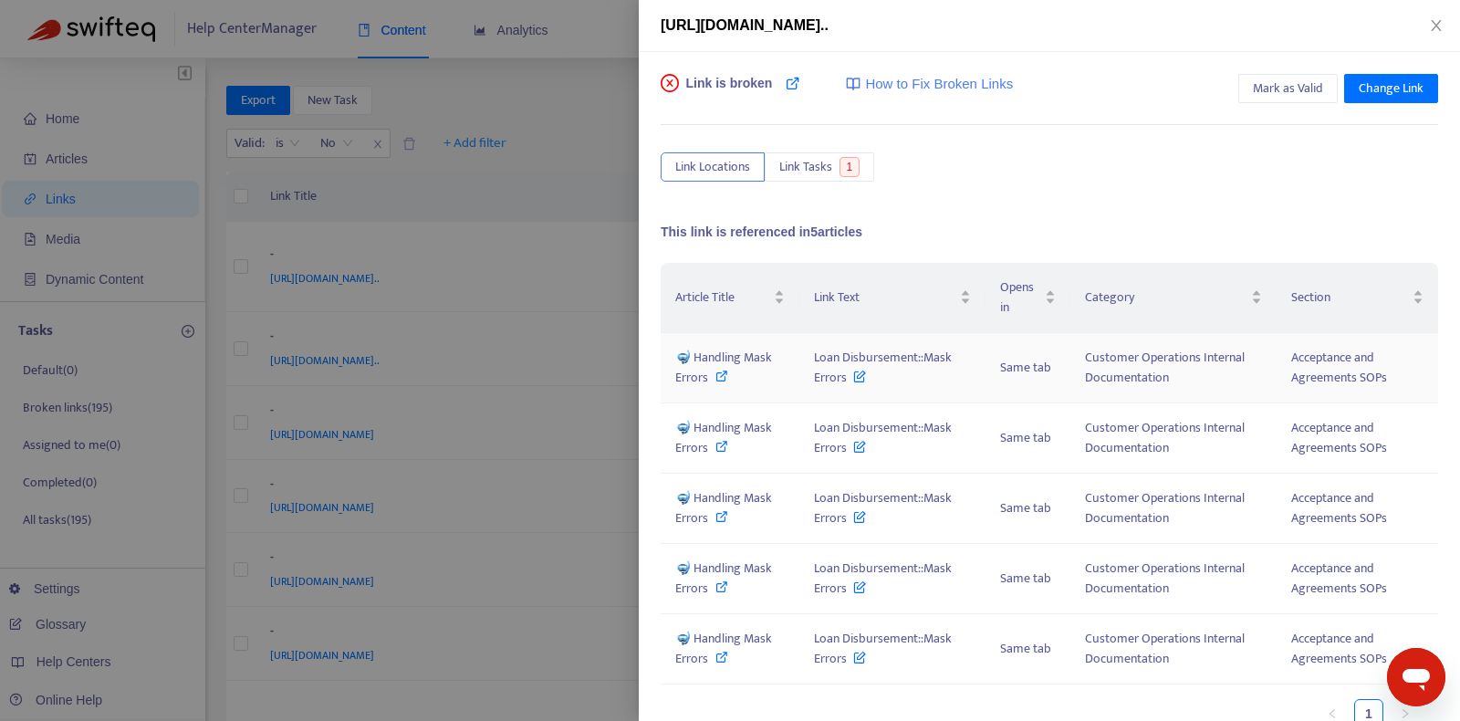
click at [721, 375] on icon at bounding box center [721, 376] width 13 height 13
drag, startPoint x: 798, startPoint y: 356, endPoint x: 848, endPoint y: 372, distance: 52.8
click at [848, 372] on td "Loan Disbursement::Mask Errors" at bounding box center [892, 368] width 186 height 70
click at [1289, 88] on span "Mark as Valid" at bounding box center [1288, 88] width 70 height 20
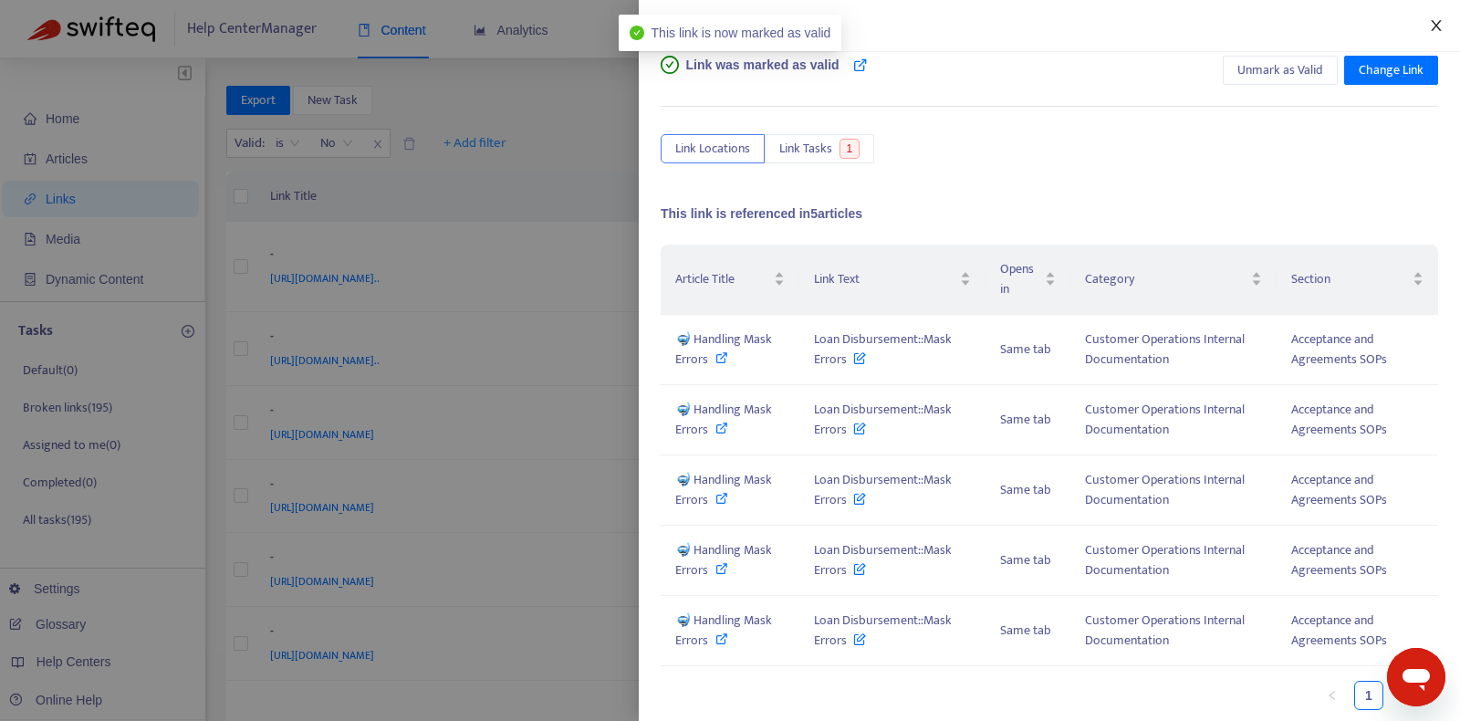
click at [1432, 25] on icon "close" at bounding box center [1436, 25] width 15 height 15
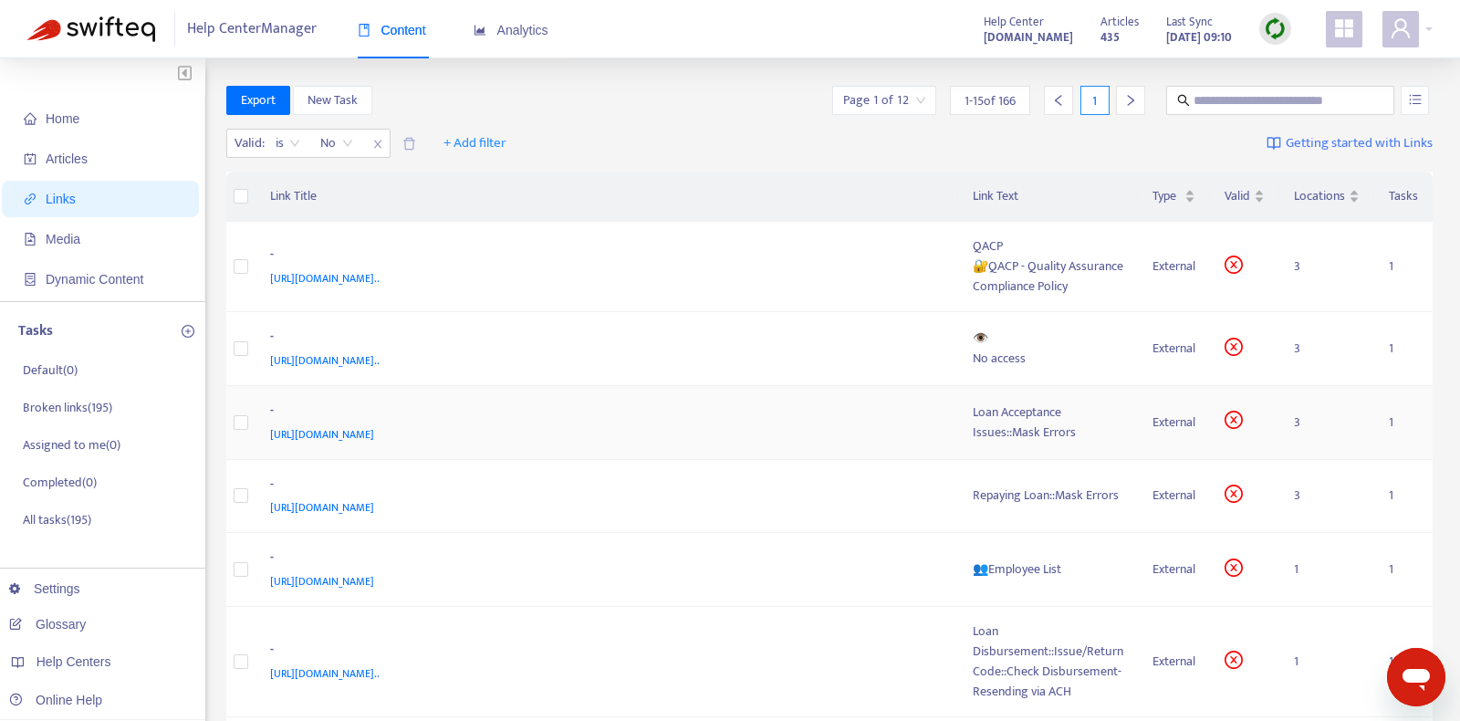
click at [1054, 410] on div "Loan Acceptance Issues::Mask Errors" at bounding box center [1048, 422] width 151 height 40
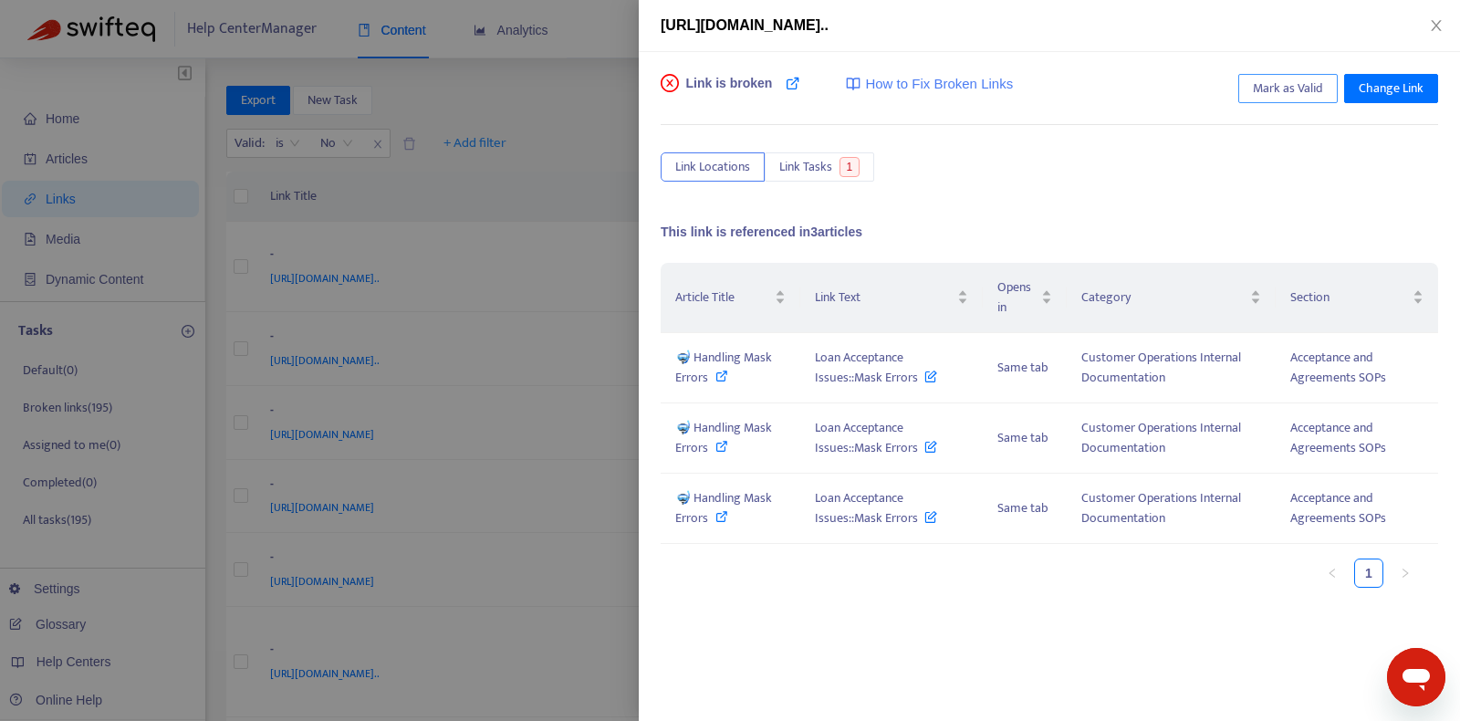
click at [1321, 74] on button "Mark as Valid" at bounding box center [1287, 88] width 99 height 29
click at [1444, 19] on button "Close" at bounding box center [1436, 25] width 26 height 17
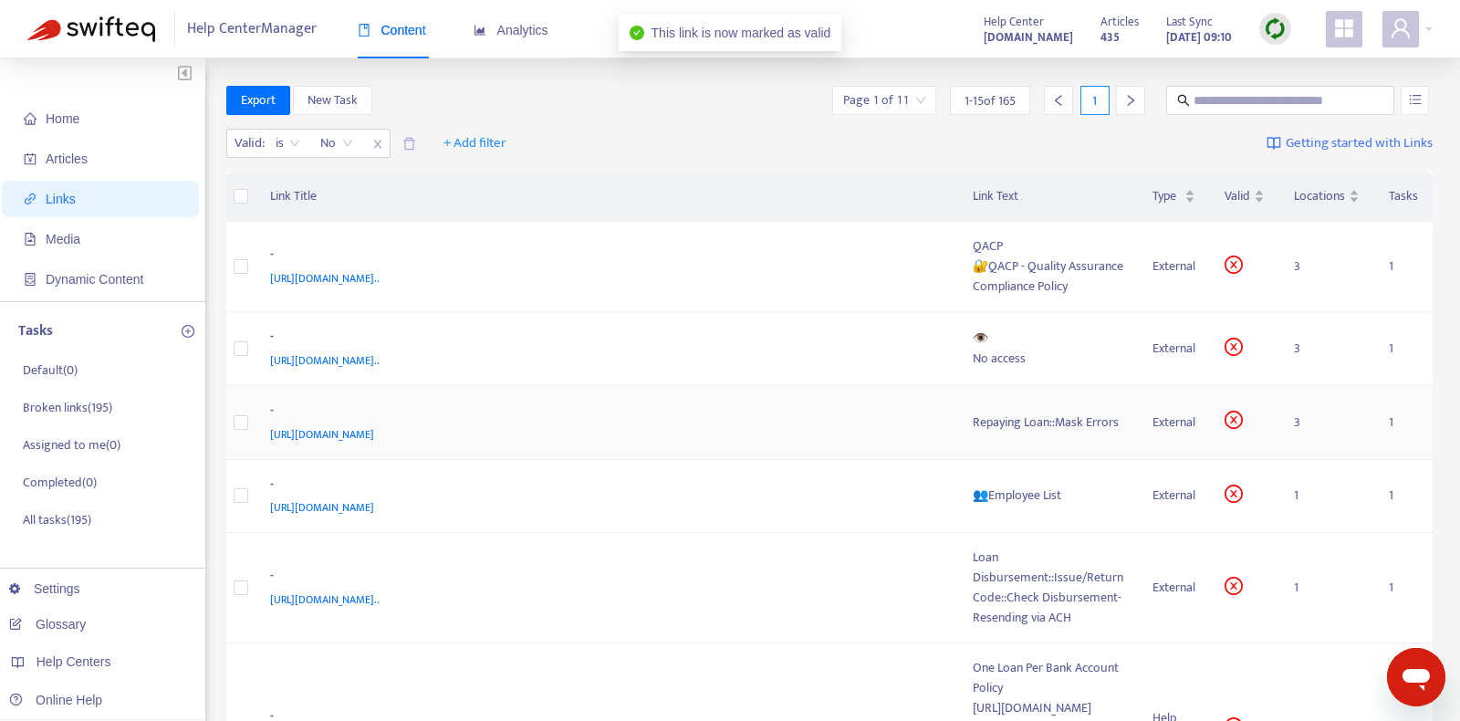
click at [1073, 428] on div "Repaying Loan::Mask Errors" at bounding box center [1048, 422] width 151 height 20
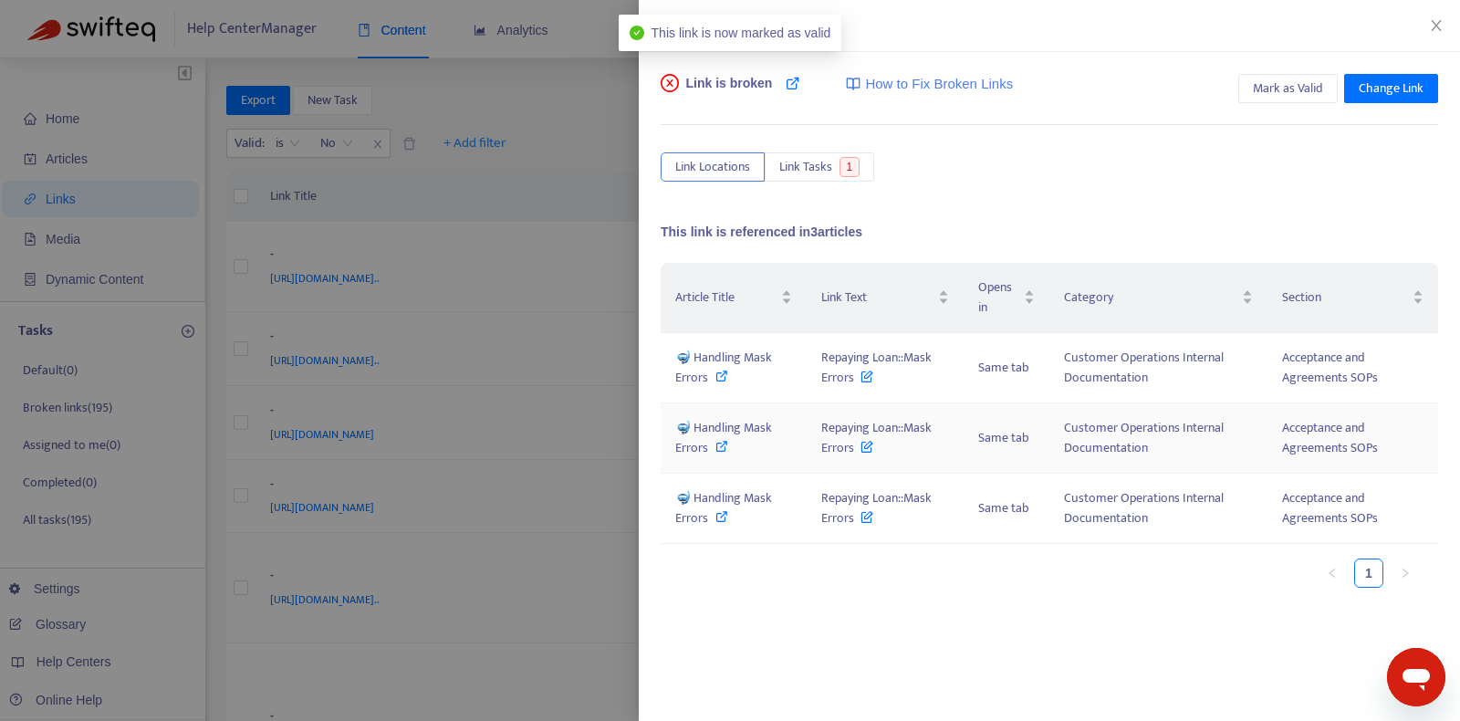
click at [1063, 413] on tr "🤿 Handling Mask Errors Repaying Loan::Mask Errors Same tab Customer Operations …" at bounding box center [1049, 438] width 777 height 70
click at [1298, 89] on span "Mark as Valid" at bounding box center [1288, 88] width 70 height 20
click at [1437, 21] on icon "close" at bounding box center [1436, 25] width 15 height 15
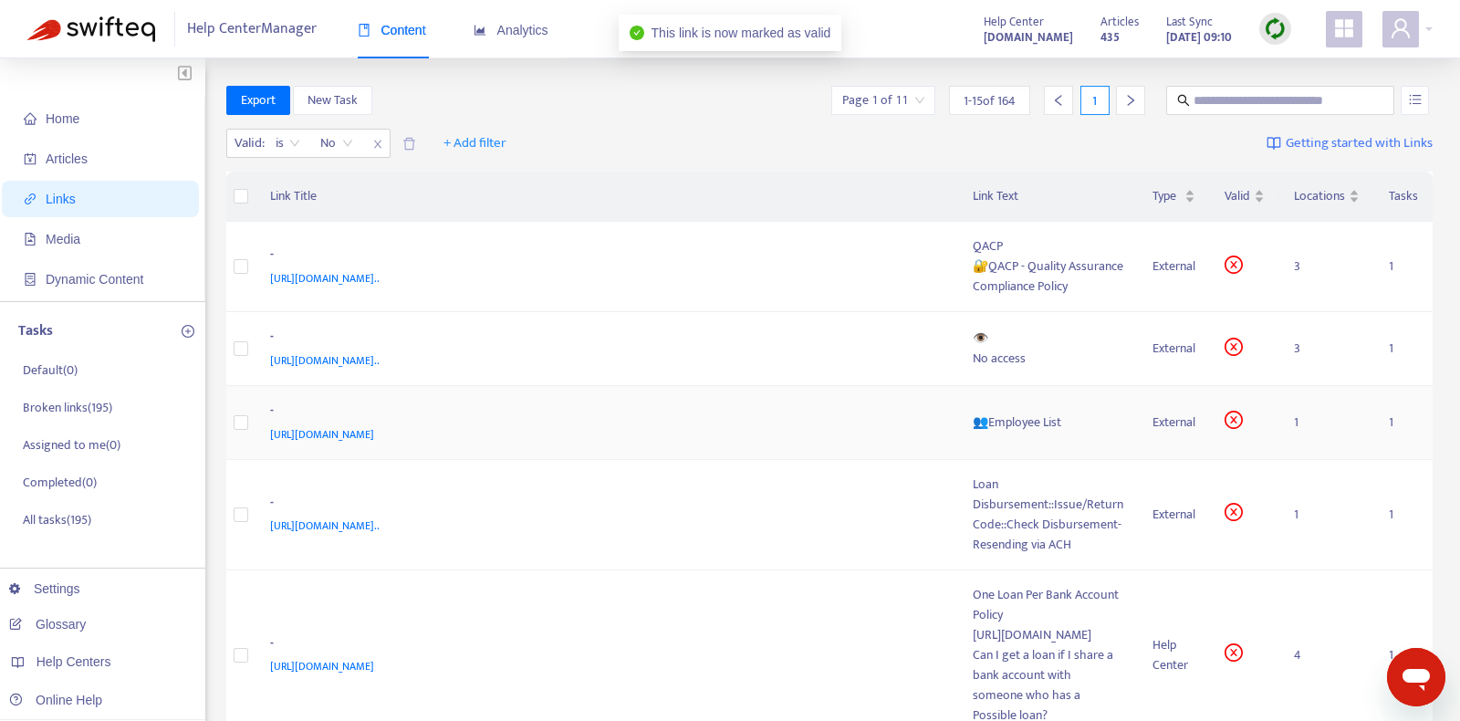
click at [1128, 415] on td "👥Employee List" at bounding box center [1048, 423] width 180 height 74
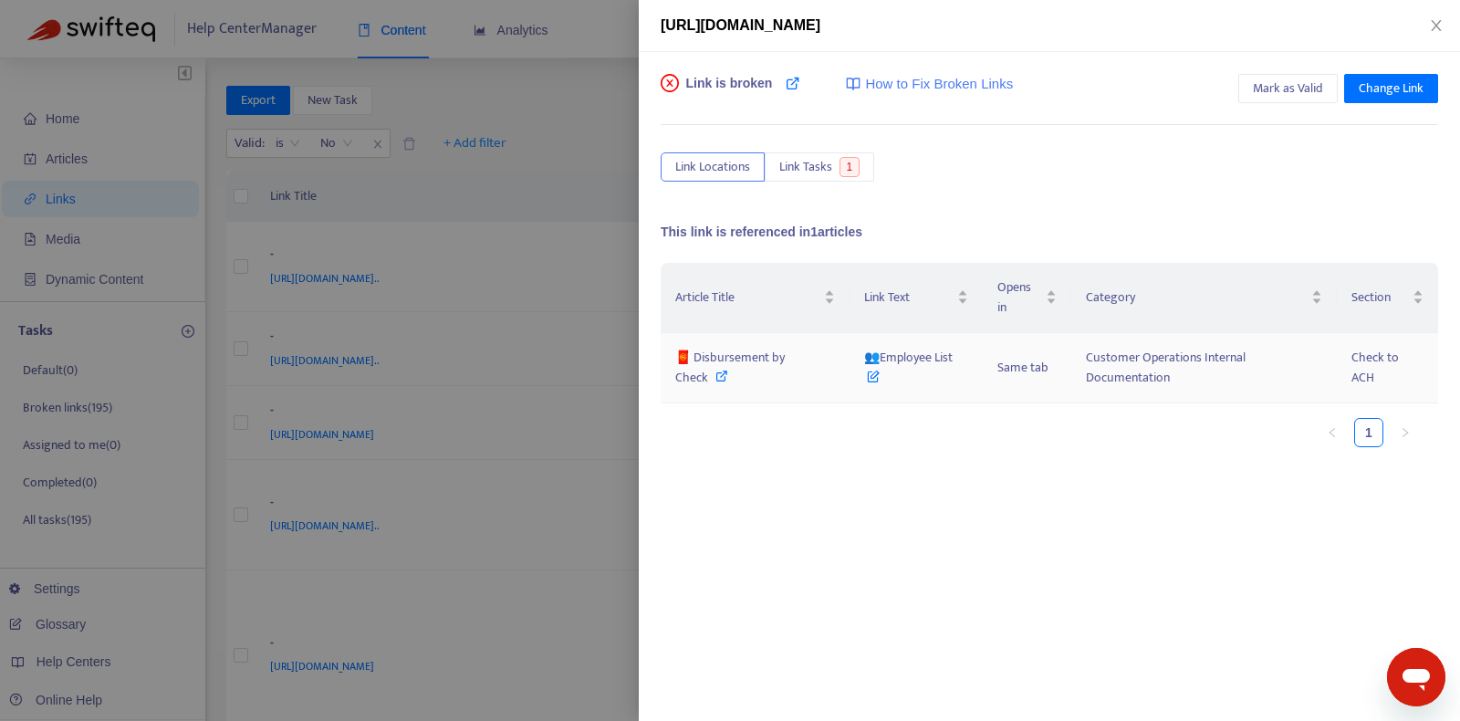
click at [720, 370] on icon at bounding box center [721, 376] width 13 height 13
click at [1359, 92] on span "Change Link" at bounding box center [1391, 88] width 65 height 20
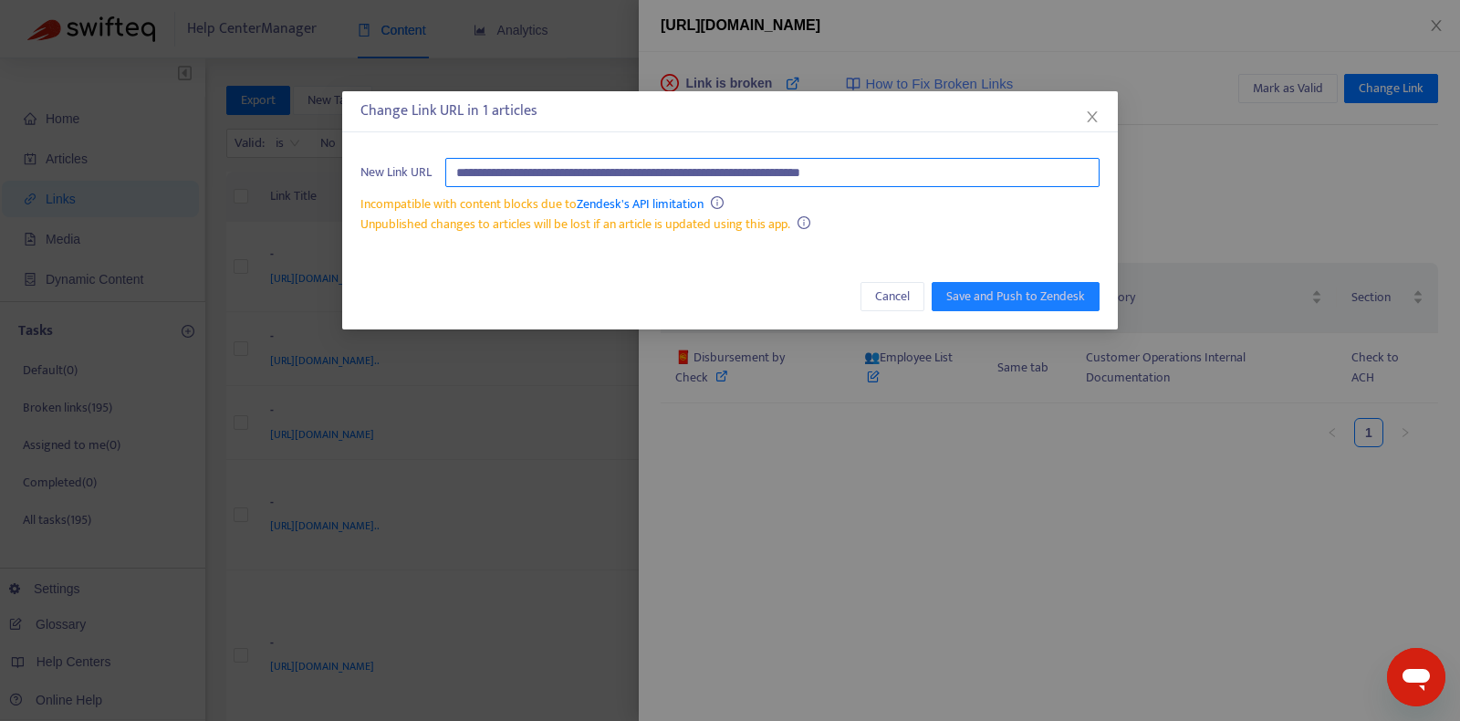
click at [871, 181] on input "**********" at bounding box center [772, 172] width 654 height 29
paste input "**********"
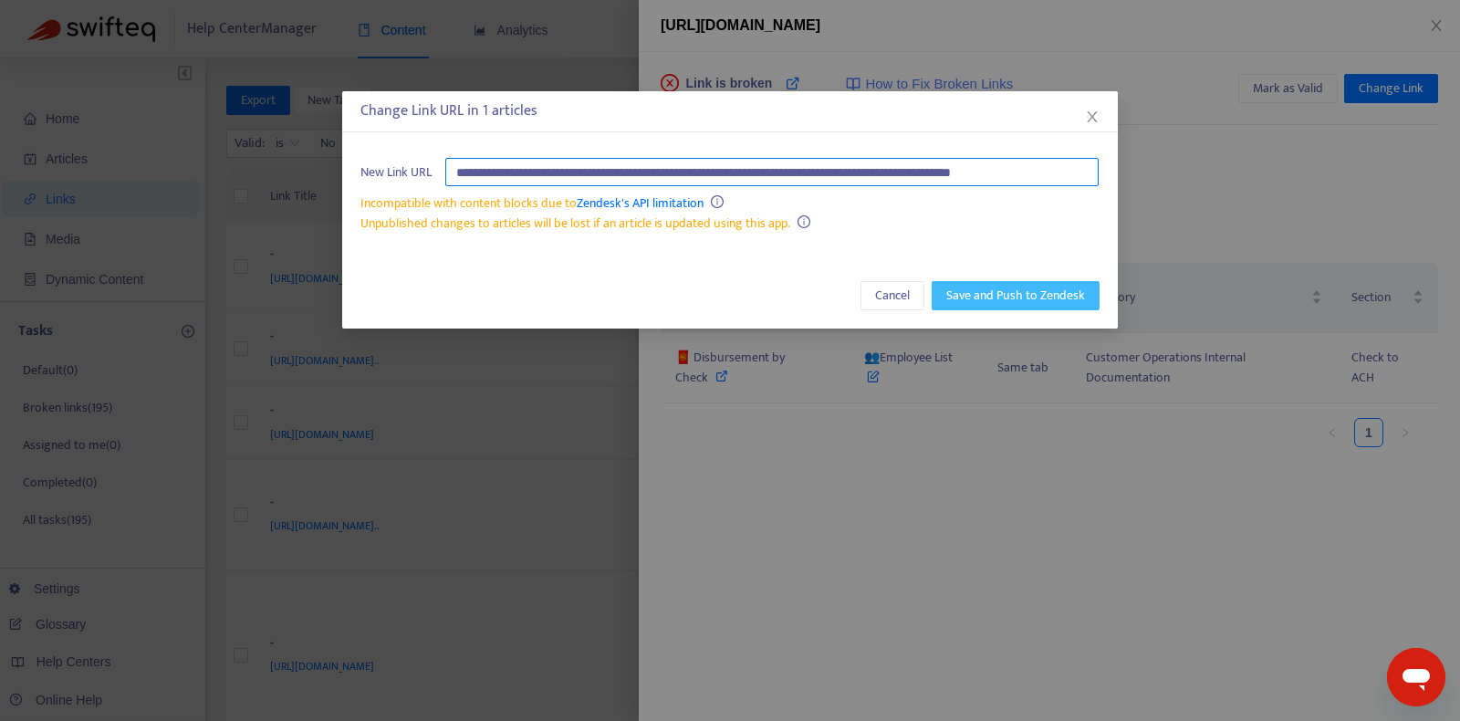
type input "**********"
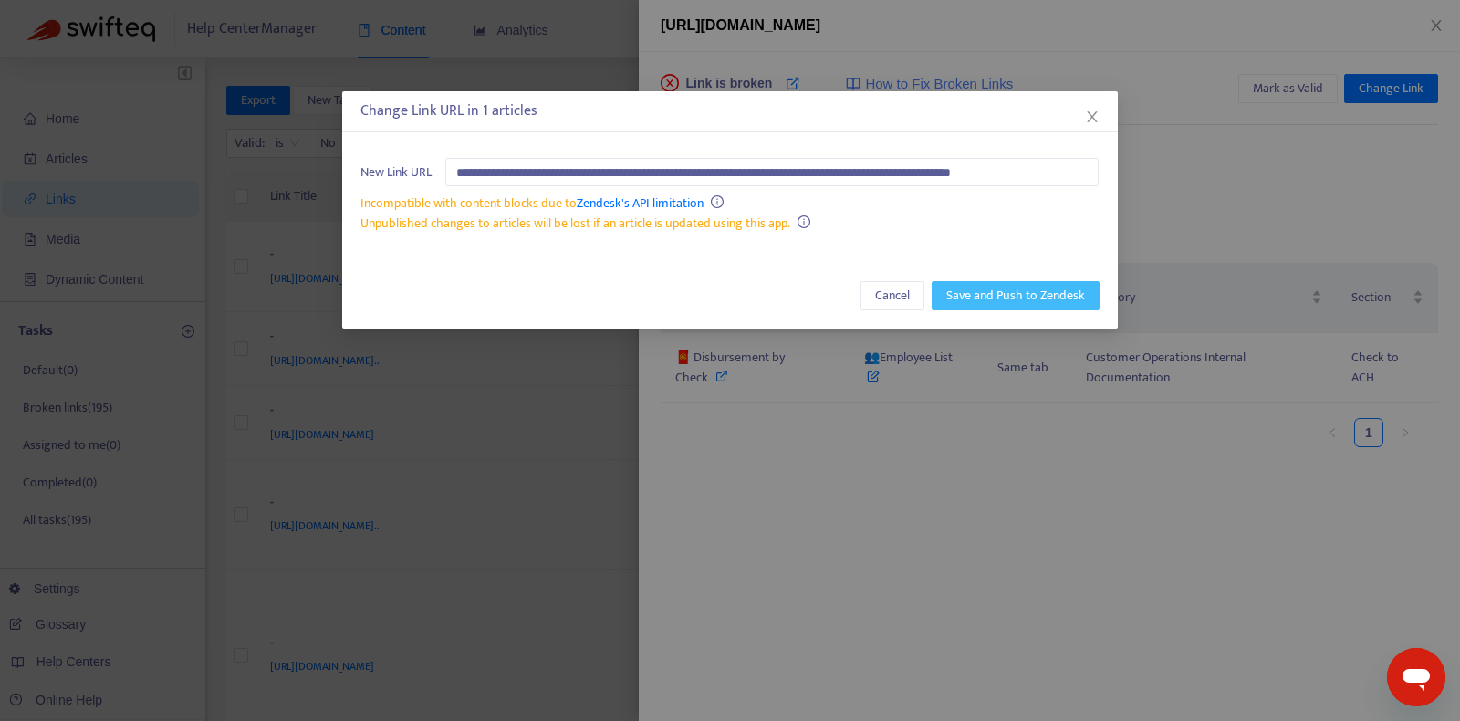
click at [999, 293] on span "Save and Push to Zendesk" at bounding box center [1015, 296] width 139 height 20
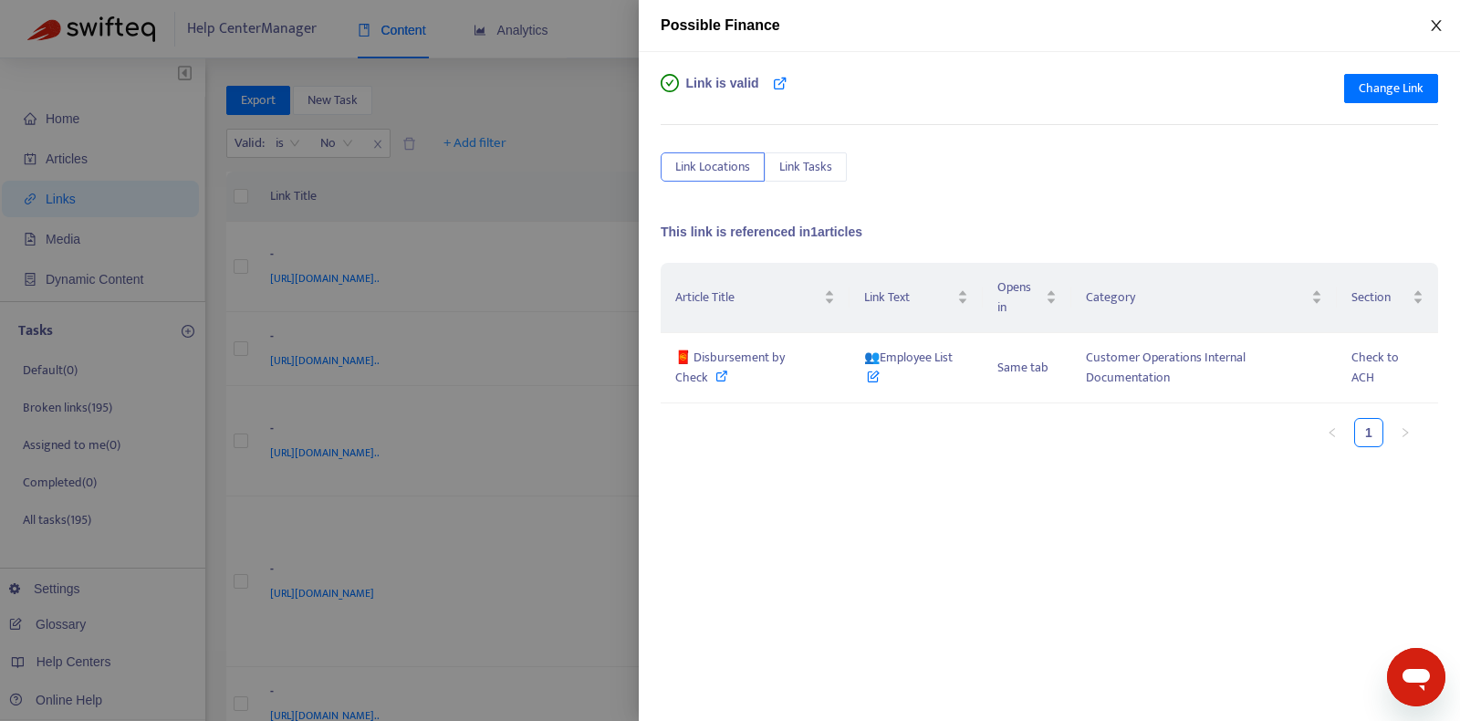
click at [1440, 20] on icon "close" at bounding box center [1436, 25] width 10 height 11
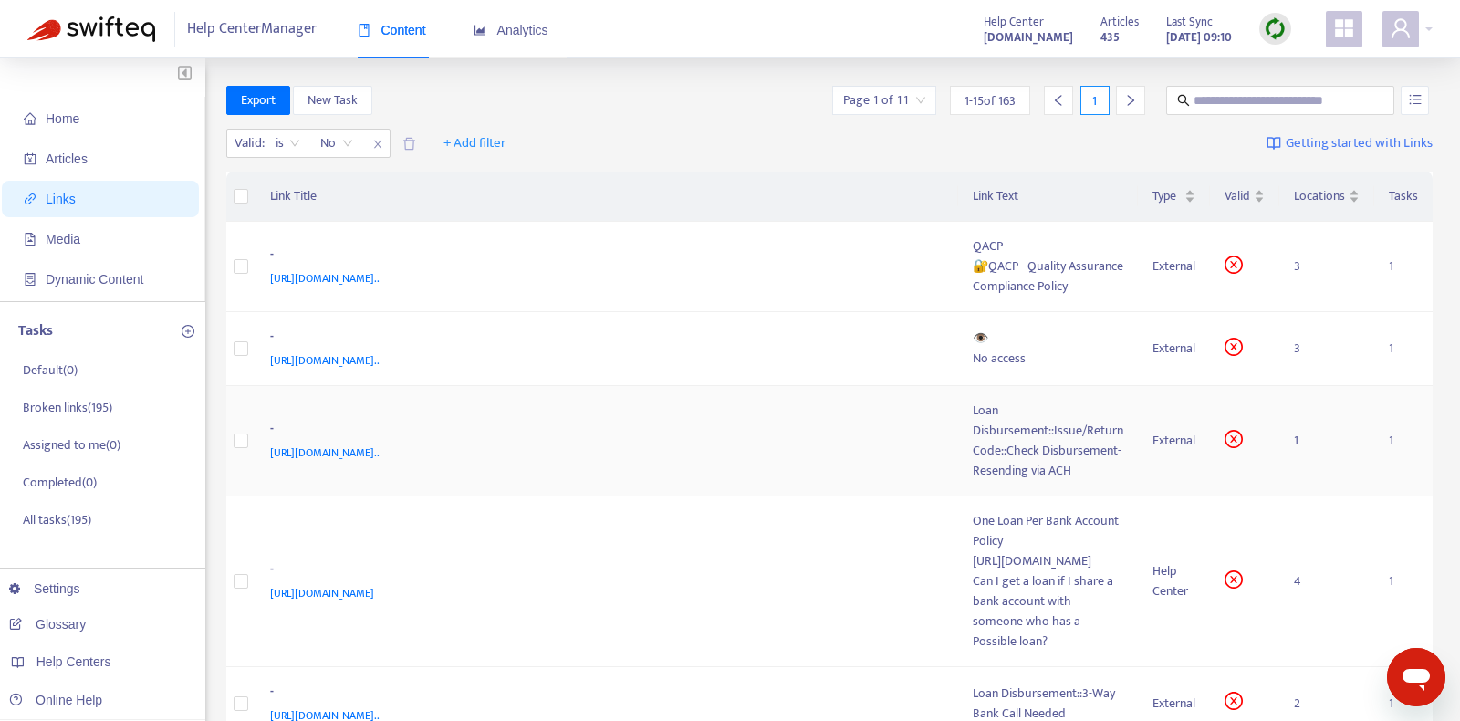
click at [852, 424] on div "-" at bounding box center [603, 431] width 667 height 24
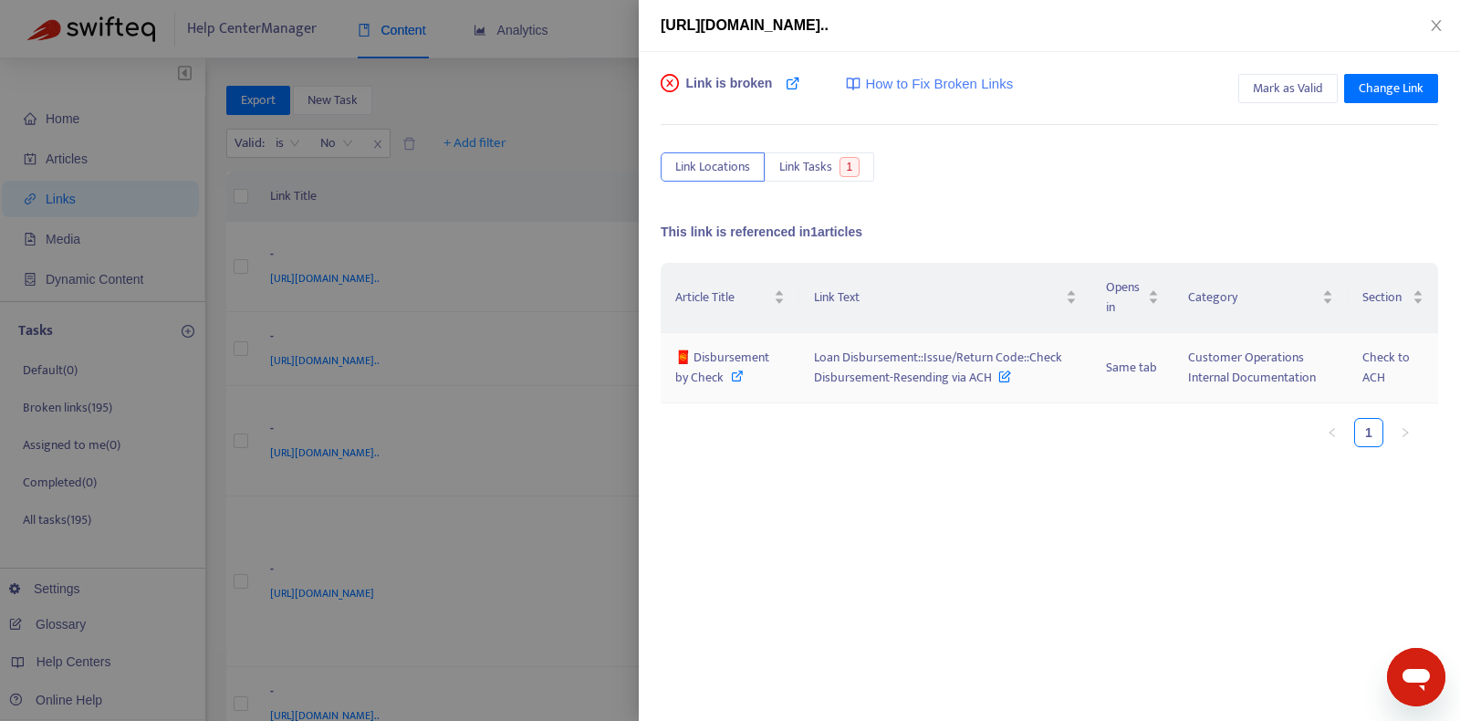
click at [747, 357] on span "🧧 Disbursement by Check" at bounding box center [722, 367] width 94 height 41
drag, startPoint x: 806, startPoint y: 352, endPoint x: 991, endPoint y: 379, distance: 187.1
click at [991, 379] on td "Loan Disbursement::Issue/Return Code::Check Disbursement-Resending via ACH" at bounding box center [945, 368] width 292 height 70
click at [1293, 87] on span "Mark as Valid" at bounding box center [1288, 88] width 70 height 20
click at [1440, 22] on icon "close" at bounding box center [1436, 25] width 15 height 15
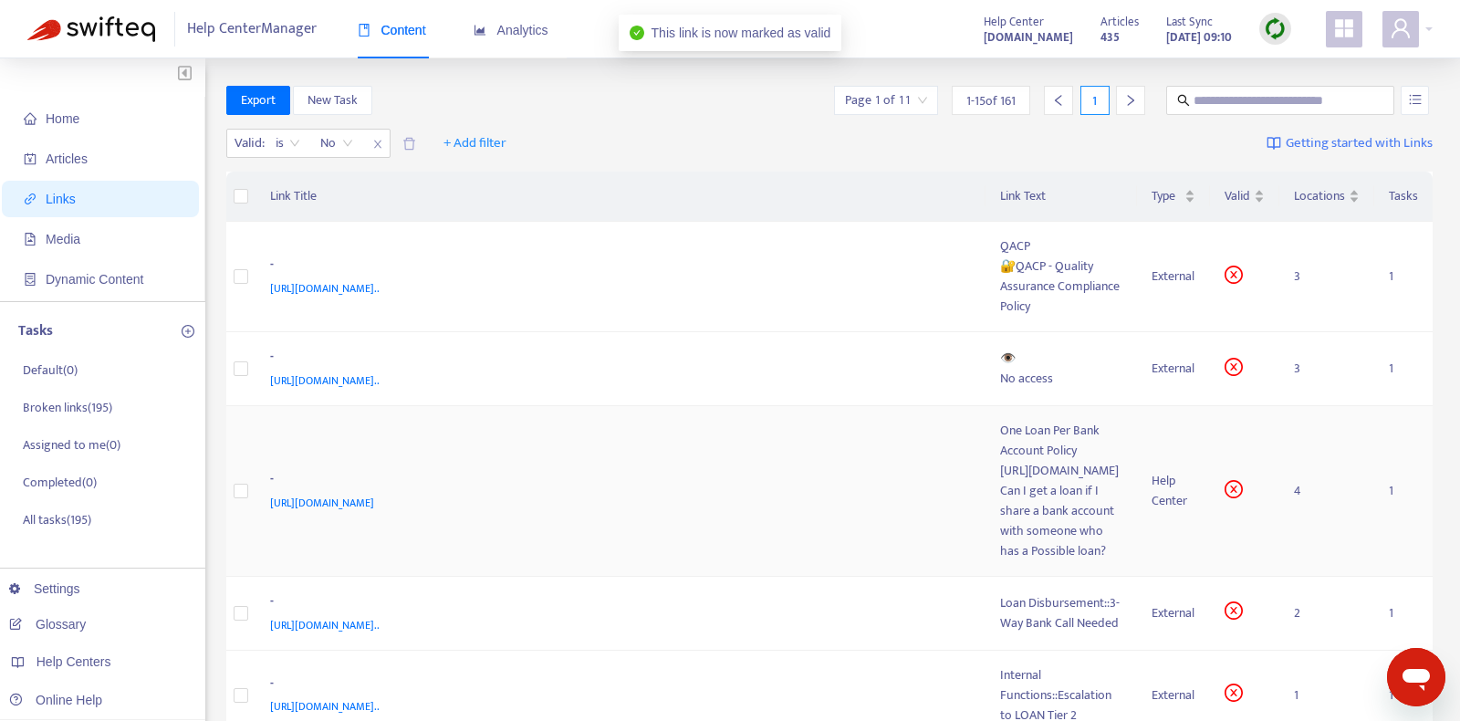
click at [812, 432] on td "- https://support.possiblefinance.com/hc/en-us/articles/360022533532-One-Loan-P…" at bounding box center [620, 491] width 730 height 171
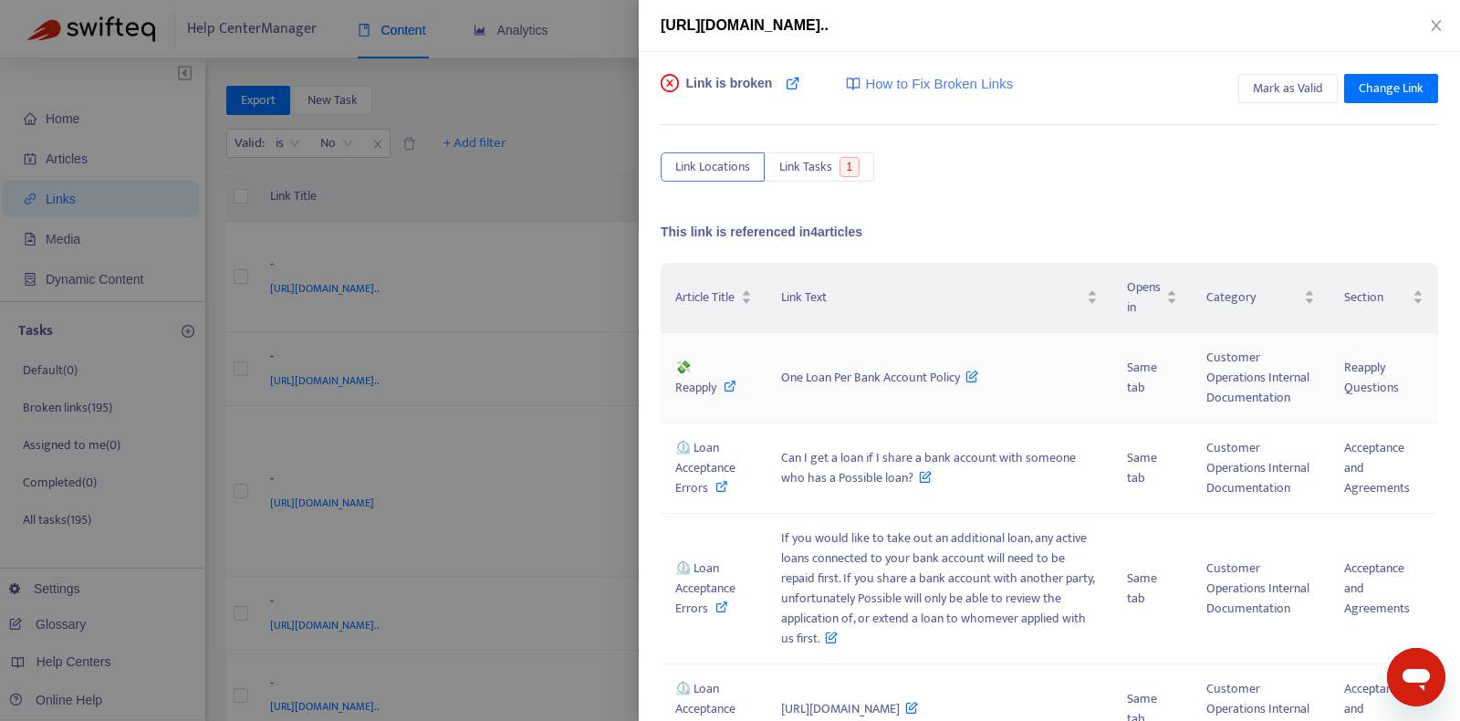
scroll to position [129, 0]
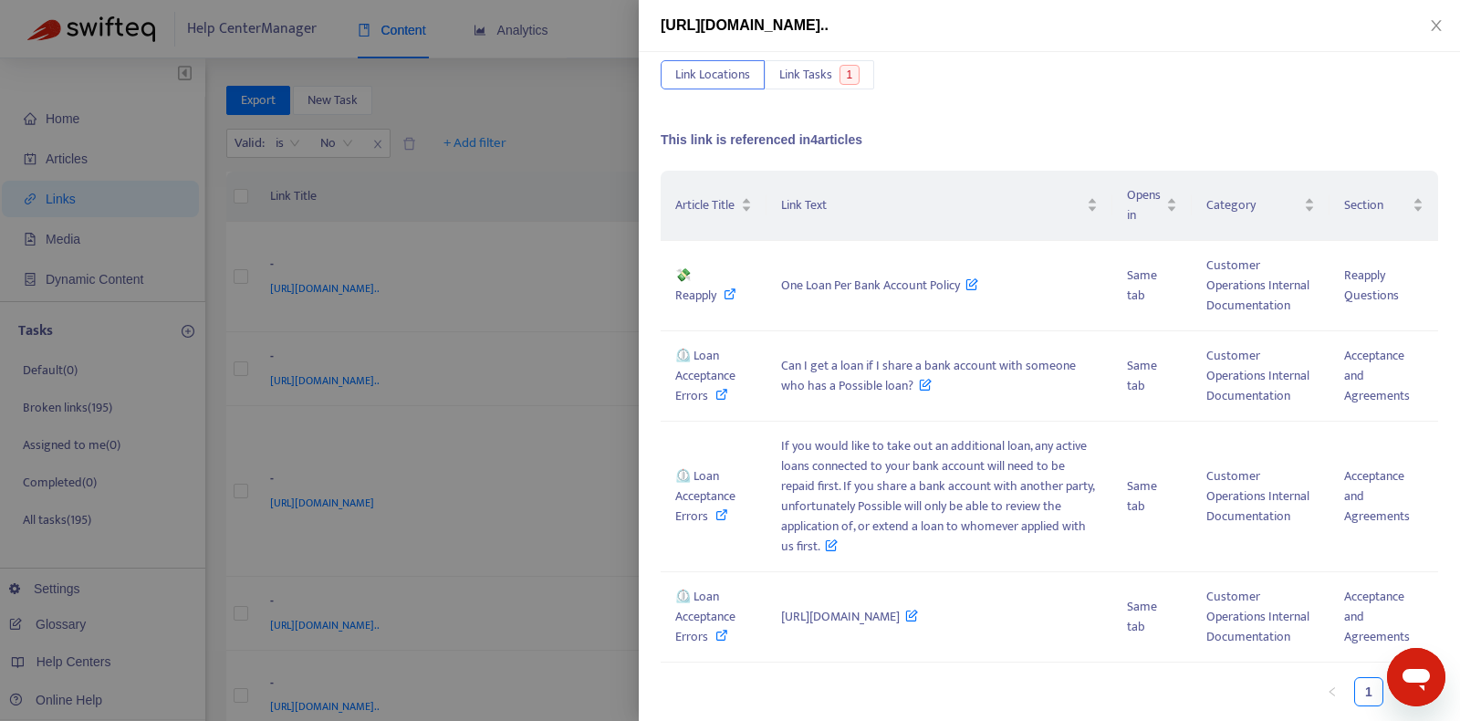
click at [547, 400] on div at bounding box center [730, 360] width 1460 height 721
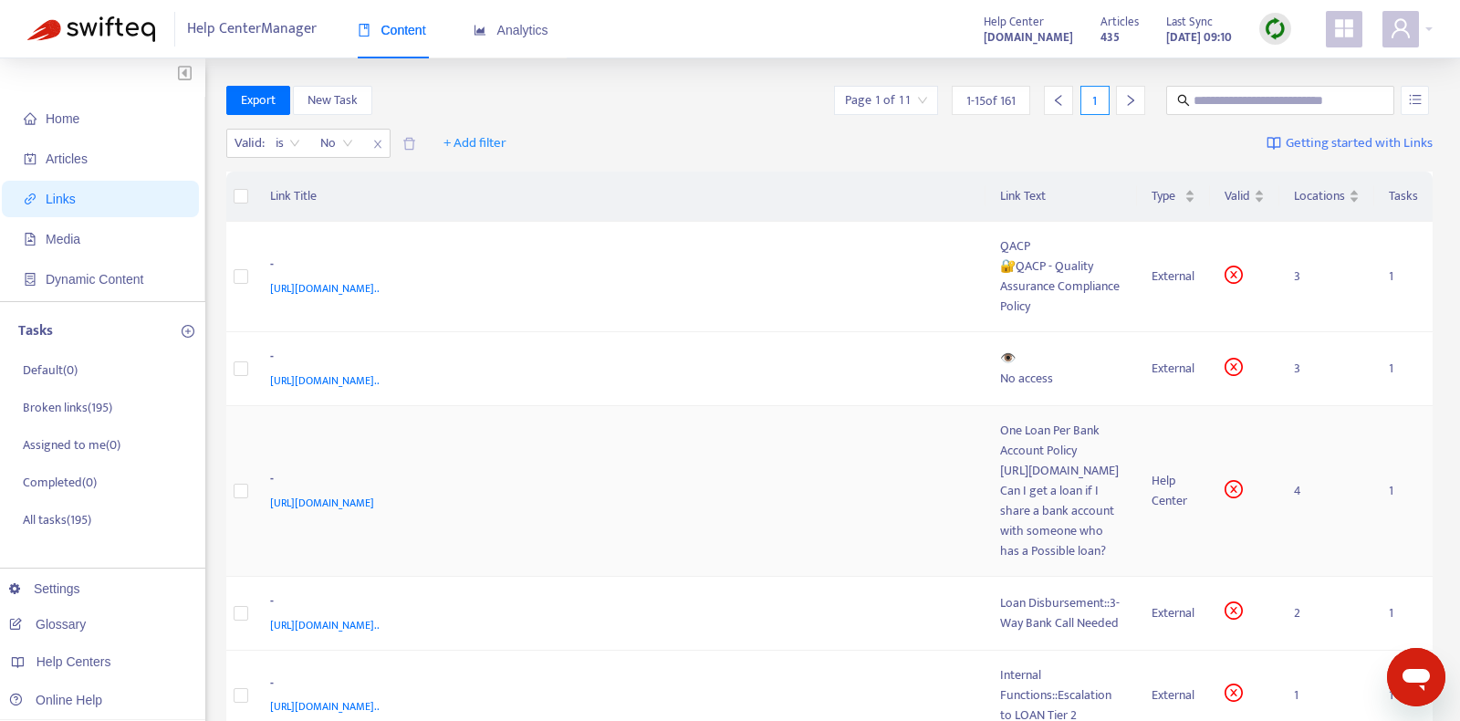
click at [755, 469] on div "-" at bounding box center [617, 481] width 694 height 24
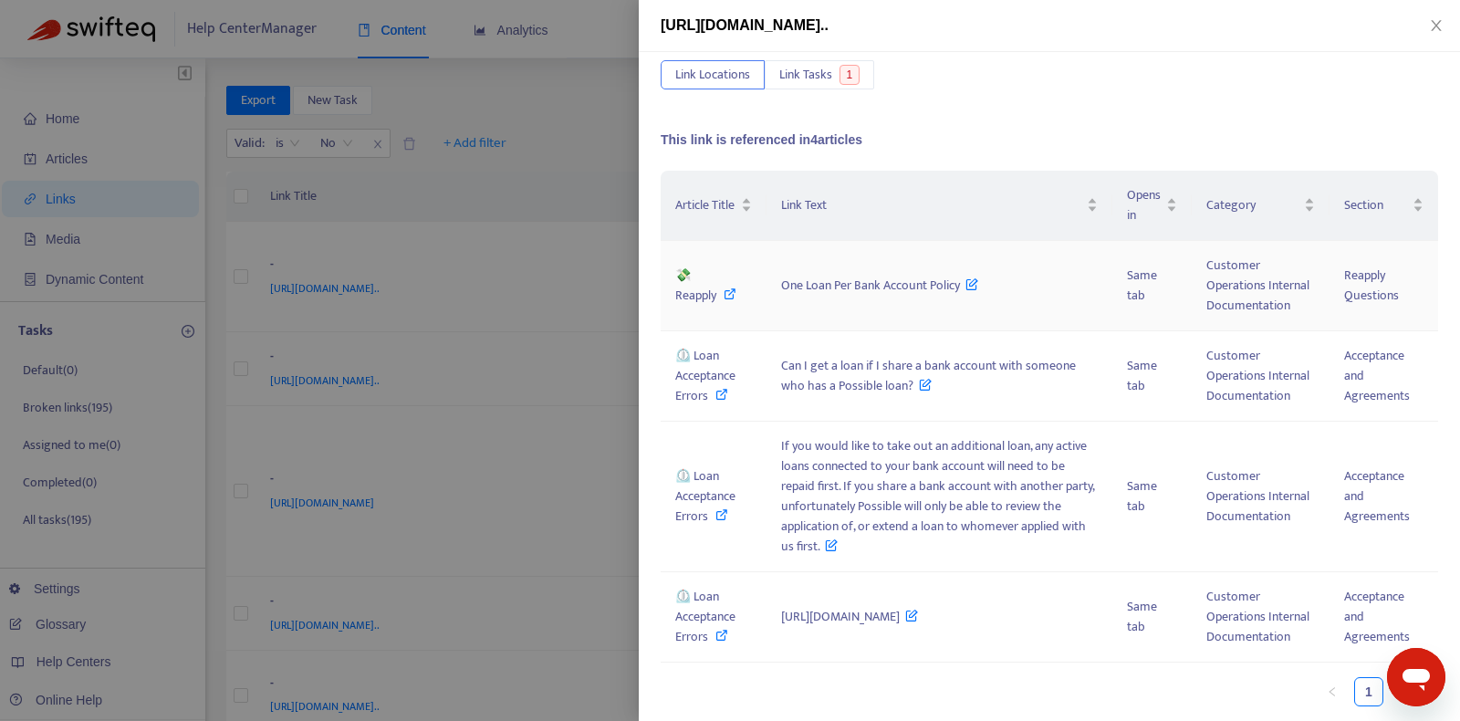
click at [734, 287] on icon at bounding box center [730, 293] width 13 height 13
click at [725, 388] on icon at bounding box center [721, 394] width 13 height 13
drag, startPoint x: 773, startPoint y: 256, endPoint x: 954, endPoint y: 266, distance: 180.9
click at [954, 275] on span "One Loan Per Bank Account Policy" at bounding box center [880, 285] width 198 height 21
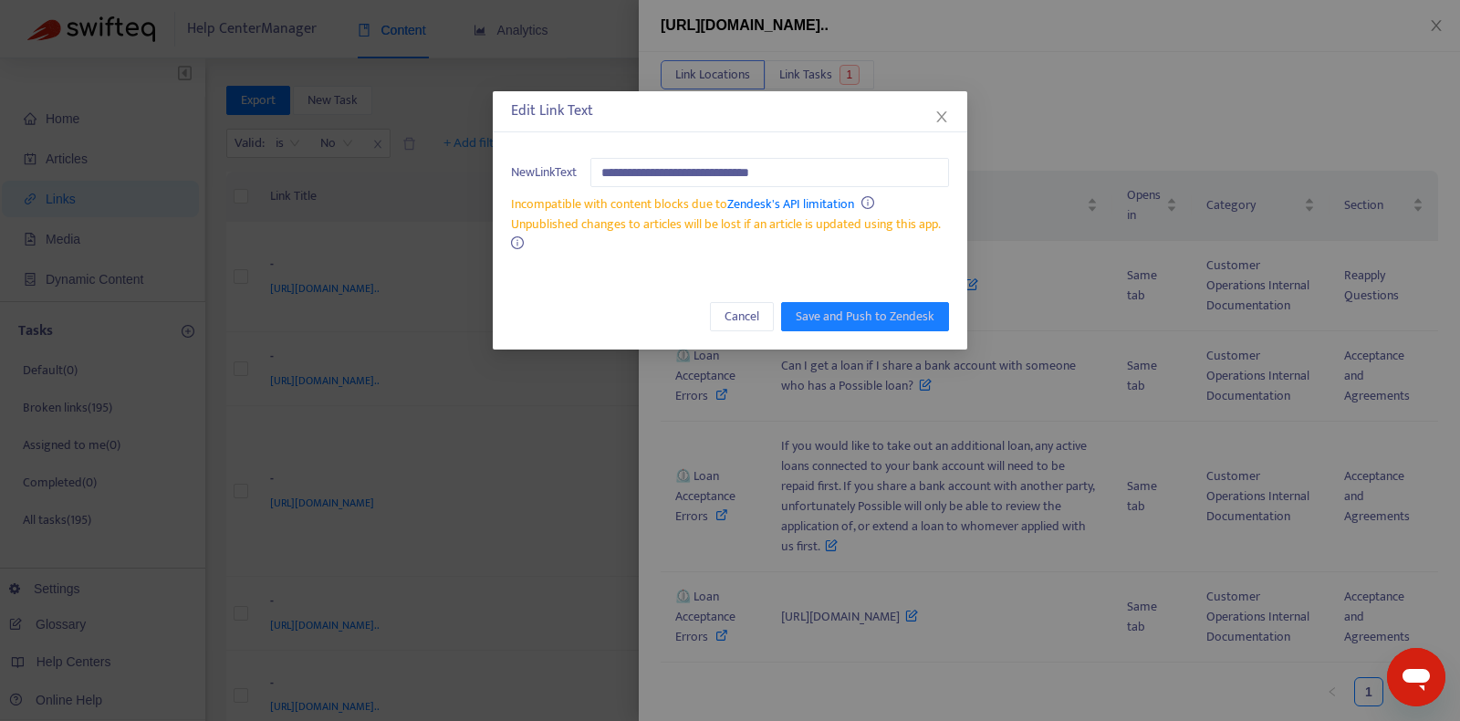
click at [891, 504] on div "**********" at bounding box center [730, 360] width 1460 height 721
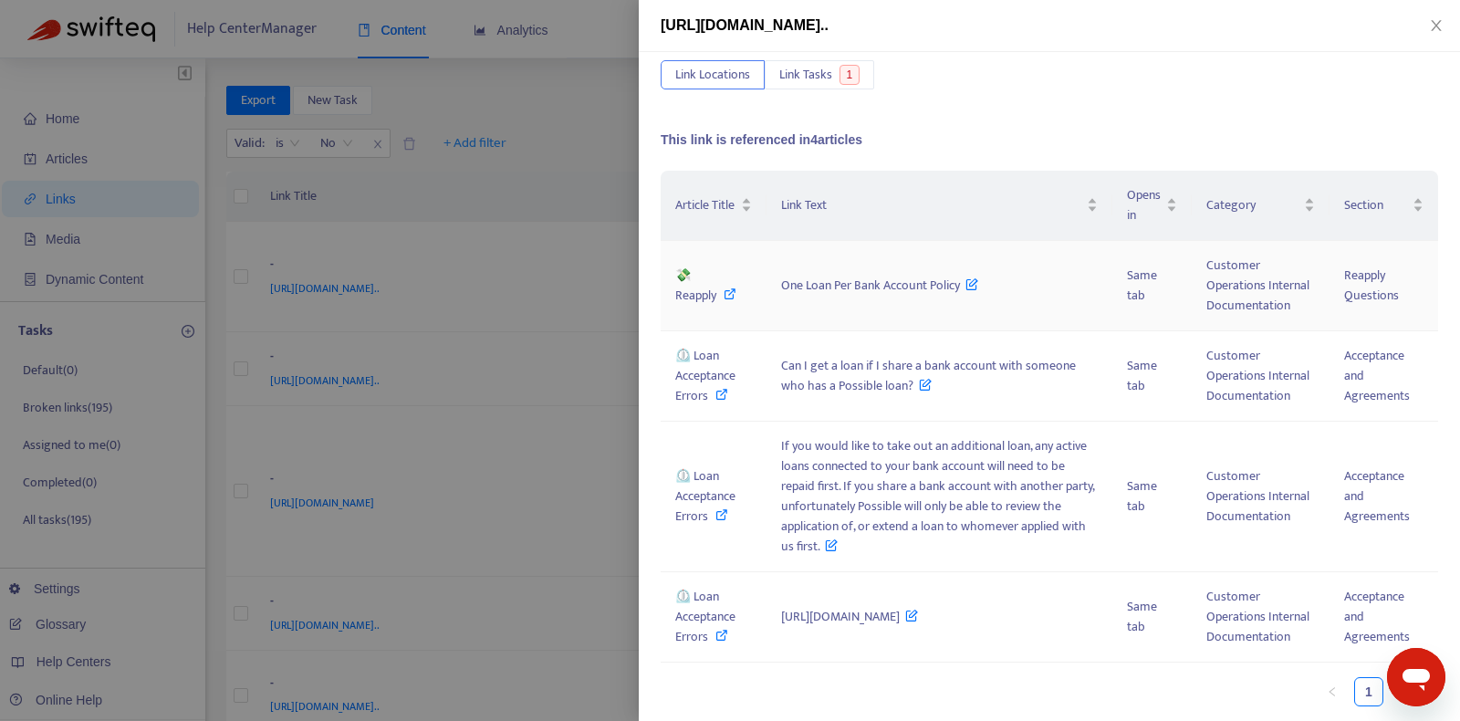
click at [706, 265] on span "💸 Reapply" at bounding box center [695, 285] width 41 height 41
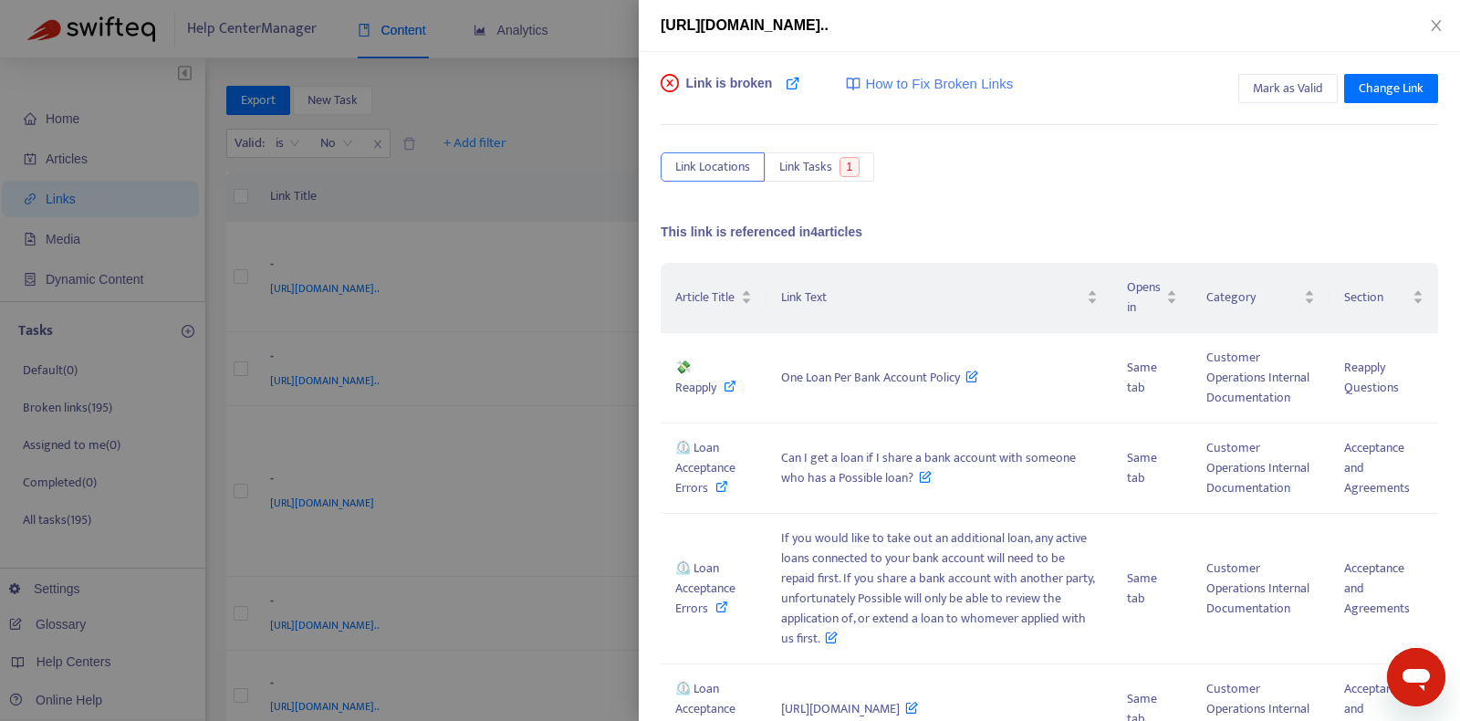
click at [465, 415] on div at bounding box center [730, 360] width 1460 height 721
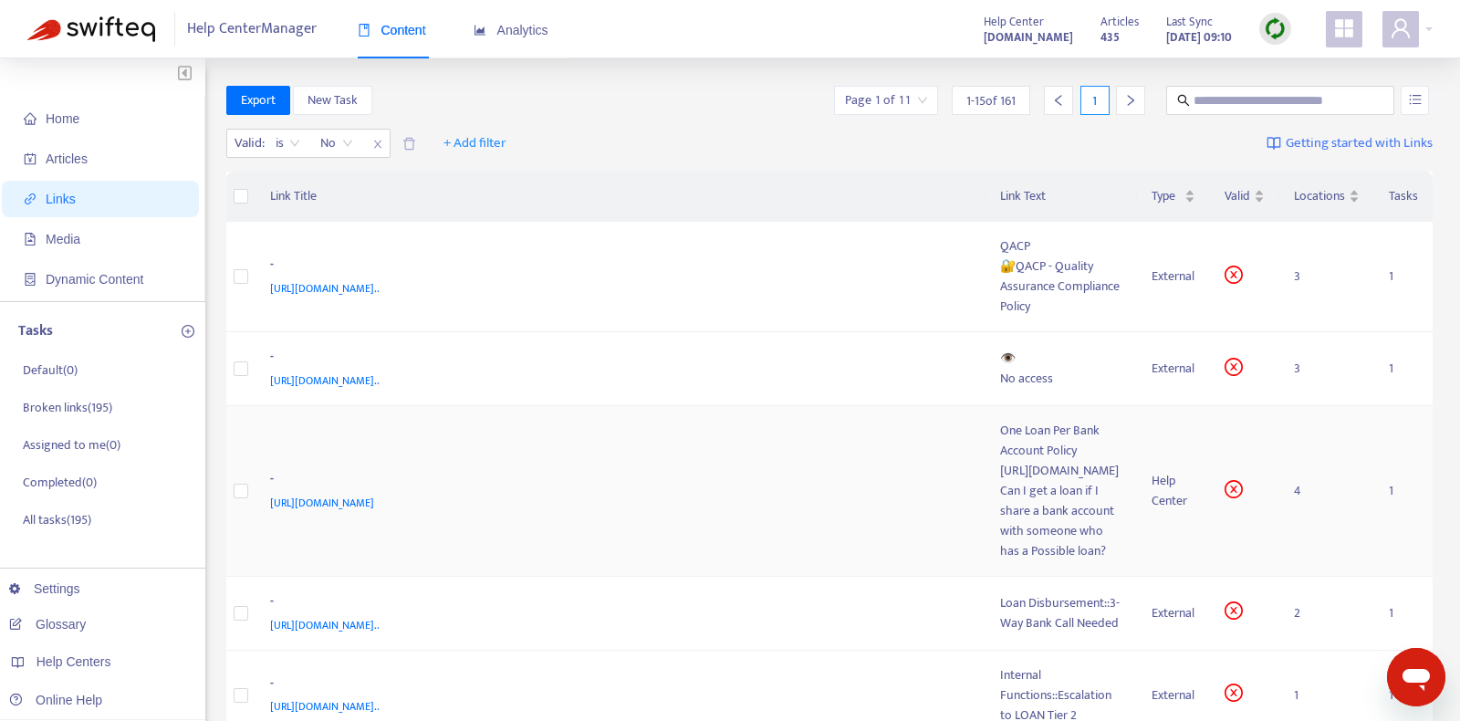
click at [817, 431] on td "- https://support.possiblefinance.com/hc/en-us/articles/360022533532-One-Loan-P…" at bounding box center [620, 491] width 730 height 171
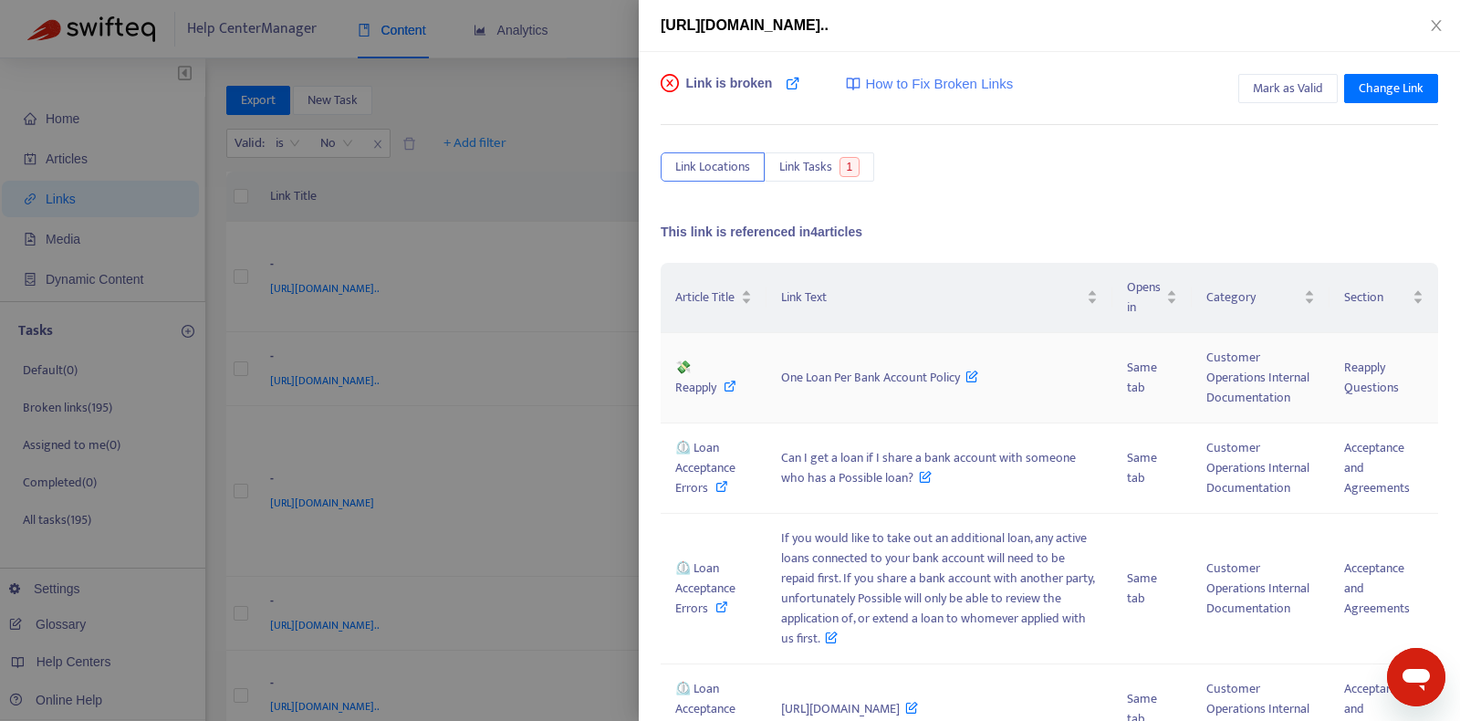
click at [731, 392] on icon at bounding box center [730, 386] width 13 height 13
click at [966, 382] on icon at bounding box center [971, 372] width 13 height 20
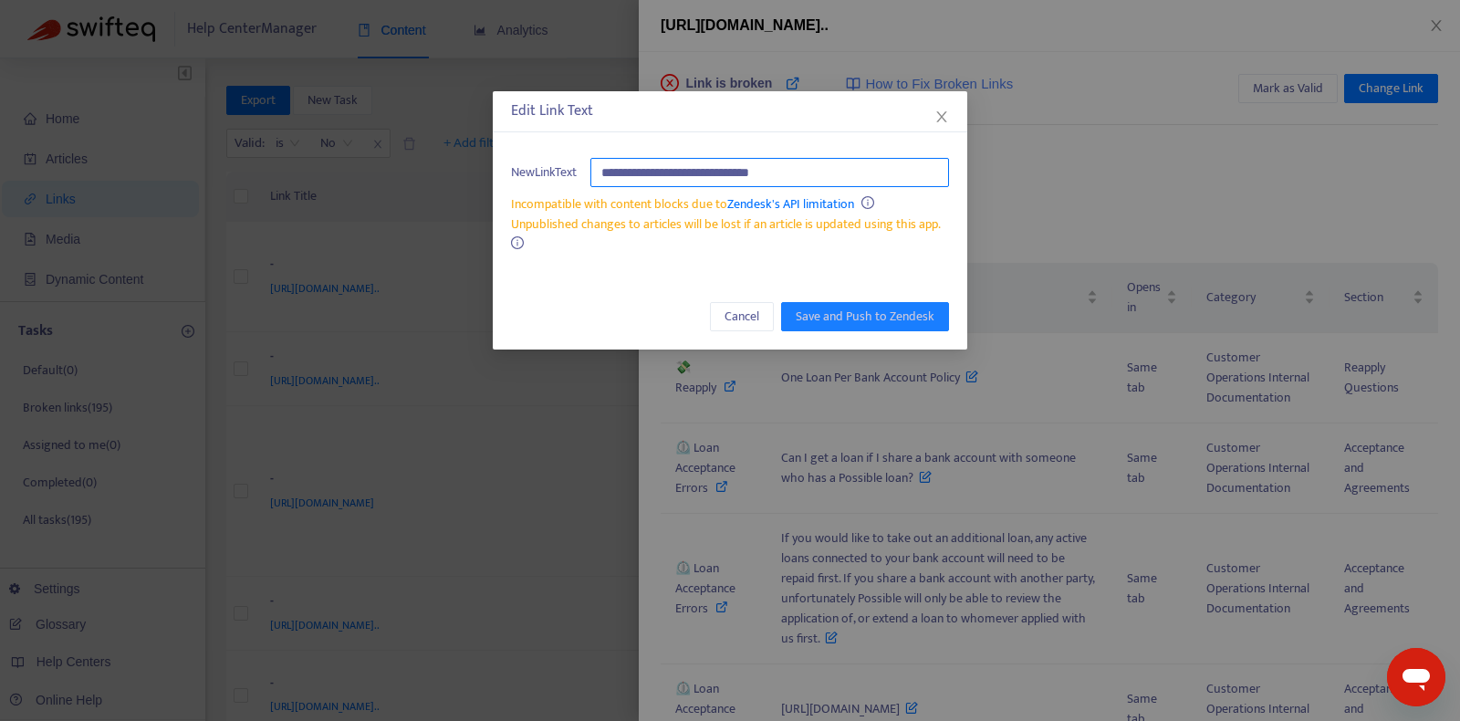
click at [833, 174] on input "**********" at bounding box center [769, 172] width 359 height 29
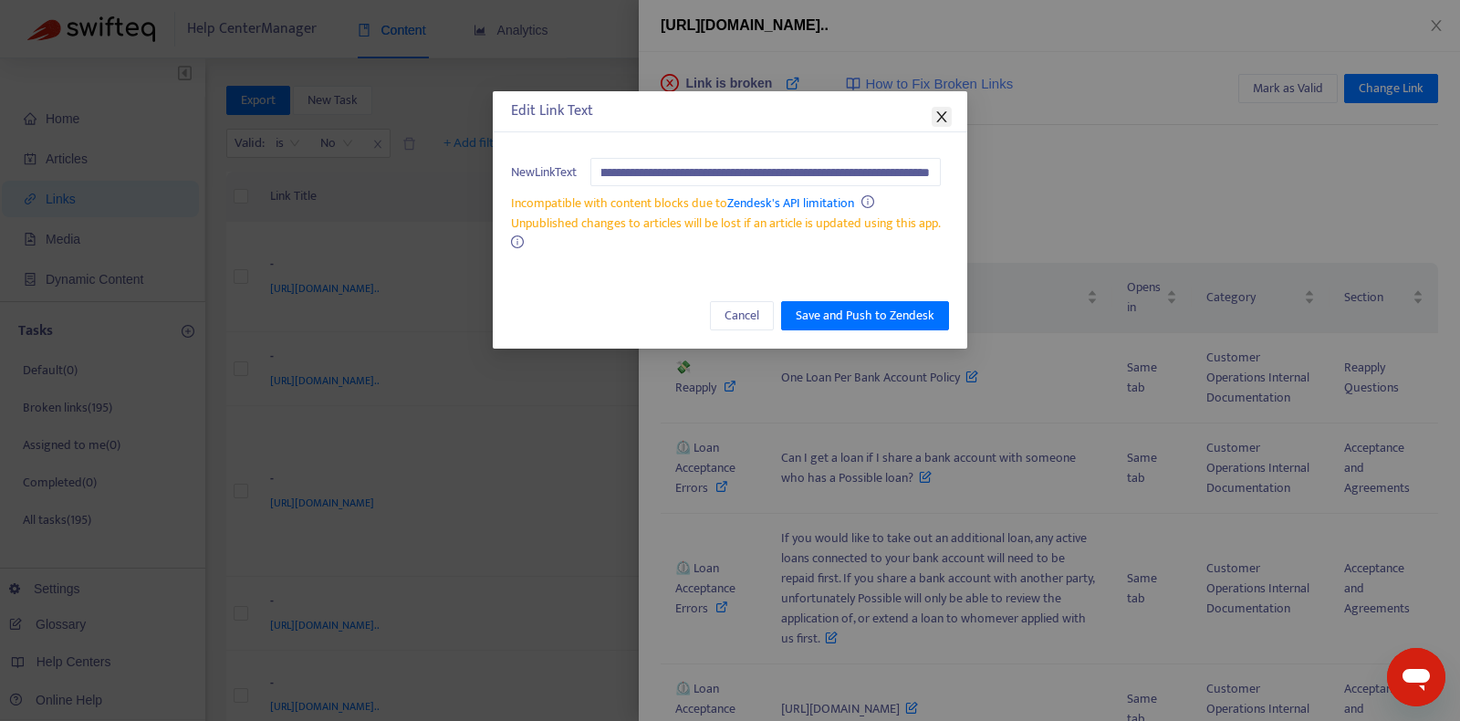
type input "**********"
click at [936, 112] on icon "close" at bounding box center [941, 116] width 15 height 15
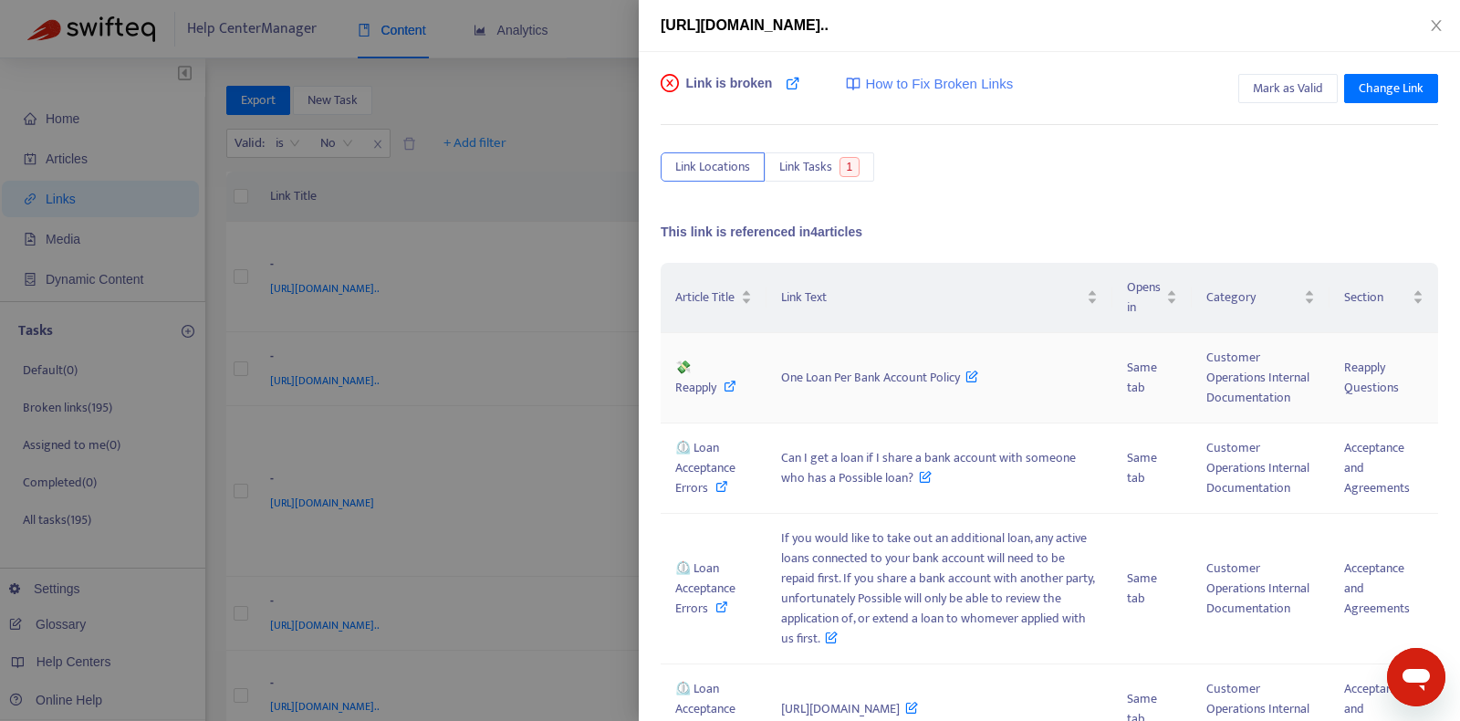
click at [710, 383] on div "💸 Reapply" at bounding box center [713, 378] width 77 height 40
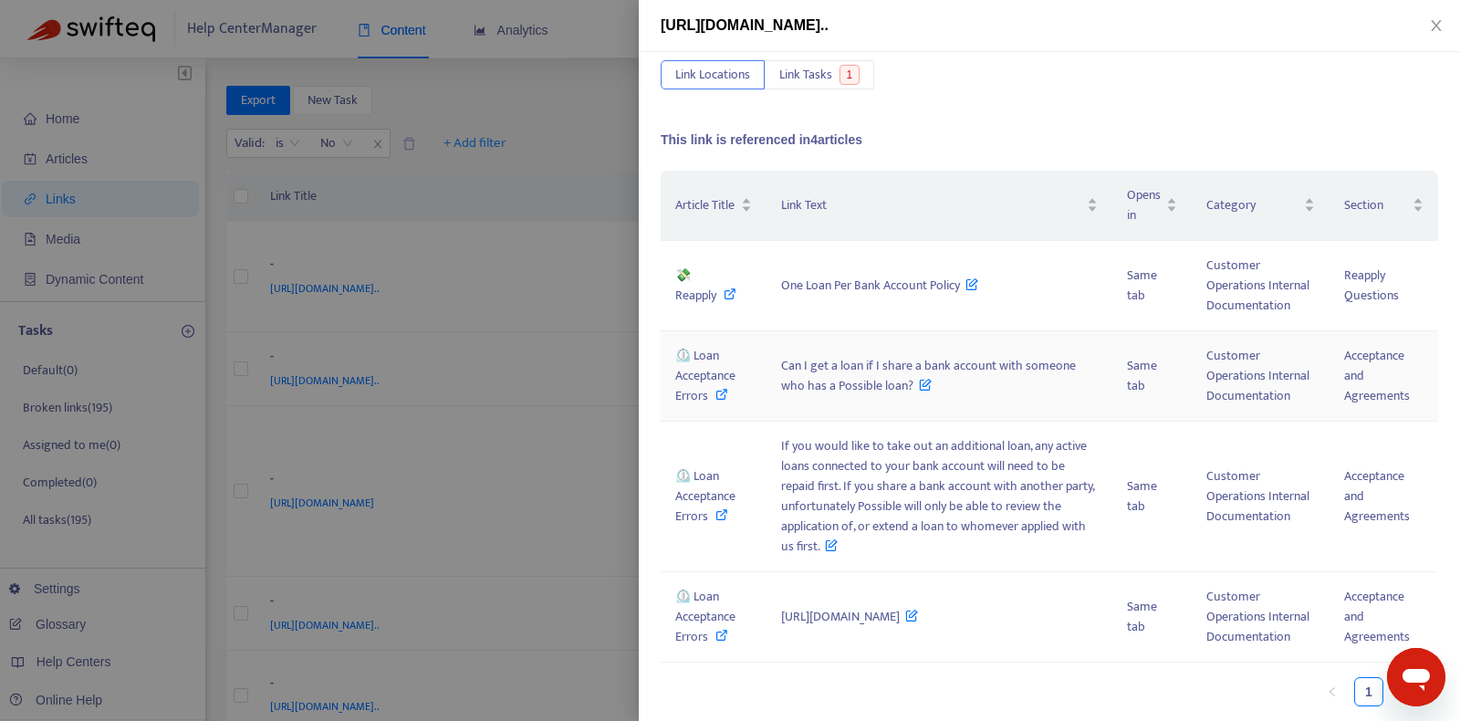
click at [714, 371] on span "⏲️ Loan Acceptance Errors" at bounding box center [705, 375] width 60 height 61
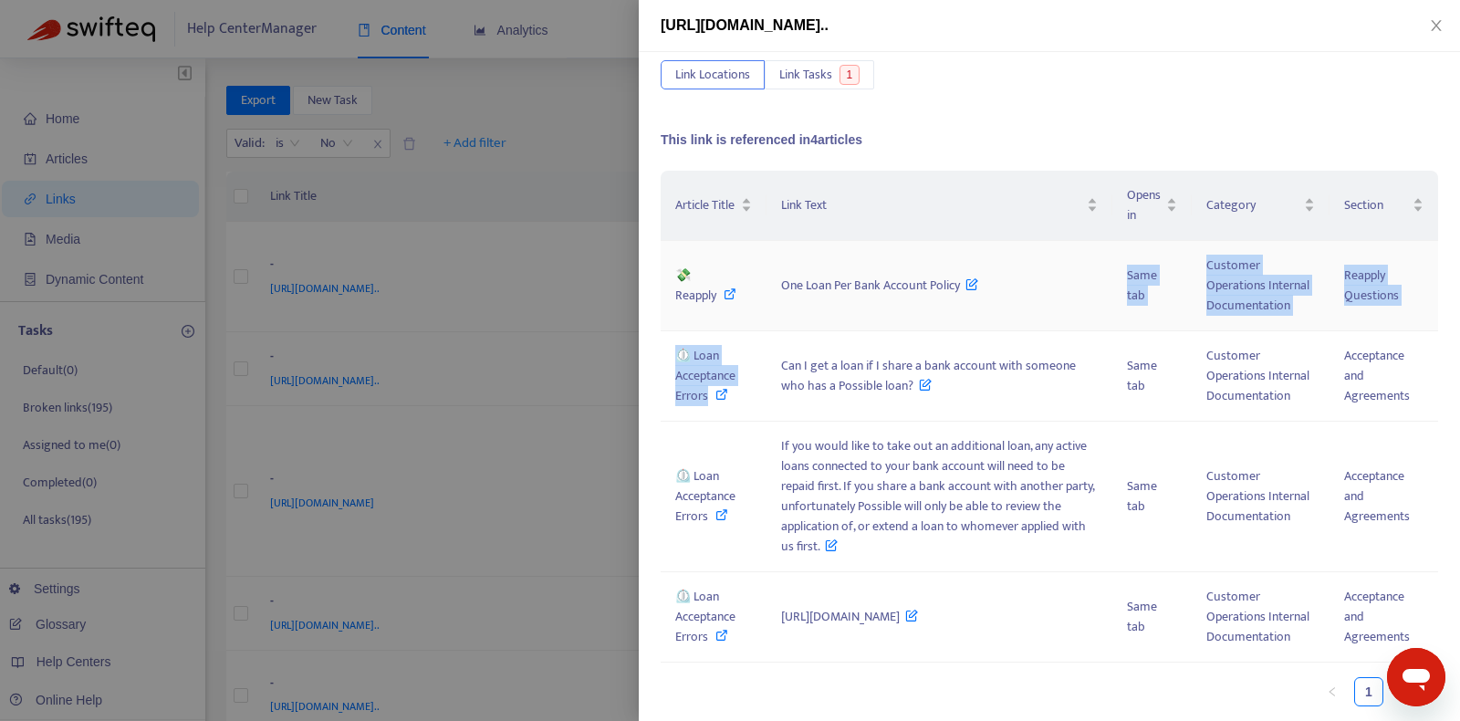
drag, startPoint x: 769, startPoint y: 360, endPoint x: 857, endPoint y: 276, distance: 122.0
click at [857, 276] on tbody "💸 Reapply One Loan Per Bank Account Policy Same tab Customer Operations Interna…" at bounding box center [1049, 452] width 777 height 422
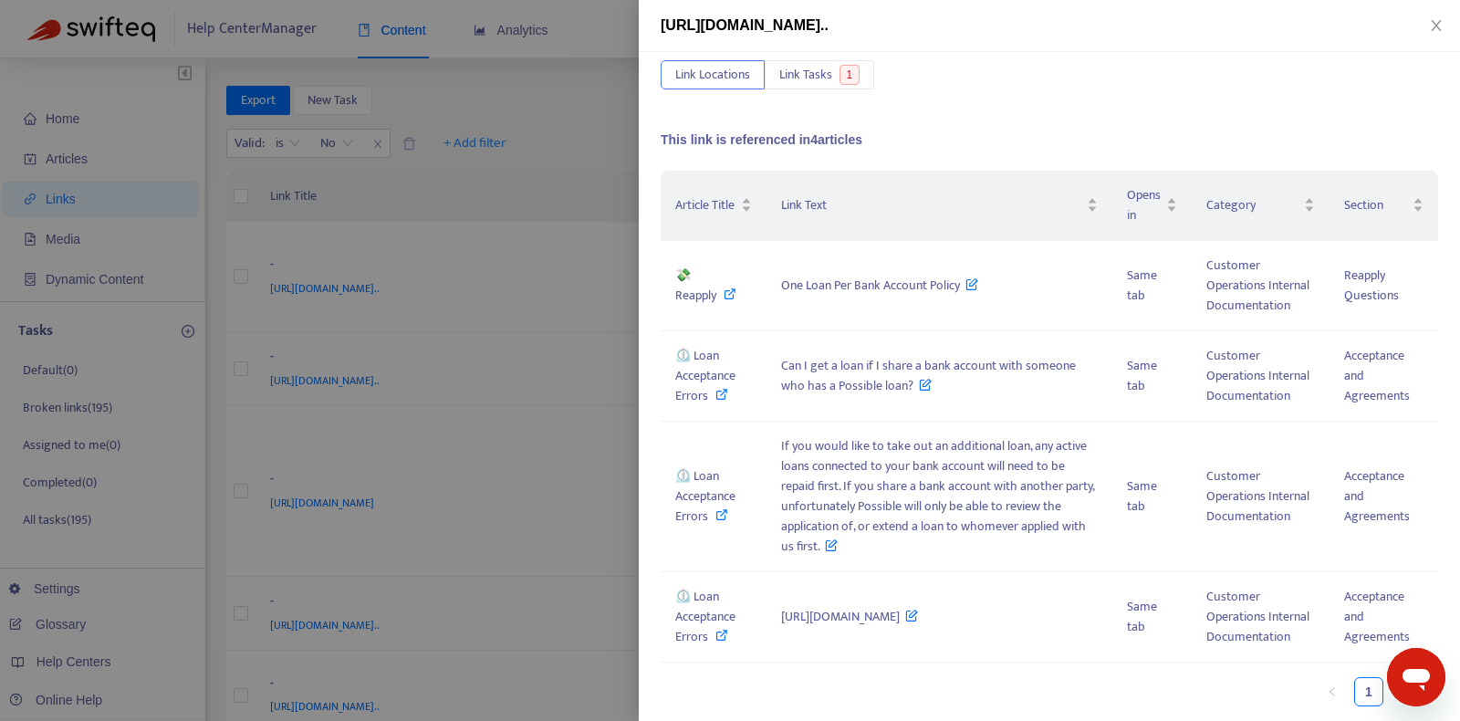
scroll to position [0, 0]
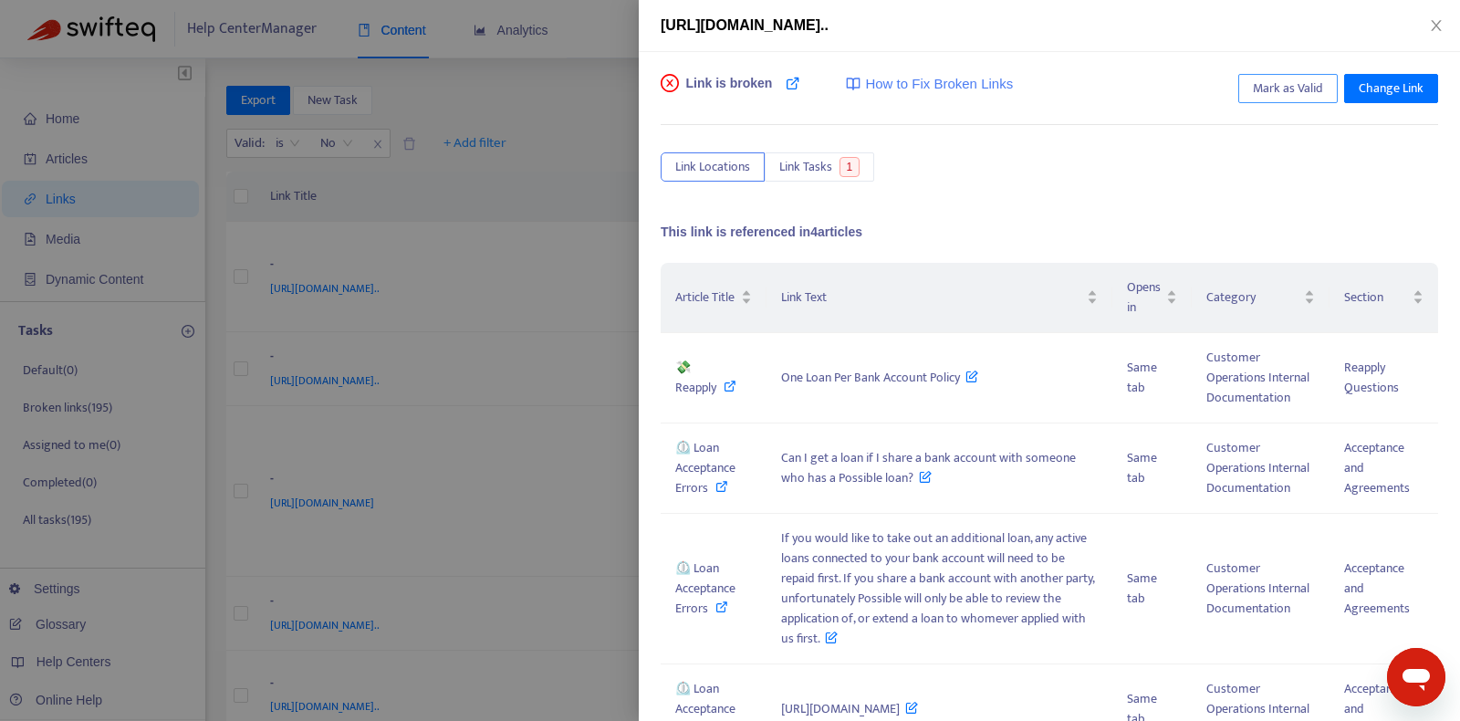
click at [1288, 89] on span "Mark as Valid" at bounding box center [1288, 88] width 70 height 20
click at [1436, 26] on icon "close" at bounding box center [1436, 25] width 10 height 11
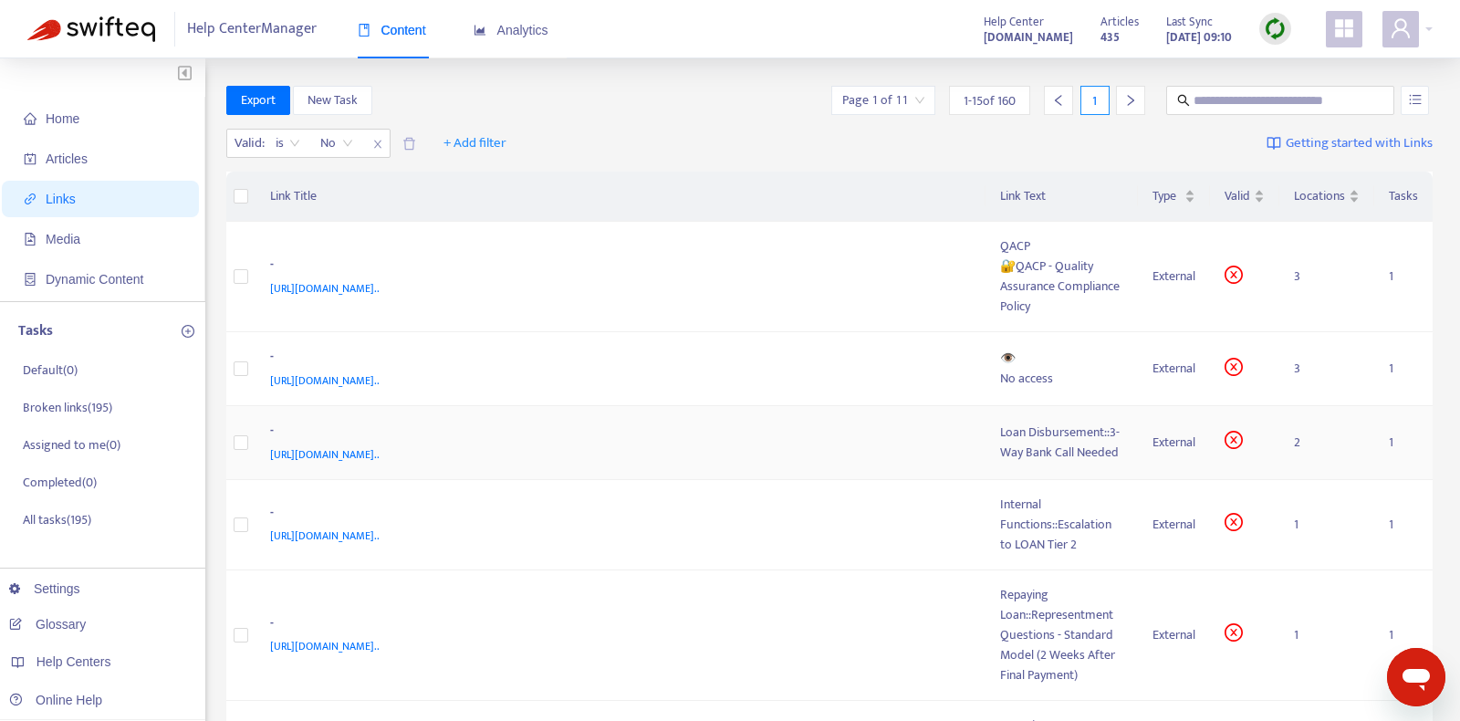
click at [832, 421] on div "-" at bounding box center [617, 433] width 694 height 24
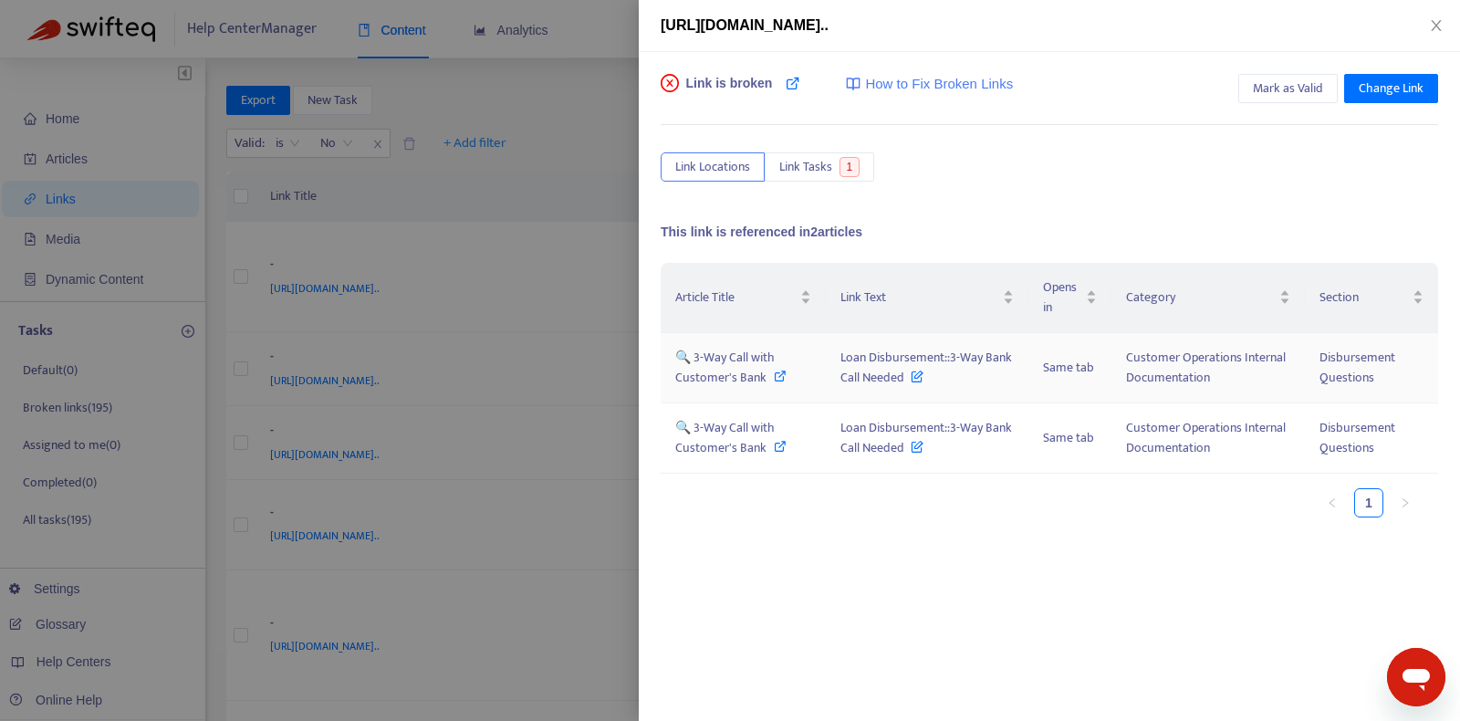
click at [774, 373] on icon at bounding box center [780, 376] width 13 height 13
drag, startPoint x: 822, startPoint y: 359, endPoint x: 864, endPoint y: 553, distance: 198.8
click at [864, 553] on div "Article Title Link Text Opens in Category Section 🔍 3-Way Call with Customer's …" at bounding box center [1049, 445] width 777 height 365
drag, startPoint x: 828, startPoint y: 360, endPoint x: 905, endPoint y: 382, distance: 80.8
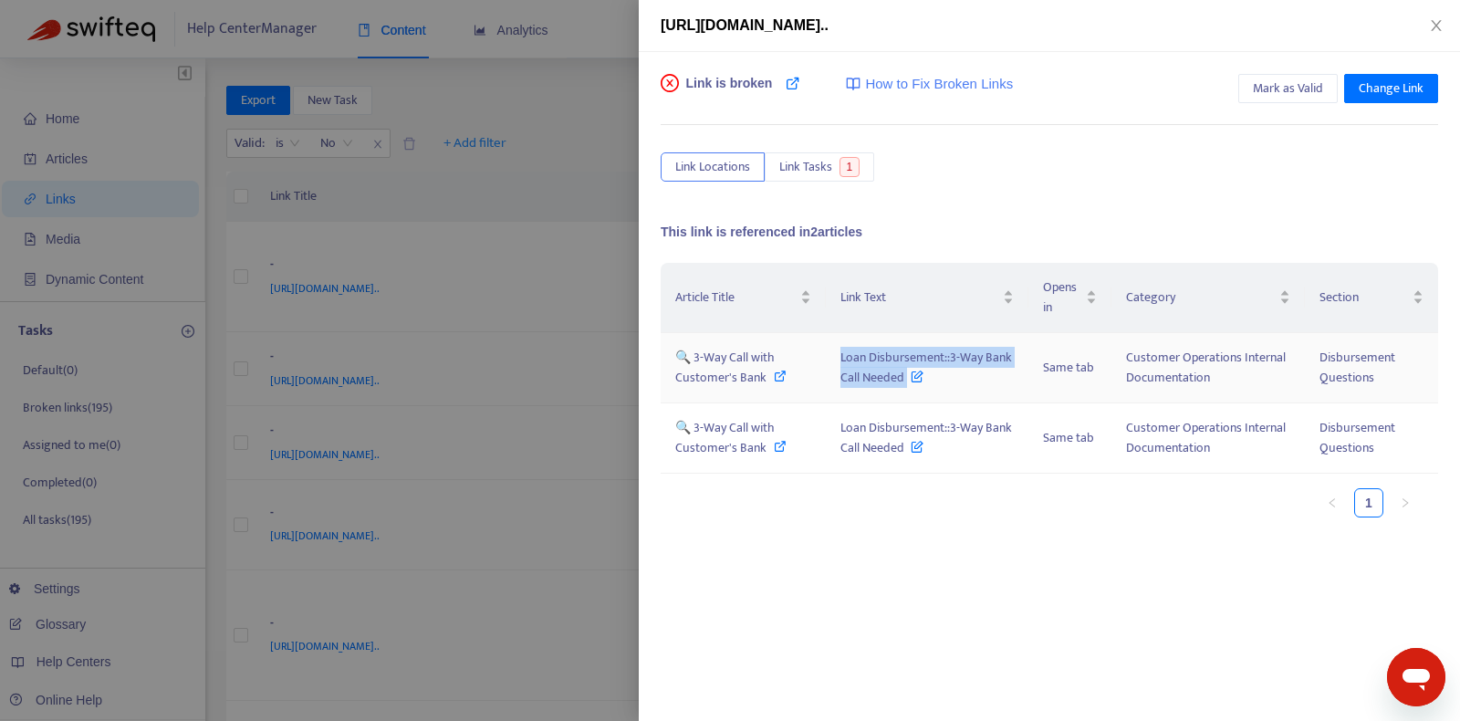
click at [905, 382] on td "Loan Disbursement::3-Way Bank Call Needed" at bounding box center [927, 368] width 202 height 70
click at [1301, 97] on span "Mark as Valid" at bounding box center [1288, 88] width 70 height 20
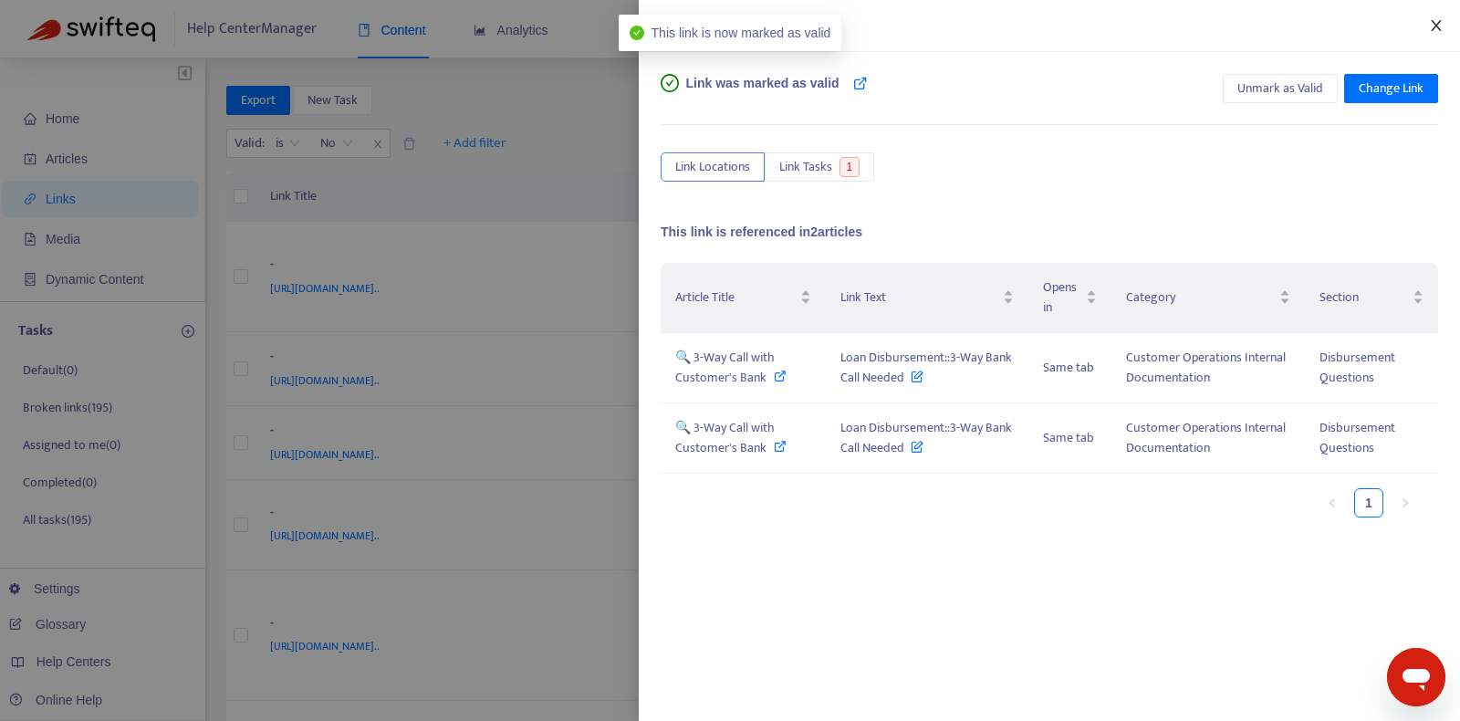
click at [1435, 22] on icon "close" at bounding box center [1436, 25] width 15 height 15
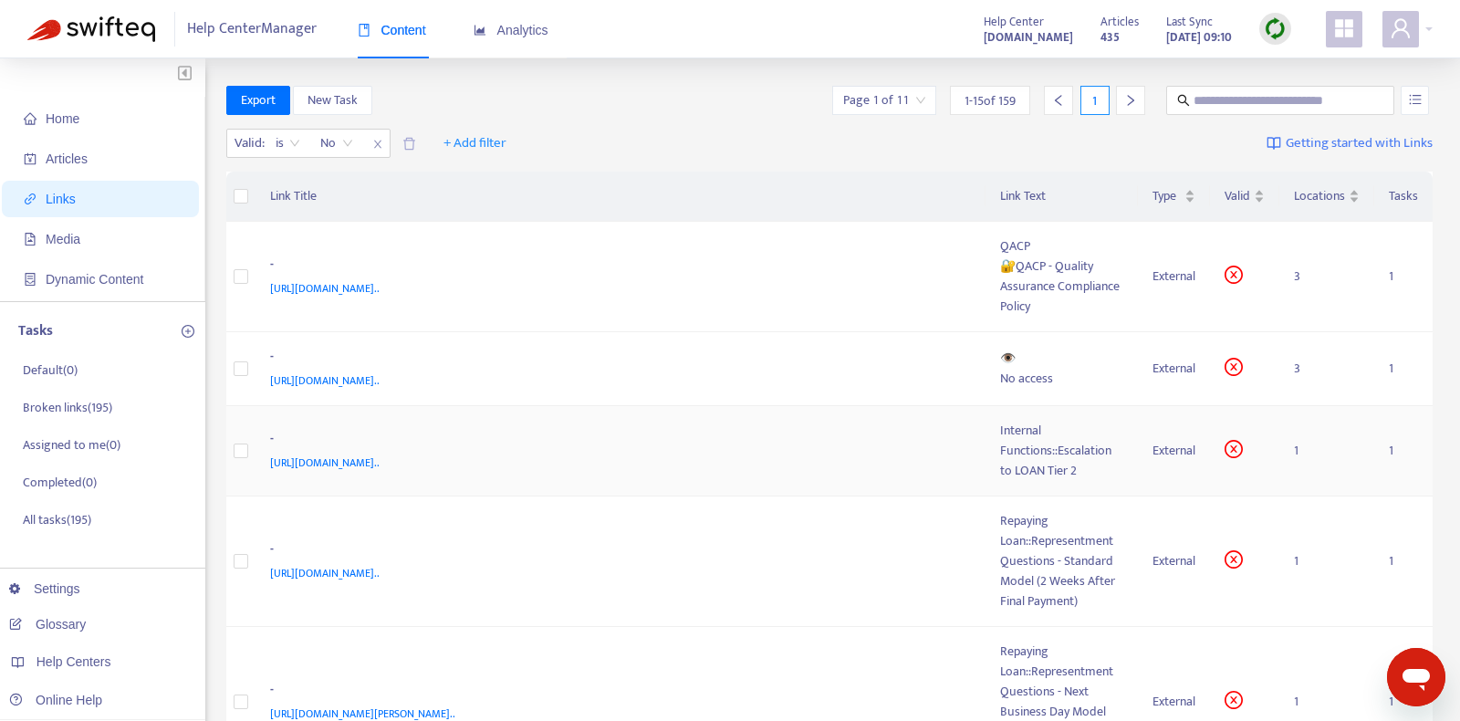
click at [851, 453] on div "https://www.notion.so/Internal-Functions-Escalation-to-LOAN-Tier-2-8d0b4008f8f1…" at bounding box center [617, 463] width 694 height 20
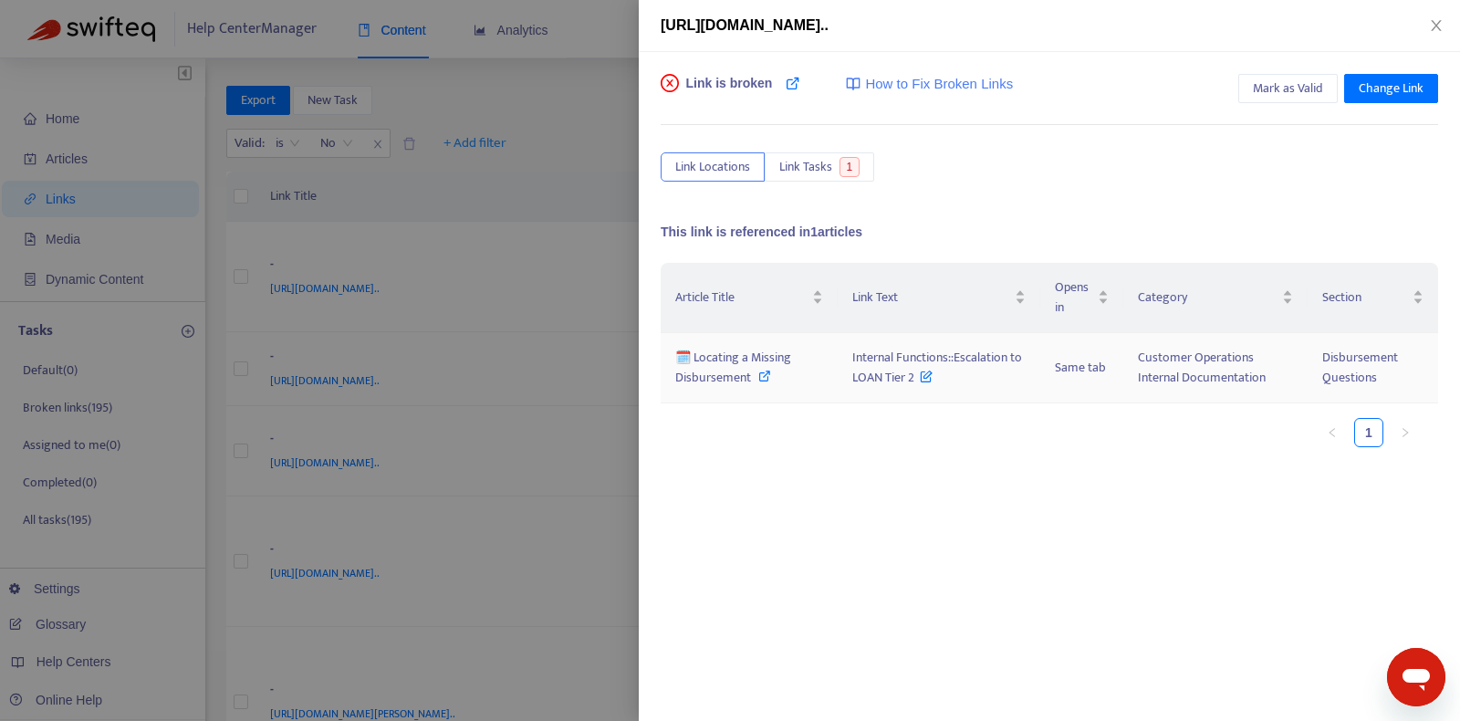
click at [727, 366] on span "🗓️ Locating a Missing Disbursement" at bounding box center [733, 367] width 116 height 41
drag, startPoint x: 835, startPoint y: 351, endPoint x: 910, endPoint y: 387, distance: 82.9
click at [910, 387] on tr "🗓️ Locating a Missing Disbursement Internal Functions::Escalation to LOAN Tier …" at bounding box center [1049, 368] width 777 height 70
drag, startPoint x: 904, startPoint y: 453, endPoint x: 875, endPoint y: 384, distance: 74.4
click at [904, 453] on div "Article Title Link Text Opens in Category Section 🗓️ Locating a Missing Disburs…" at bounding box center [1049, 362] width 777 height 199
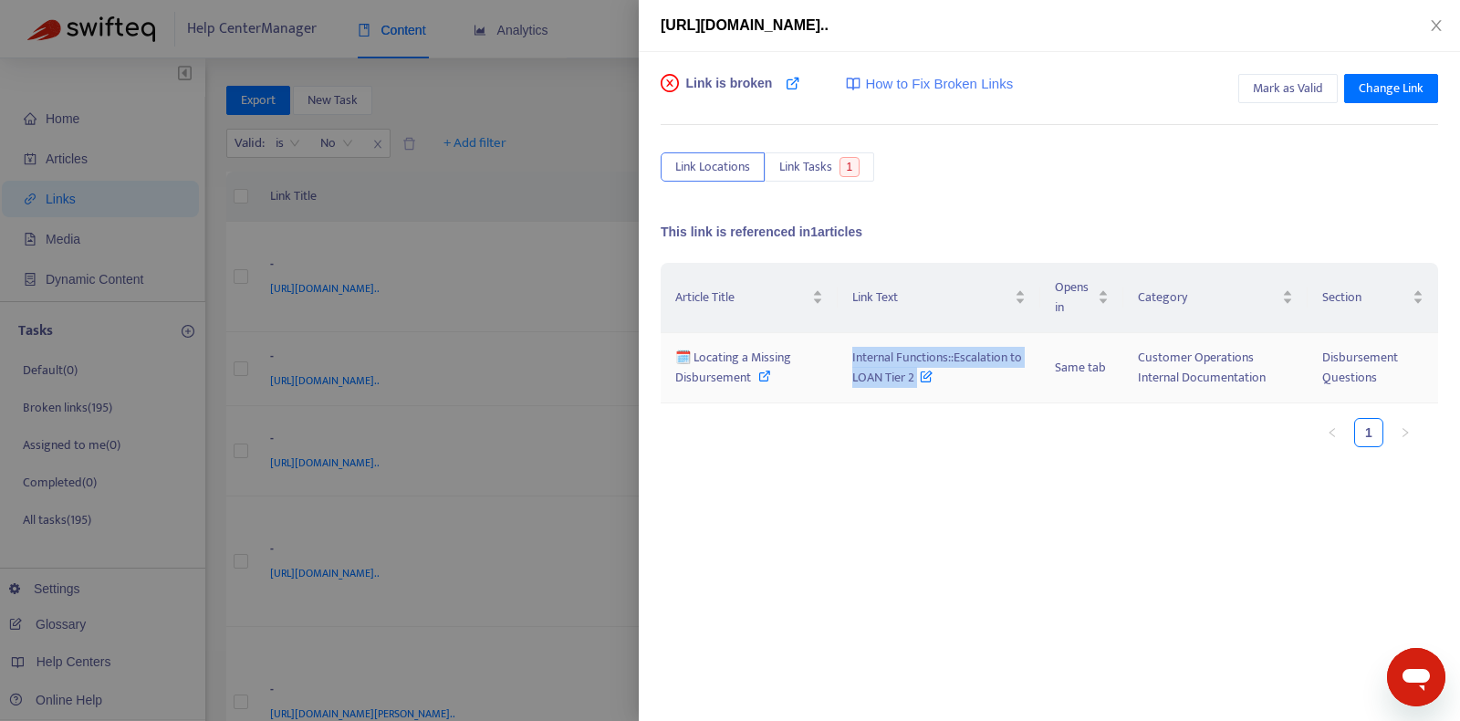
drag, startPoint x: 846, startPoint y: 358, endPoint x: 919, endPoint y: 380, distance: 76.2
click at [919, 380] on td "Internal Functions::Escalation to LOAN Tier 2" at bounding box center [939, 368] width 203 height 70
click at [762, 376] on icon at bounding box center [764, 376] width 13 height 13
click at [1293, 83] on span "Mark as Valid" at bounding box center [1288, 88] width 70 height 20
click at [1435, 18] on icon "close" at bounding box center [1436, 25] width 15 height 15
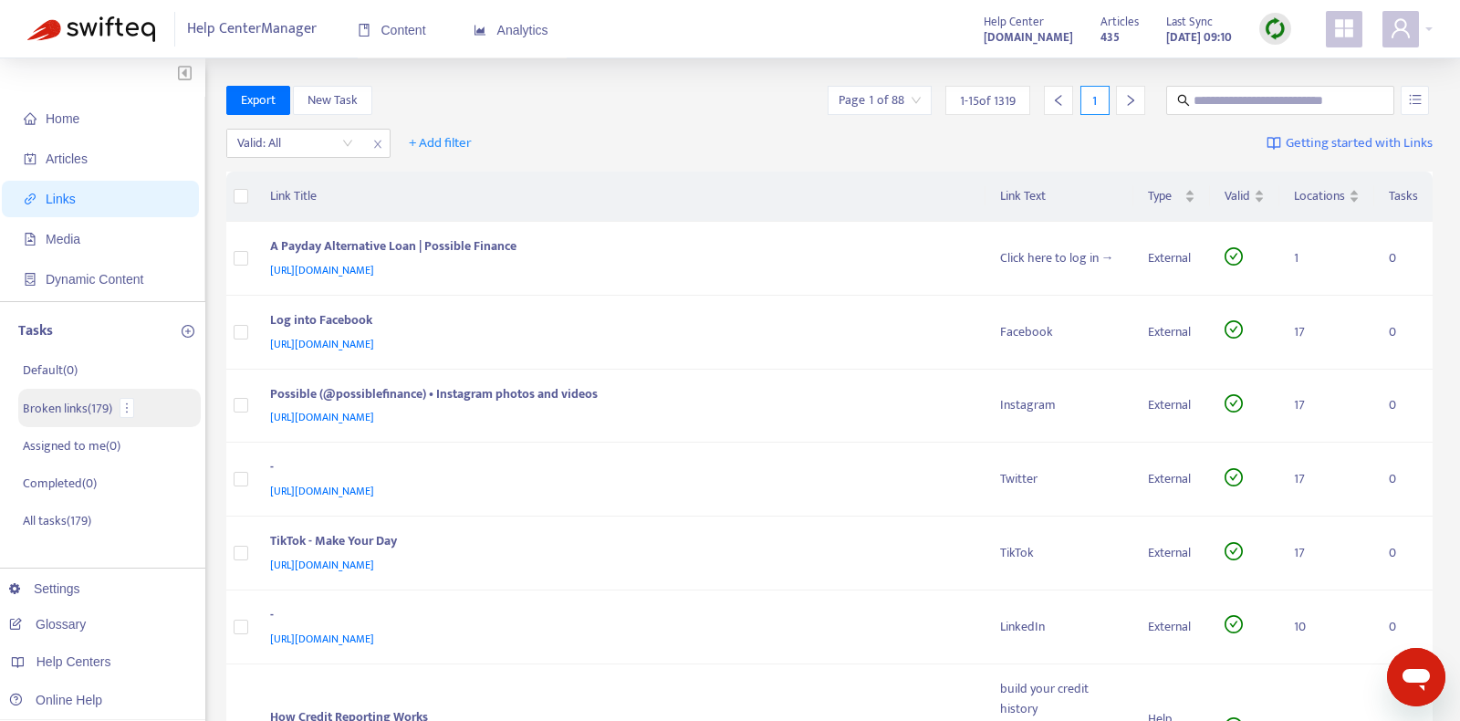
click at [76, 412] on p "Broken links ( 179 )" at bounding box center [67, 408] width 89 height 19
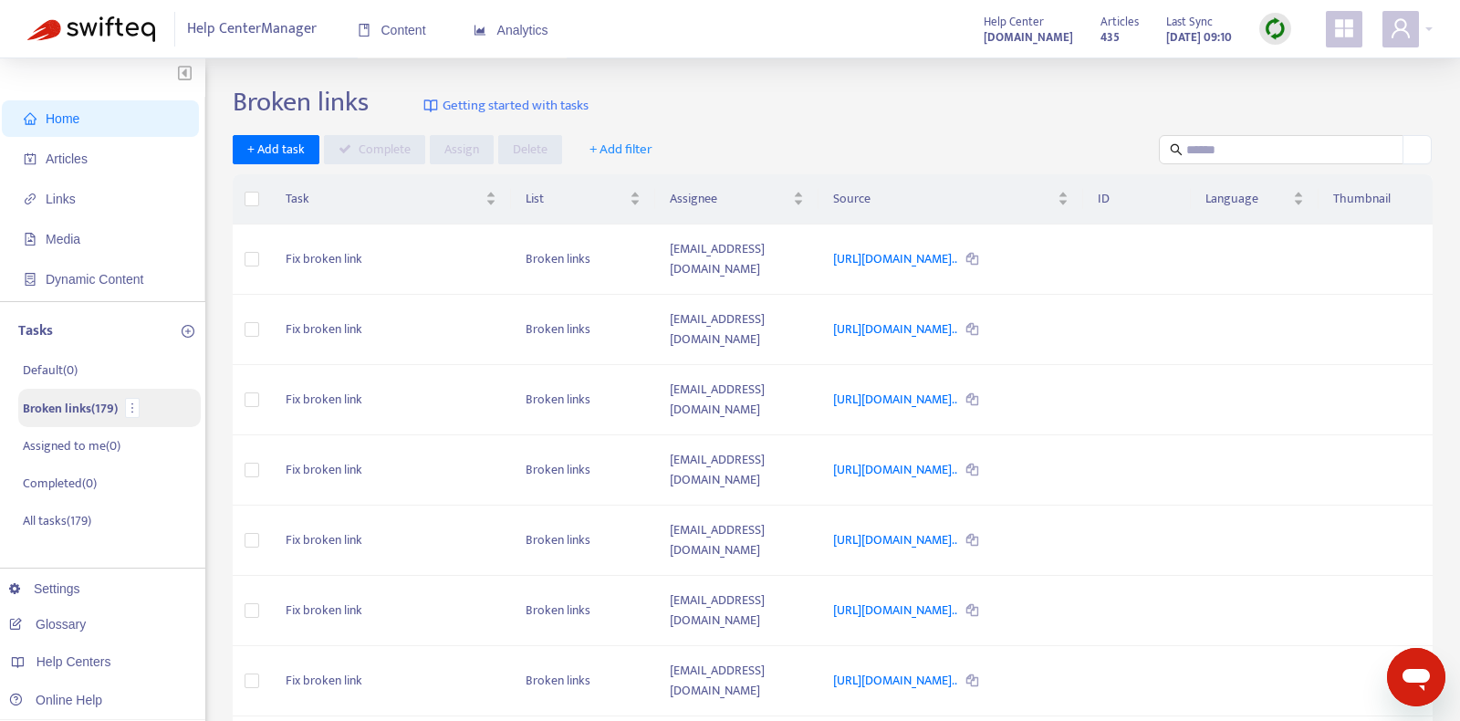
click at [90, 412] on p "Broken links ( 179 )" at bounding box center [70, 408] width 95 height 19
click at [88, 118] on span "Home" at bounding box center [104, 118] width 161 height 36
click at [91, 289] on span "Dynamic Content" at bounding box center [104, 279] width 161 height 36
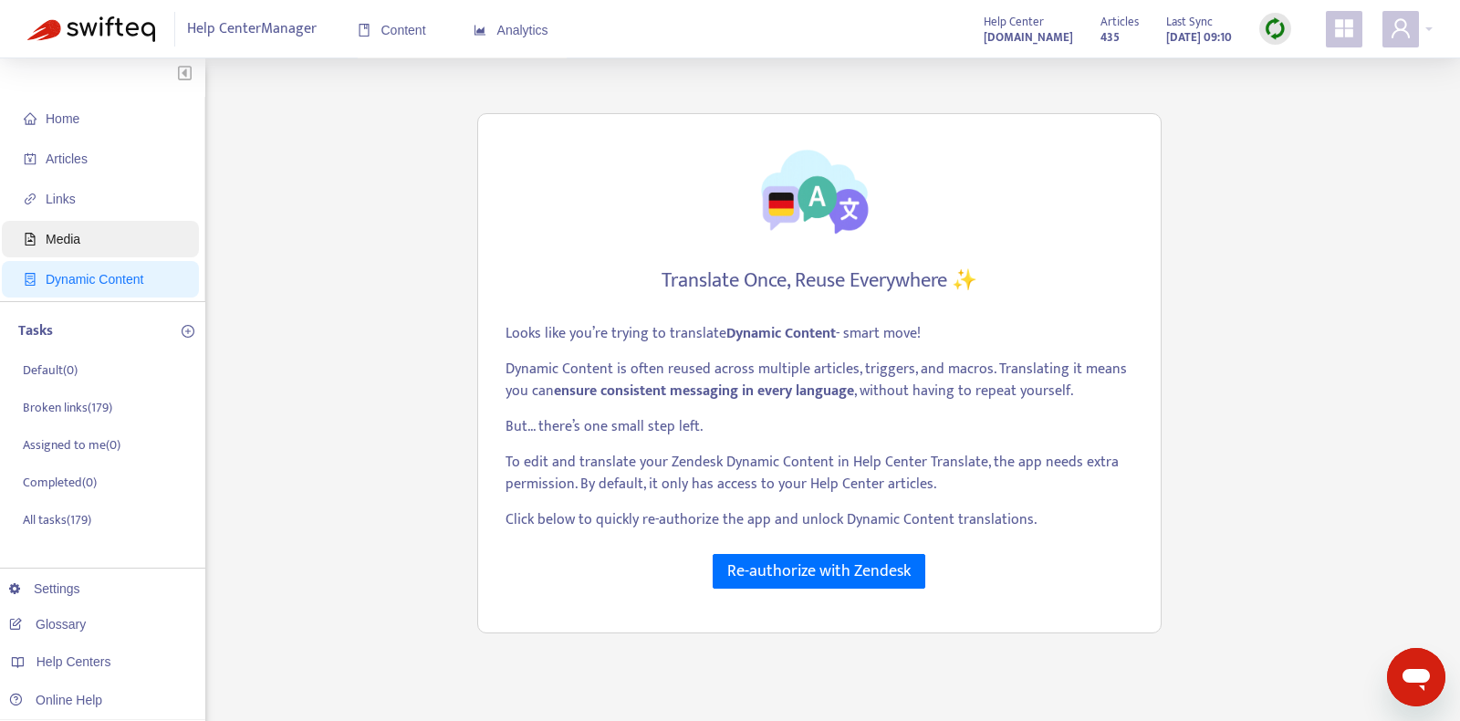
click at [79, 239] on span "Media" at bounding box center [63, 239] width 35 height 15
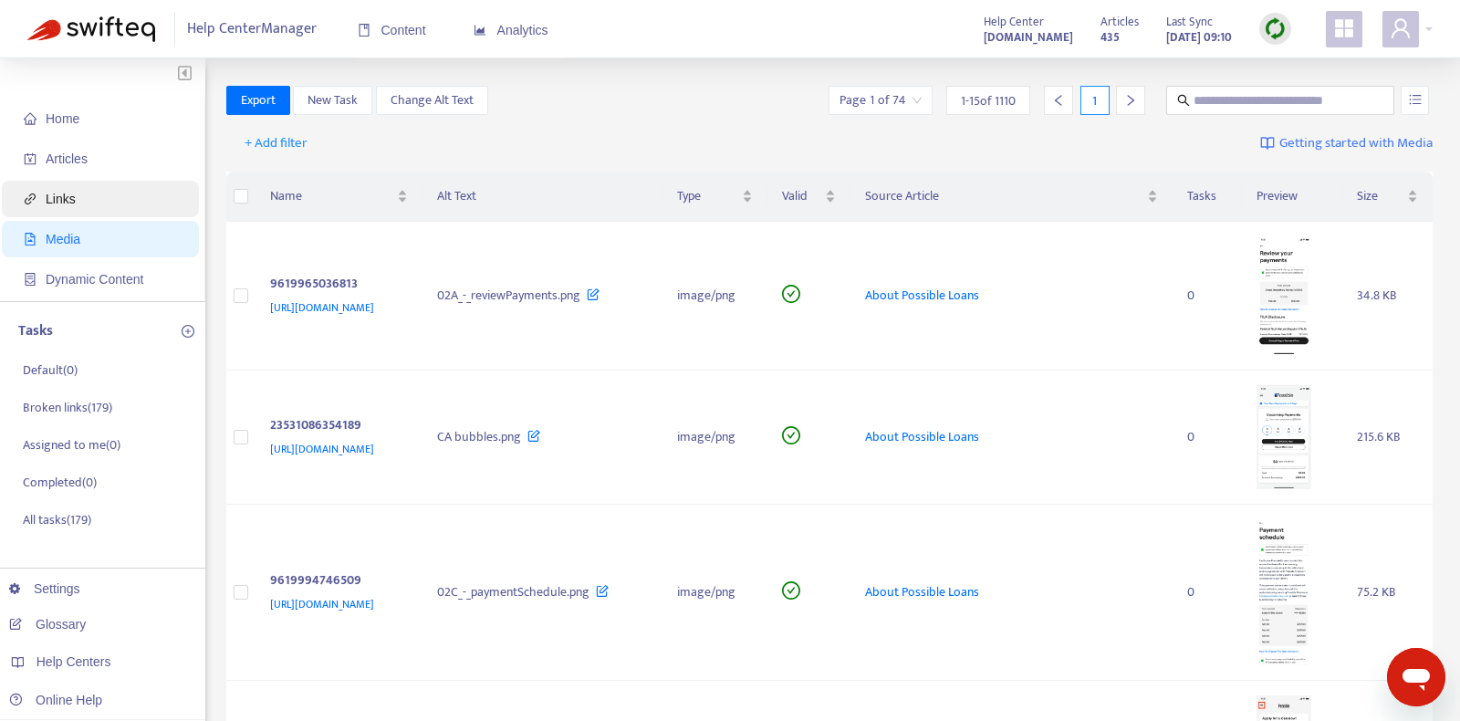
click at [89, 200] on span "Links" at bounding box center [104, 199] width 161 height 36
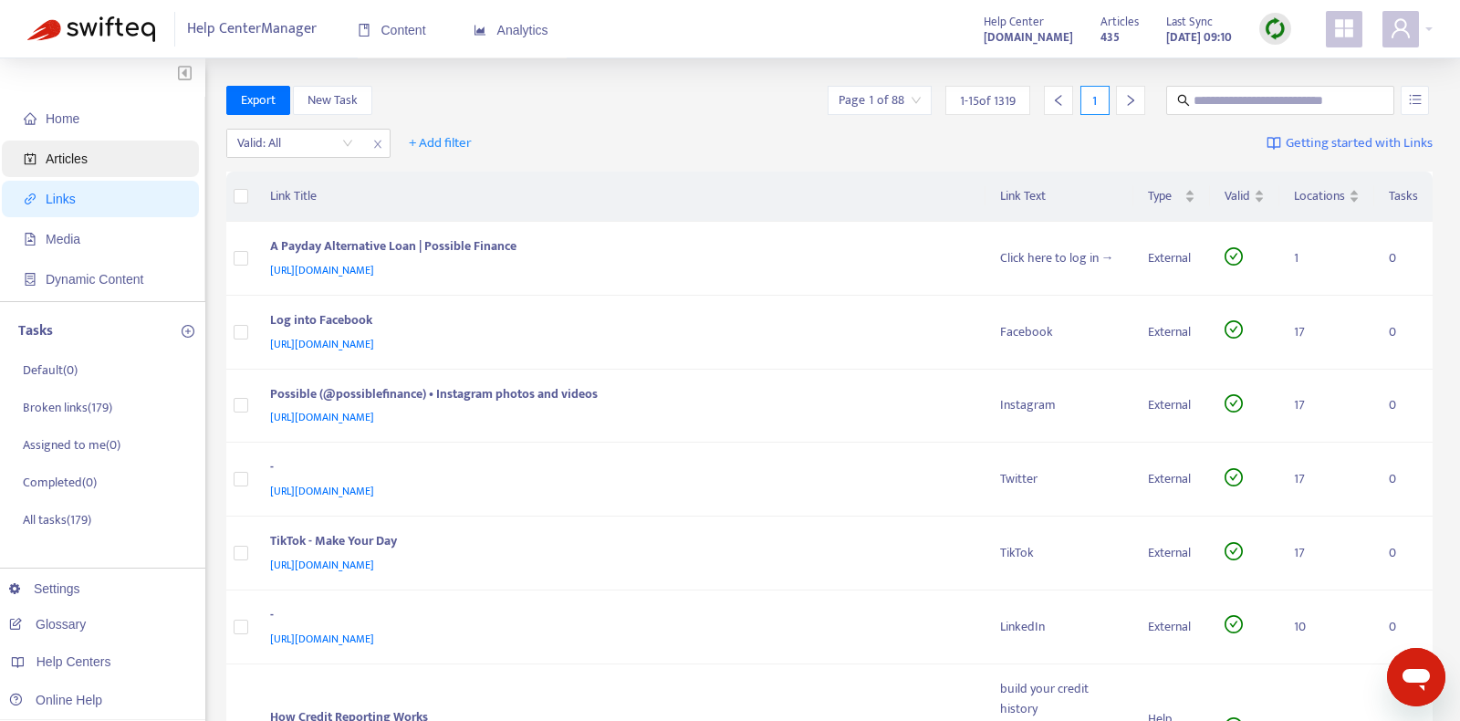
click at [100, 162] on span "Articles" at bounding box center [104, 159] width 161 height 36
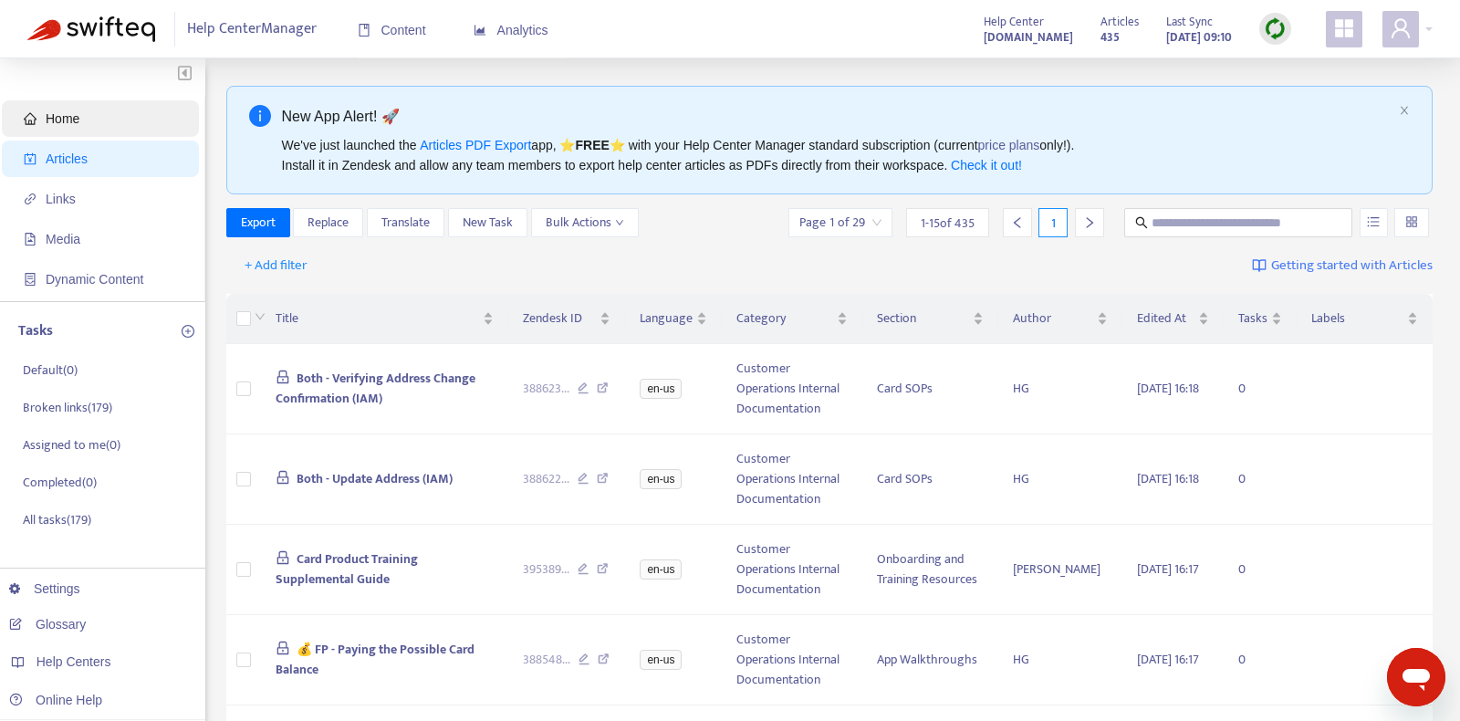
click at [102, 127] on span "Home" at bounding box center [104, 118] width 161 height 36
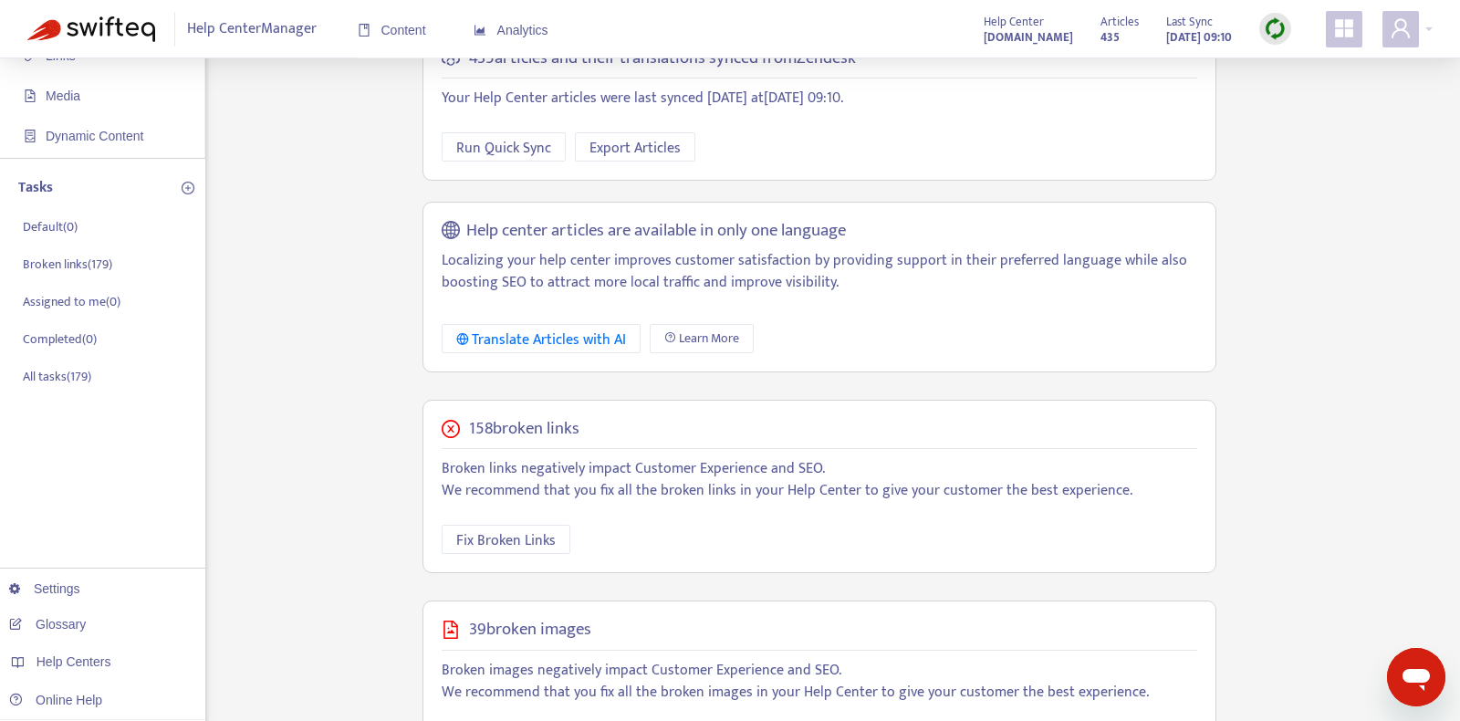
scroll to position [224, 0]
